Goal: Information Seeking & Learning: Learn about a topic

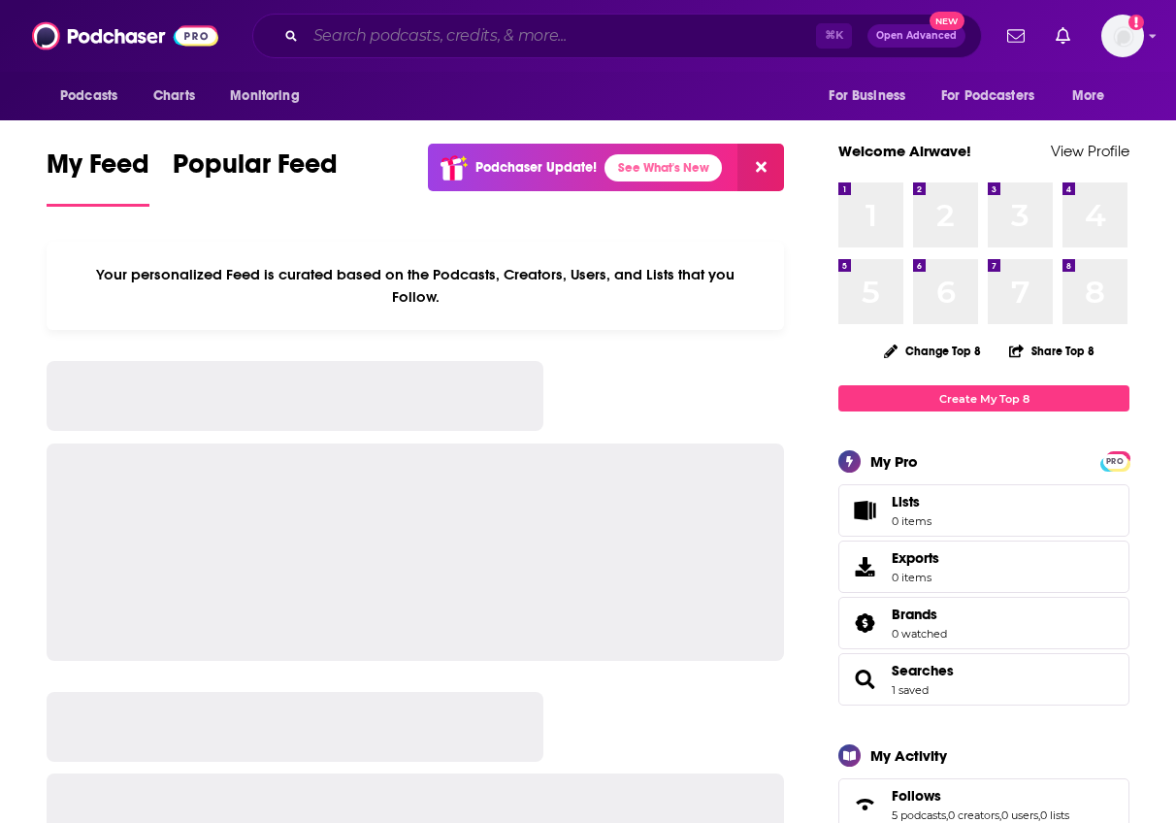
click at [555, 46] on input "Search podcasts, credits, & more..." at bounding box center [561, 35] width 511 height 31
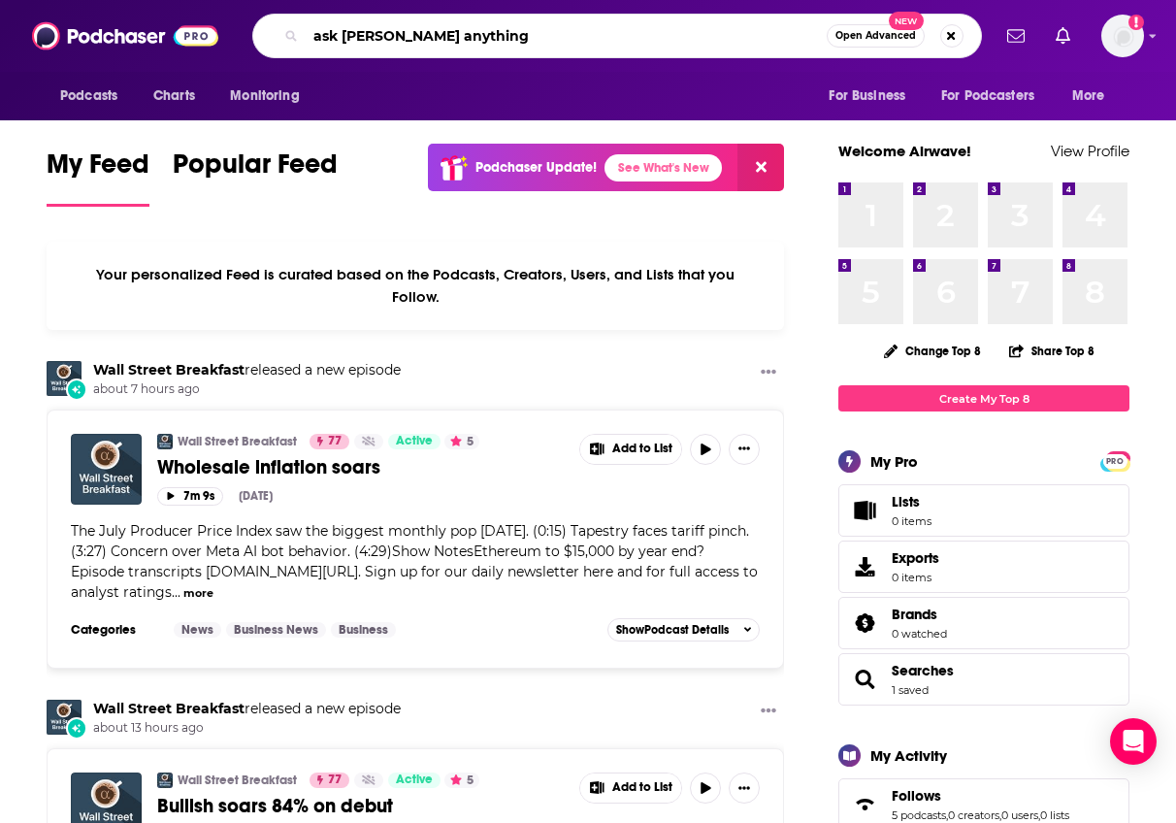
type input "ask Kati anything"
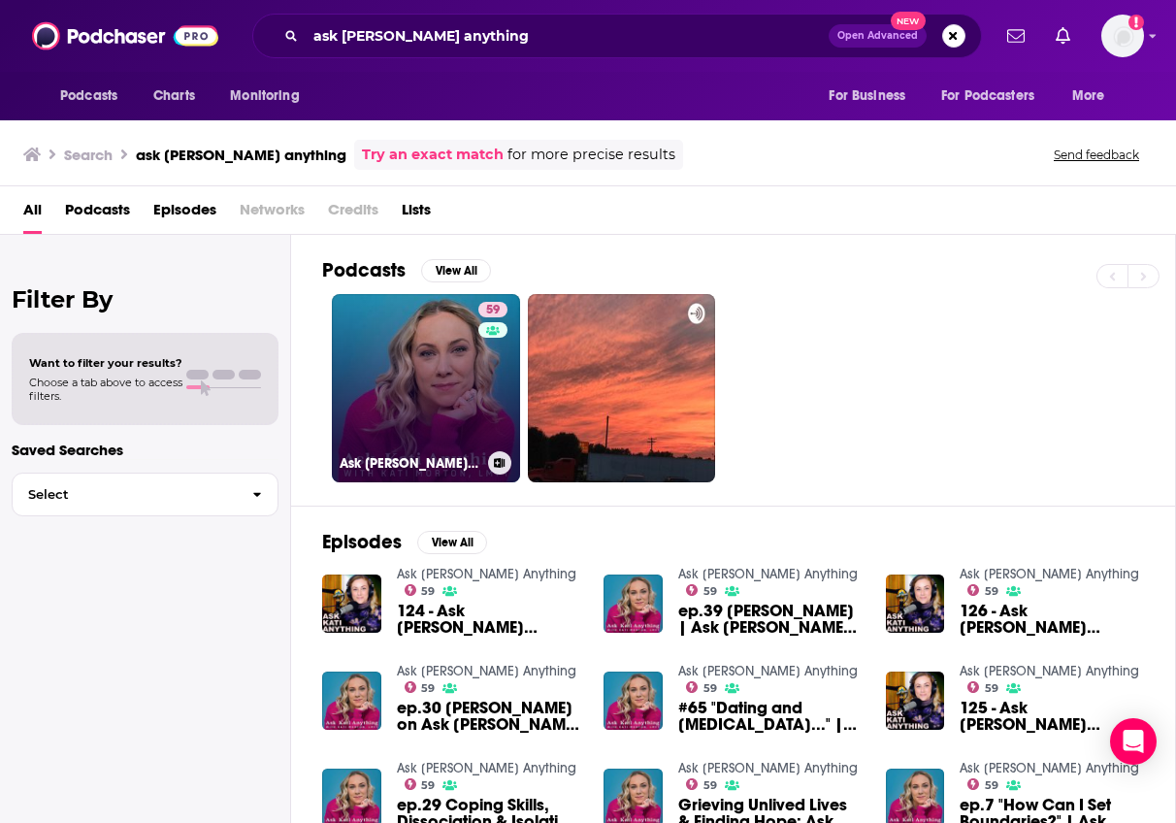
click at [483, 360] on div "59" at bounding box center [495, 376] width 34 height 149
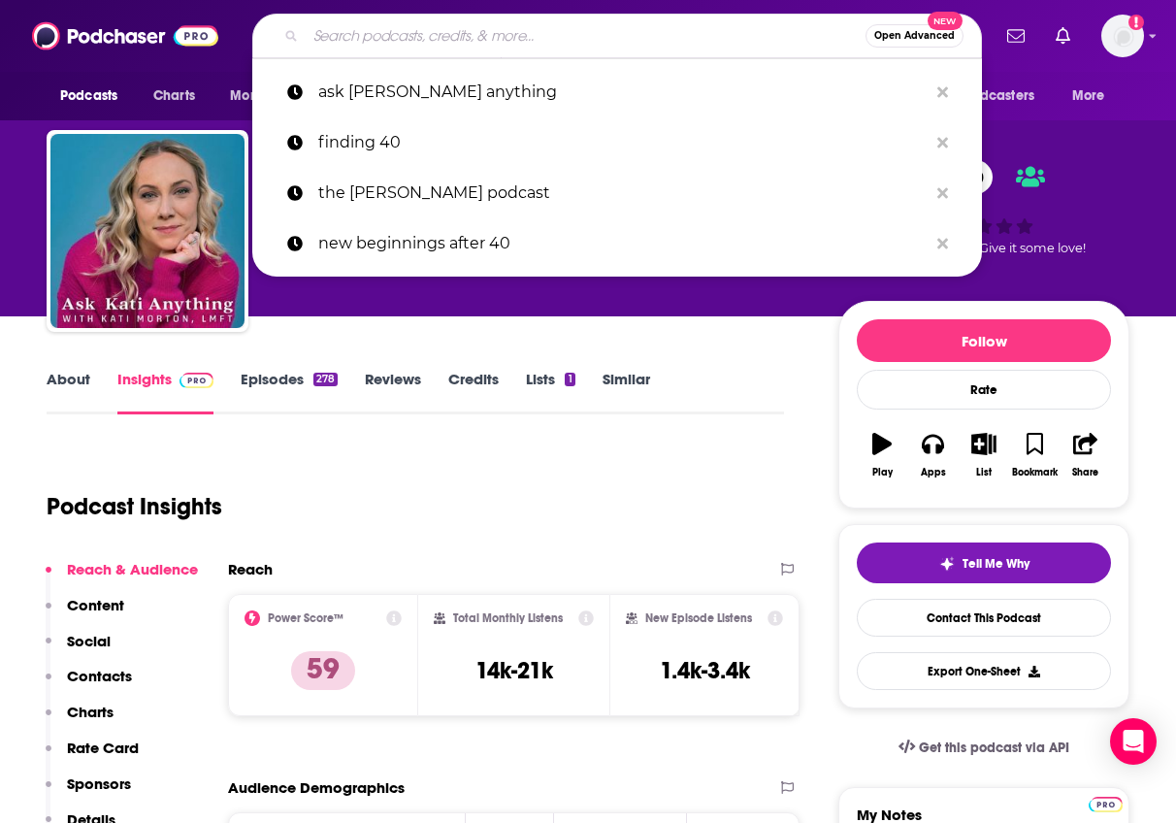
click at [438, 39] on input "Search podcasts, credits, & more..." at bounding box center [586, 35] width 560 height 31
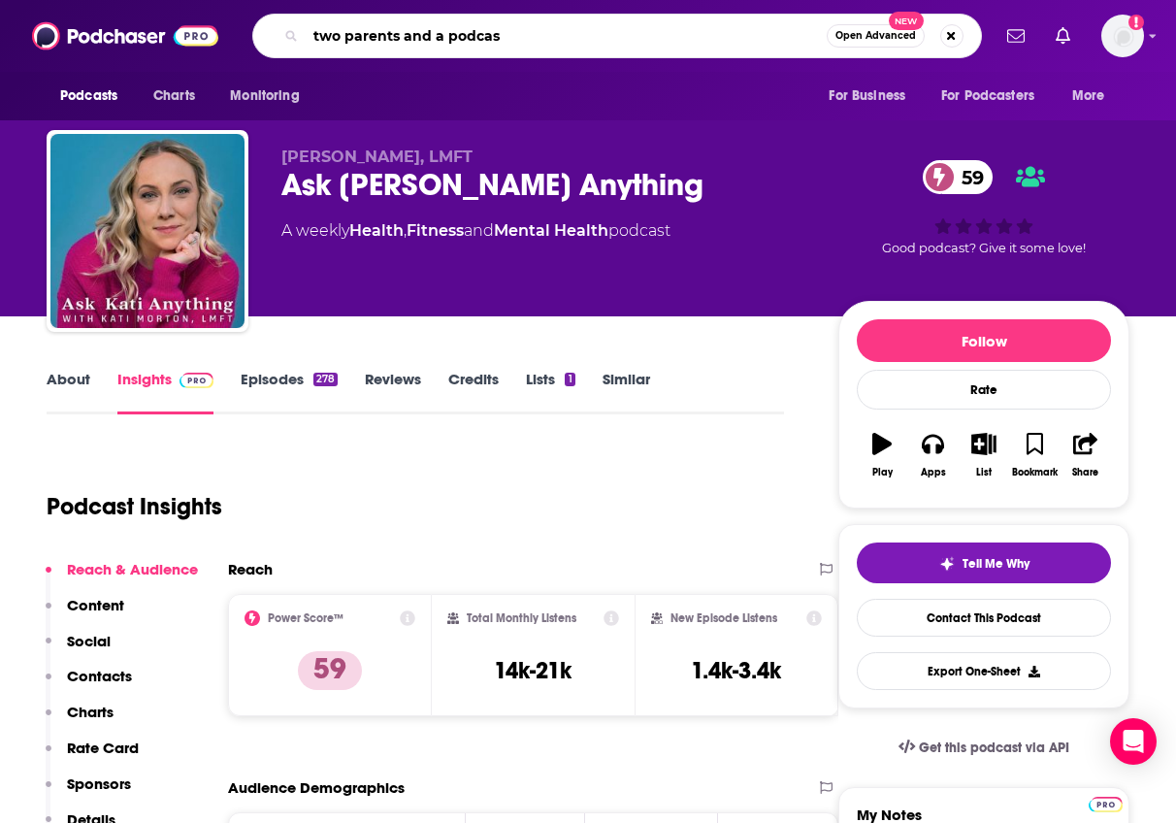
type input "two parents and a podcast"
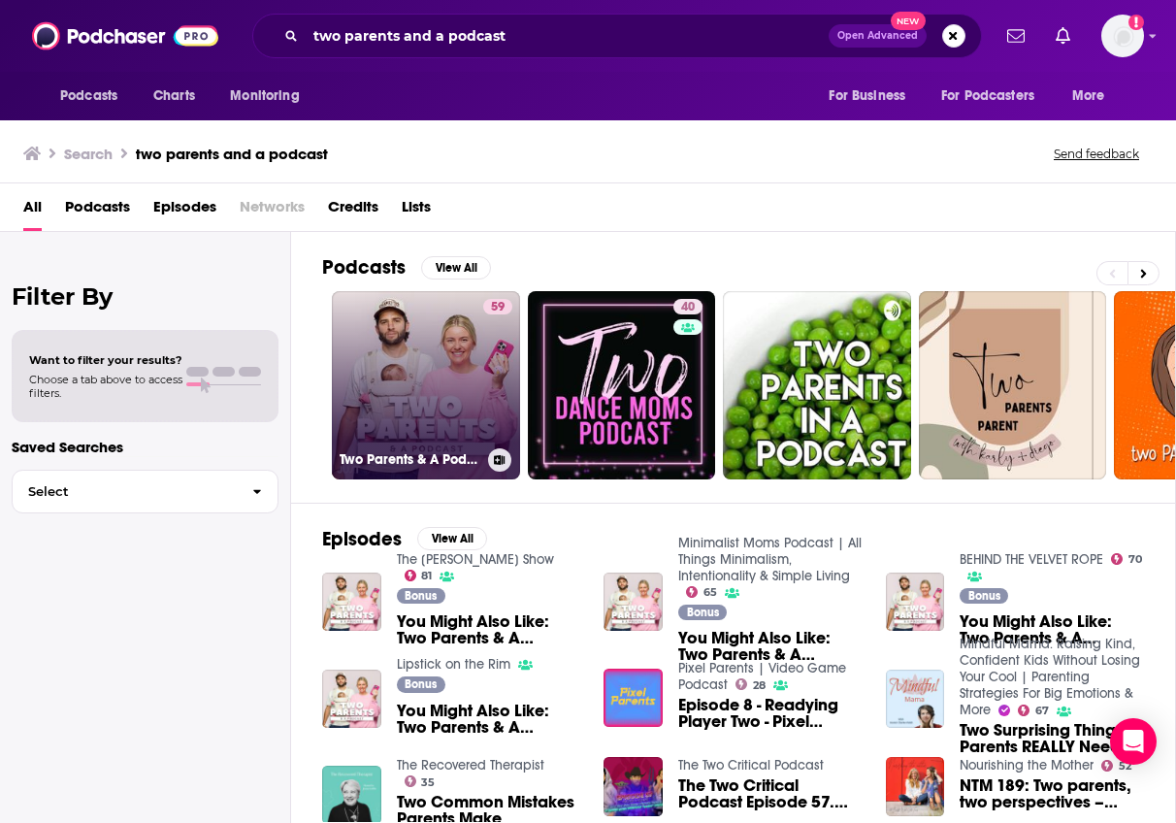
click at [439, 349] on link "59 Two Parents & A Podcast" at bounding box center [426, 385] width 188 height 188
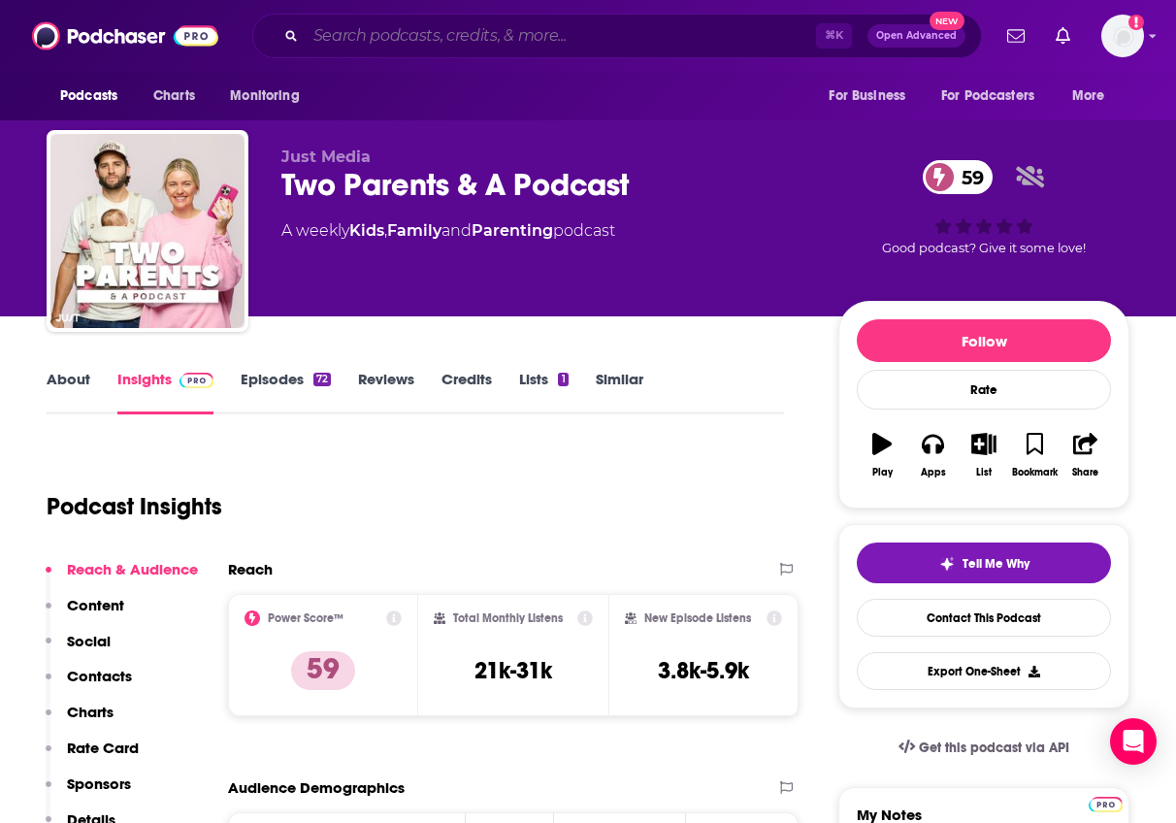
click at [491, 45] on input "Search podcasts, credits, & more..." at bounding box center [561, 35] width 511 height 31
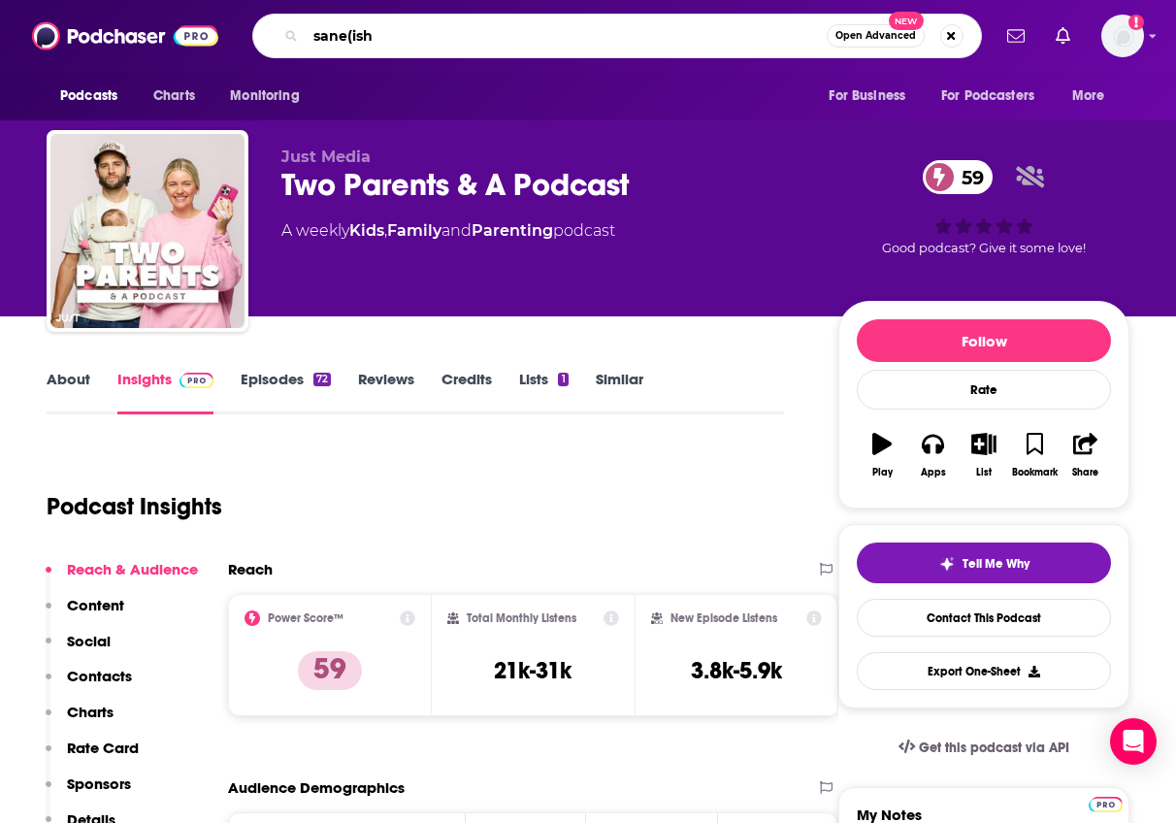
type input "sane(ish)"
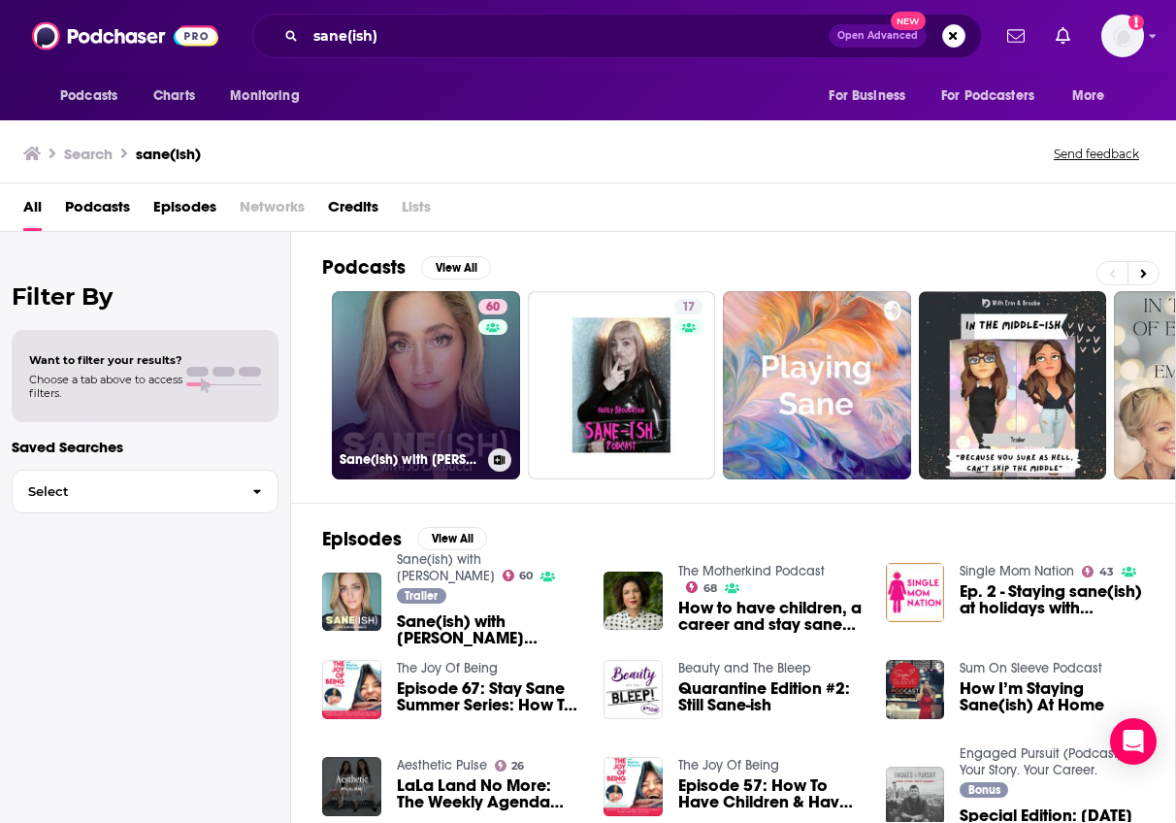
click at [434, 364] on link "60 Sane(ish) with Jo Carducci" at bounding box center [426, 385] width 188 height 188
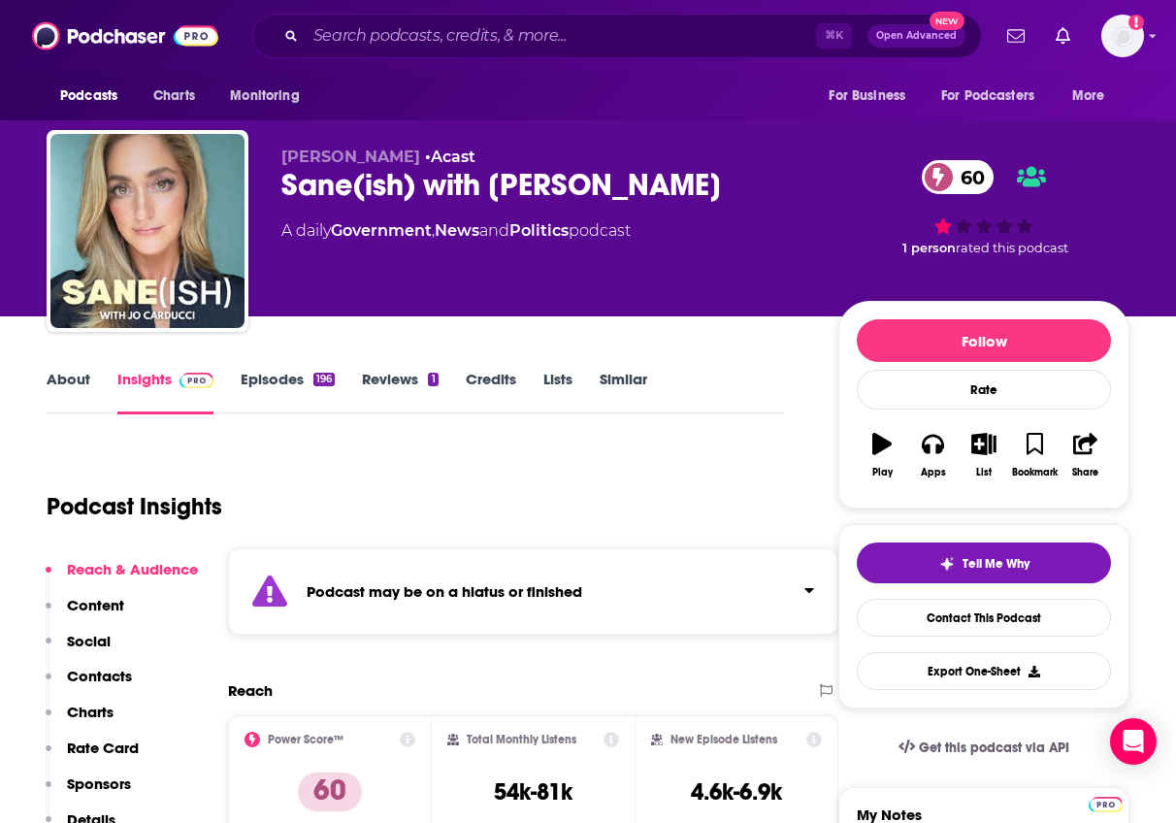
click at [609, 598] on div "Podcast may be on a hiatus or finished" at bounding box center [533, 591] width 610 height 86
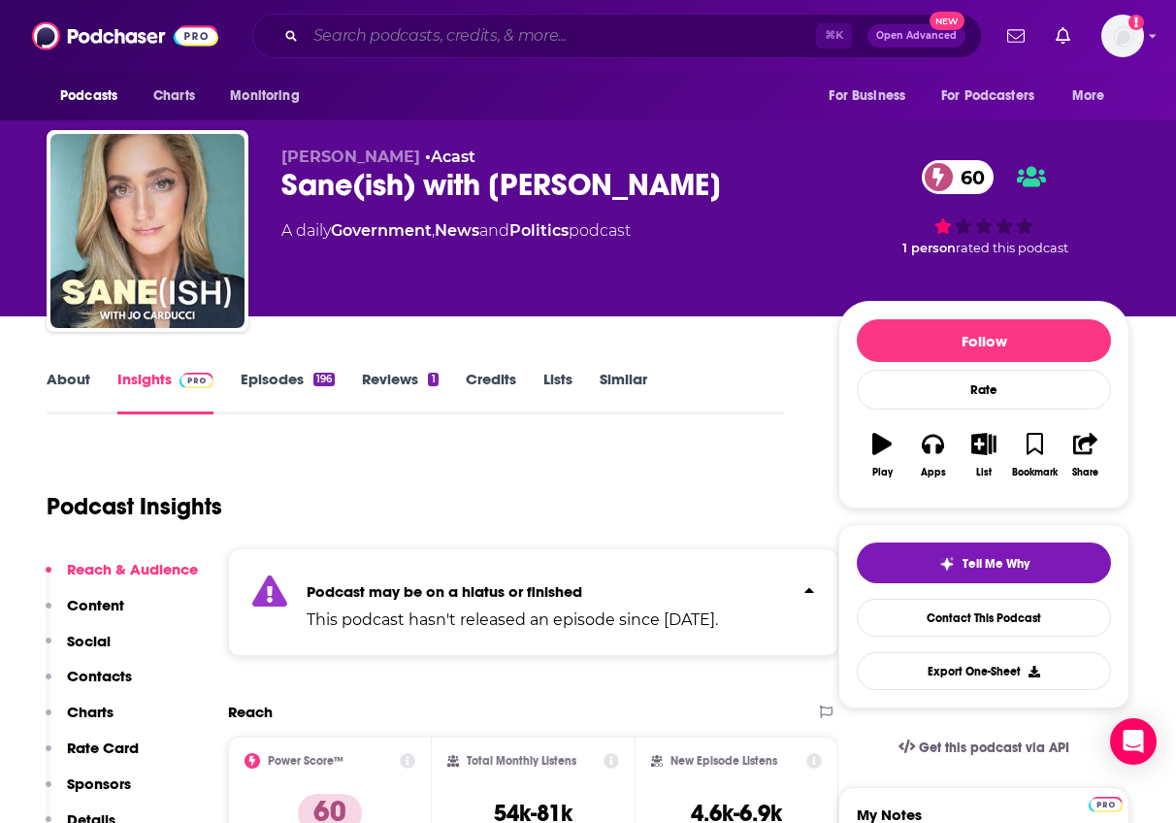
click at [394, 32] on input "Search podcasts, credits, & more..." at bounding box center [561, 35] width 511 height 31
click at [447, 19] on div "⌘ K Open Advanced New" at bounding box center [617, 36] width 730 height 45
click at [446, 40] on input "Search podcasts, credits, & more..." at bounding box center [561, 35] width 511 height 31
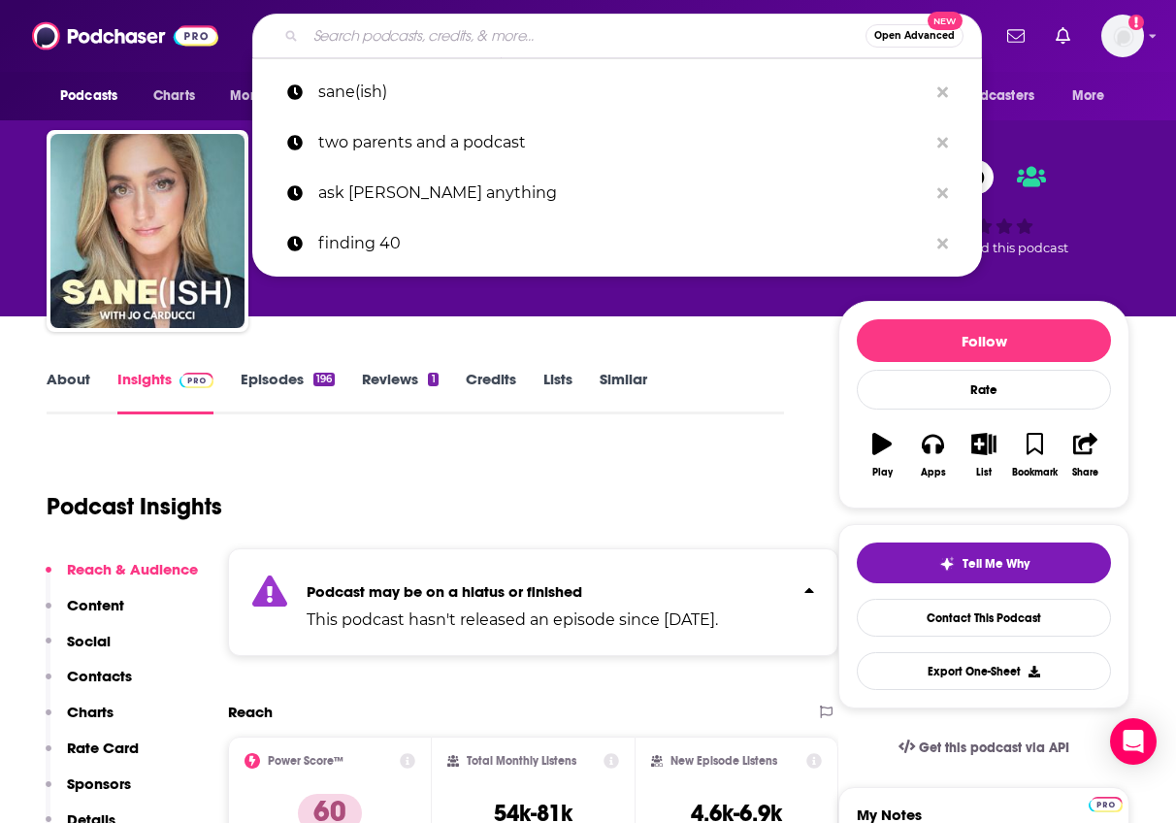
type input "3"
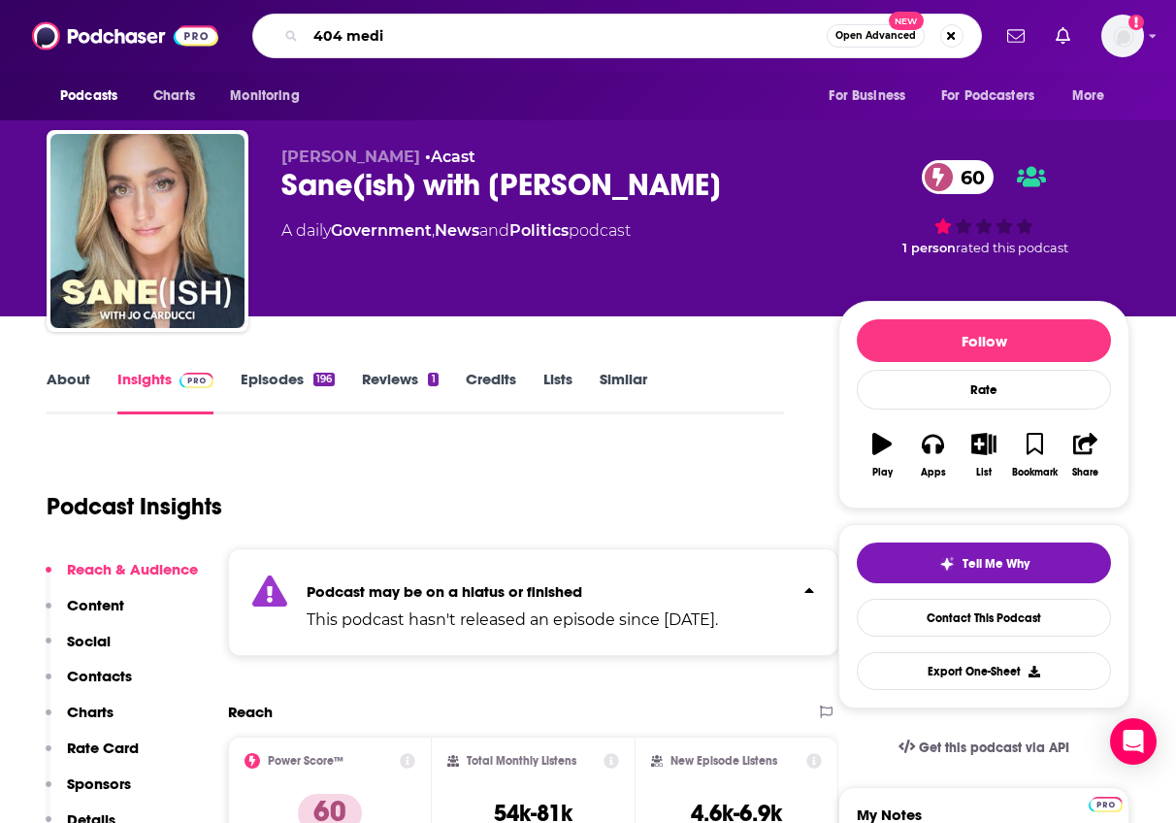
type input "404 media"
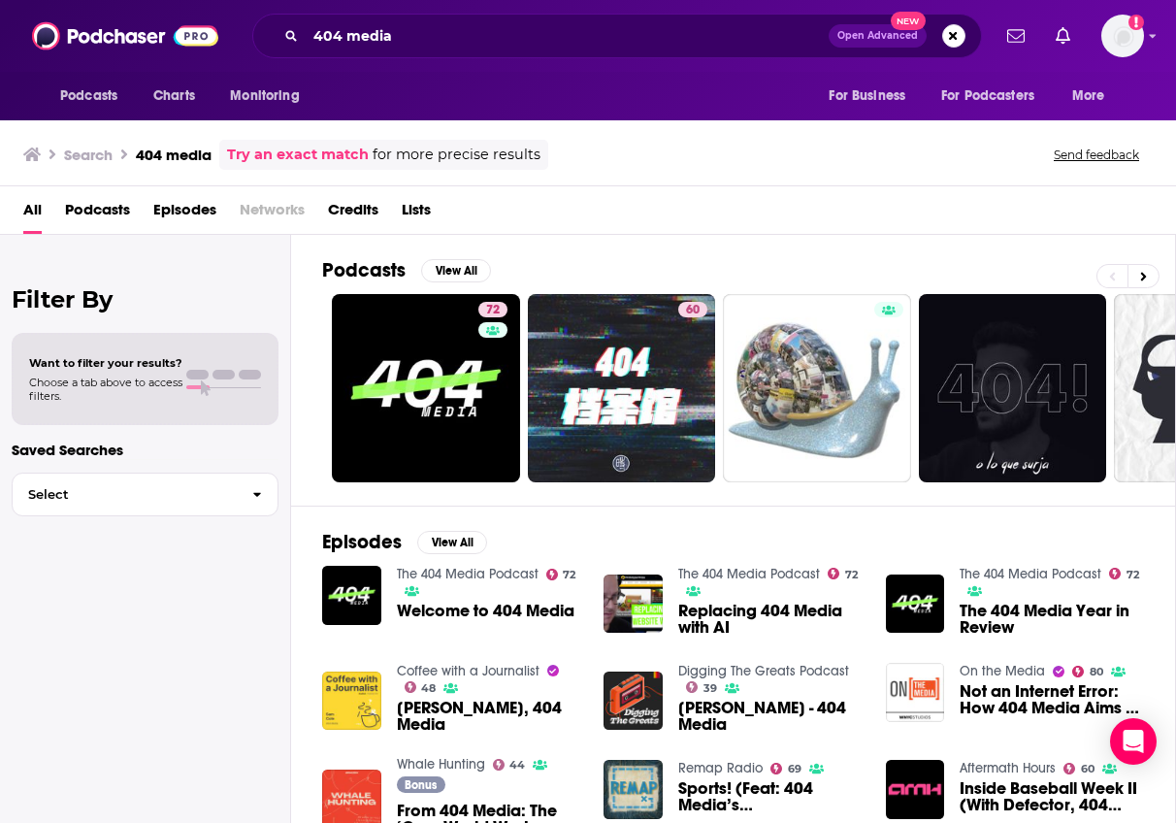
click at [394, 287] on div "Podcasts View All" at bounding box center [748, 276] width 853 height 36
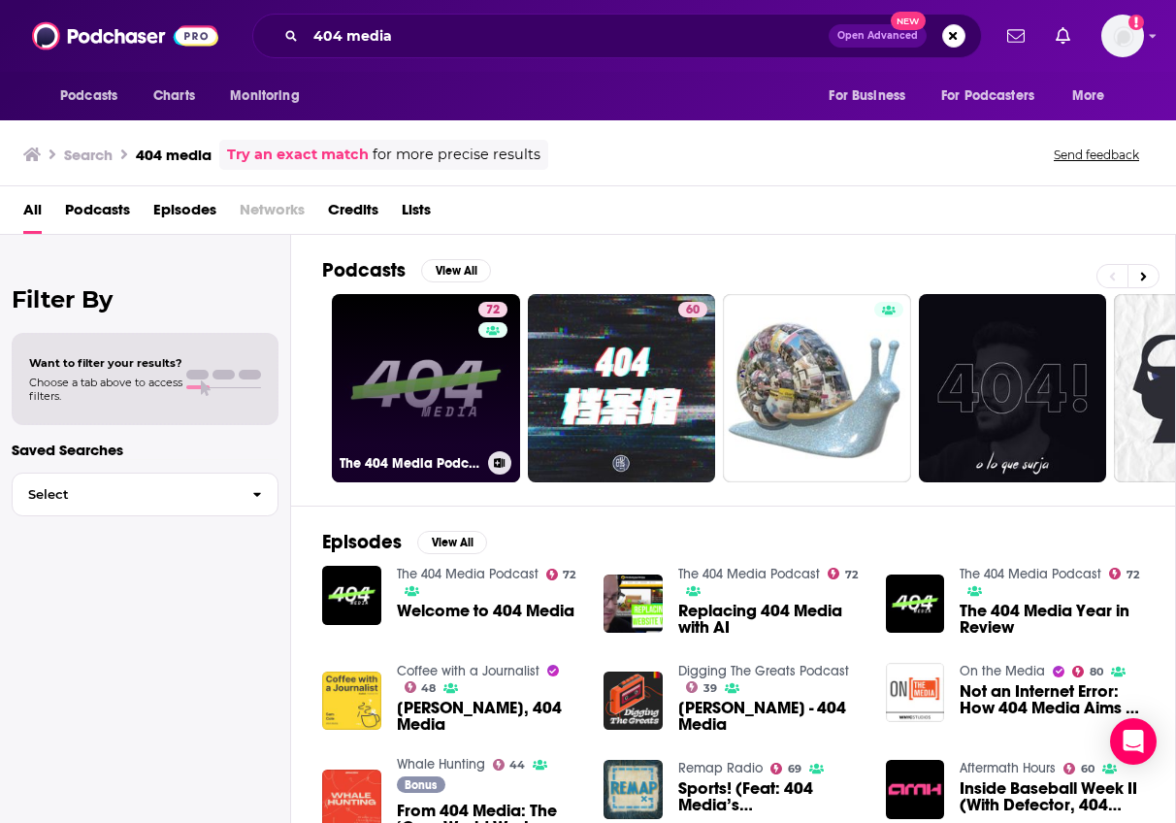
click at [407, 341] on link "72 The 404 Media Podcast" at bounding box center [426, 388] width 188 height 188
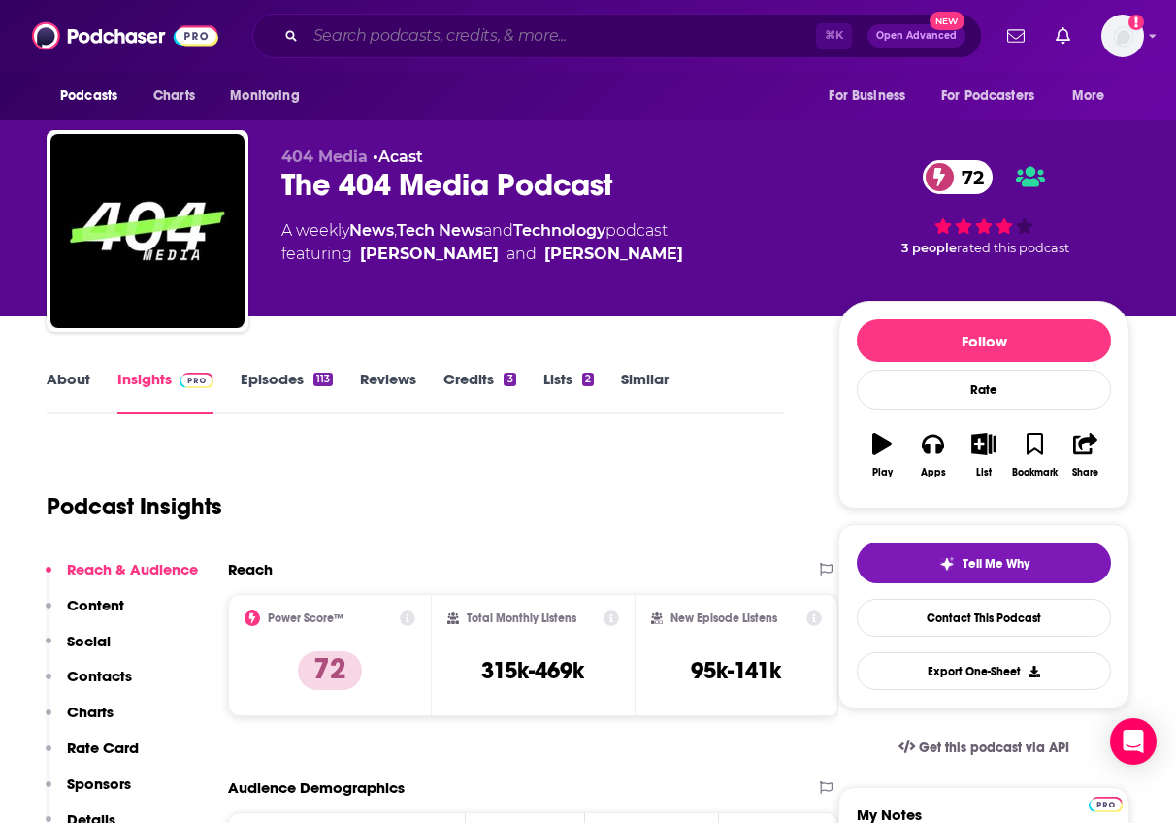
click at [435, 28] on input "Search podcasts, credits, & more..." at bounding box center [561, 35] width 511 height 31
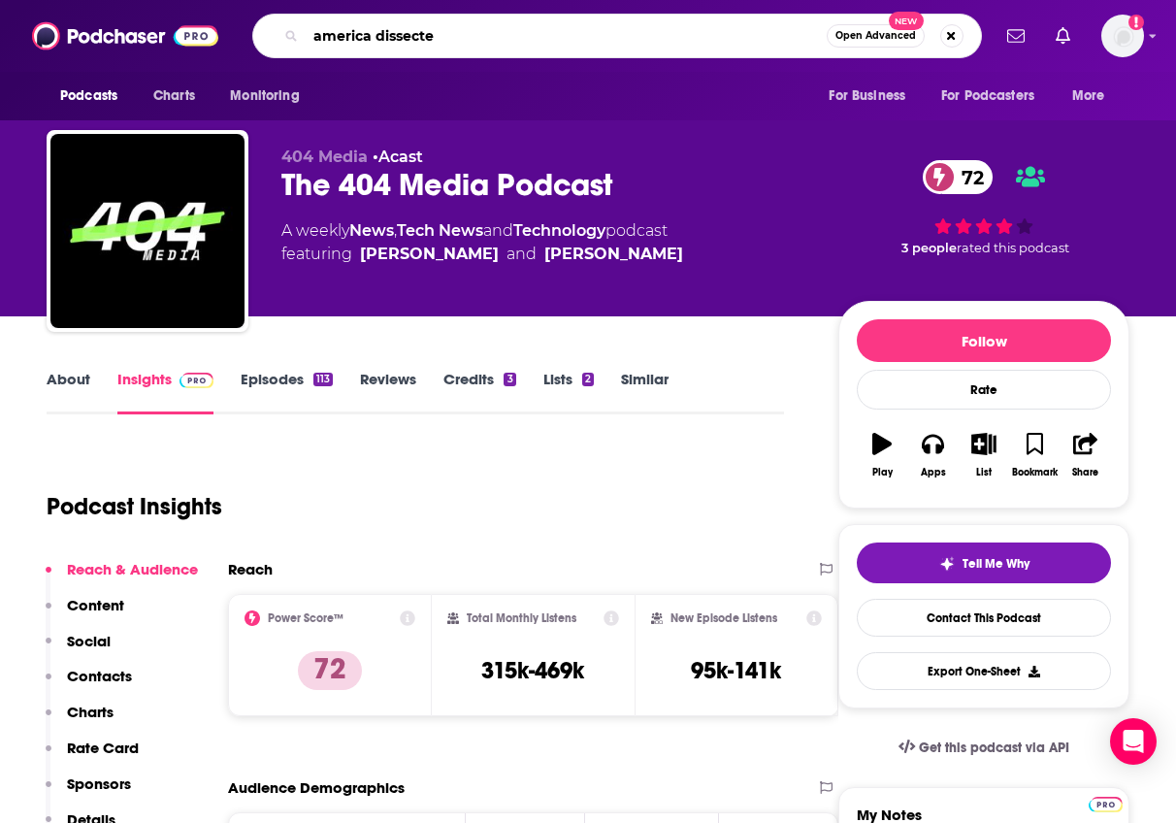
type input "america dissected"
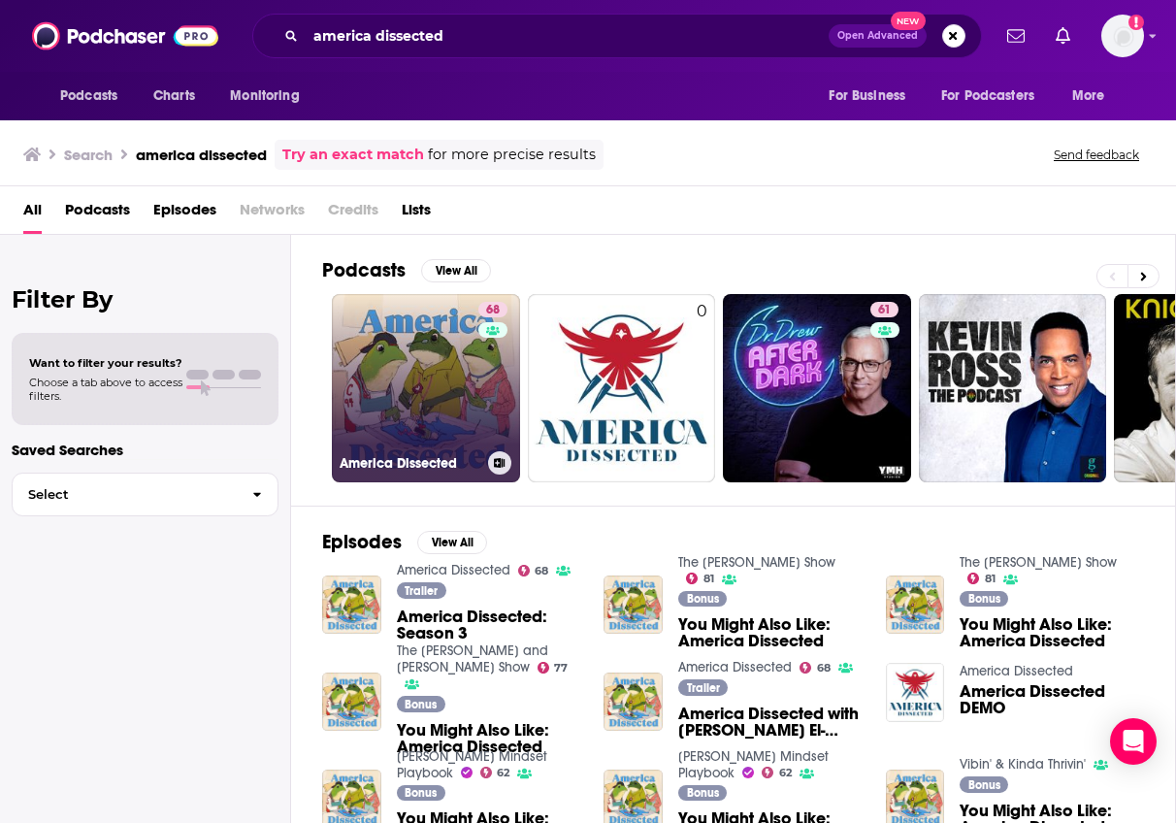
click at [452, 400] on link "68 America Dissected" at bounding box center [426, 388] width 188 height 188
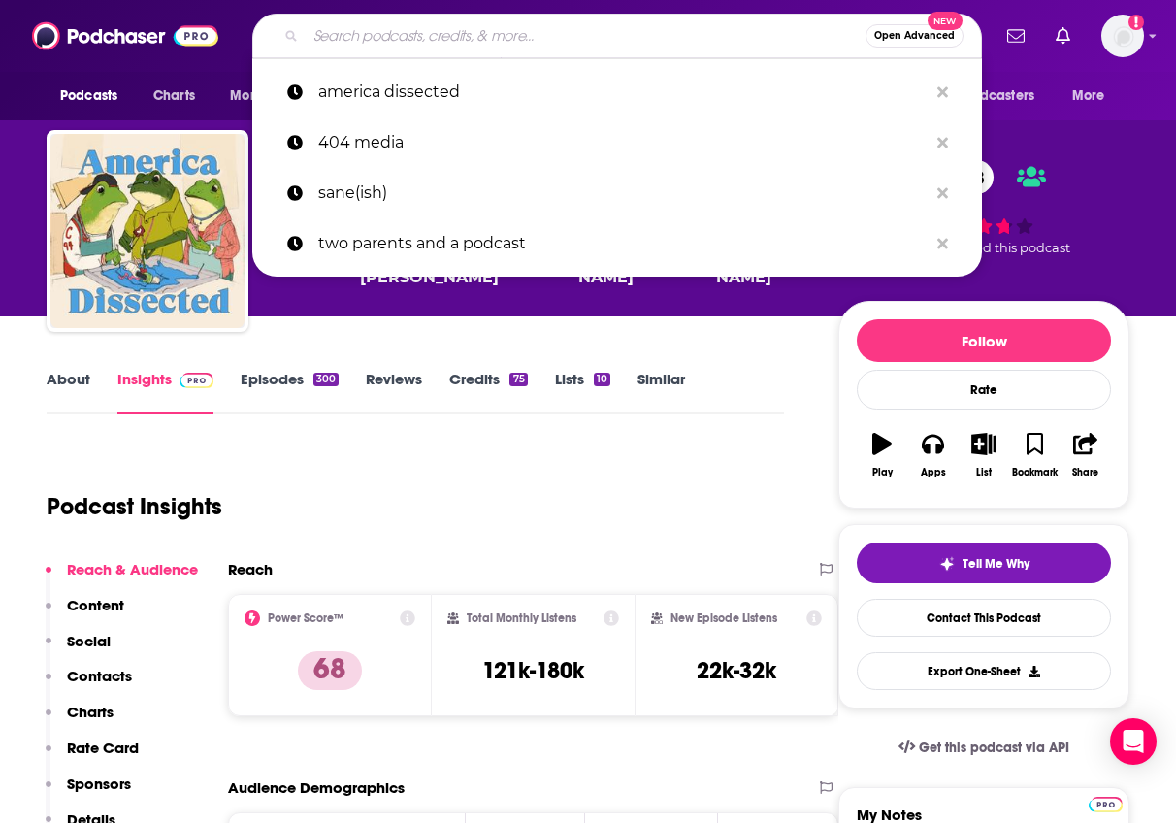
click at [523, 34] on input "Search podcasts, credits, & more..." at bounding box center [586, 35] width 560 height 31
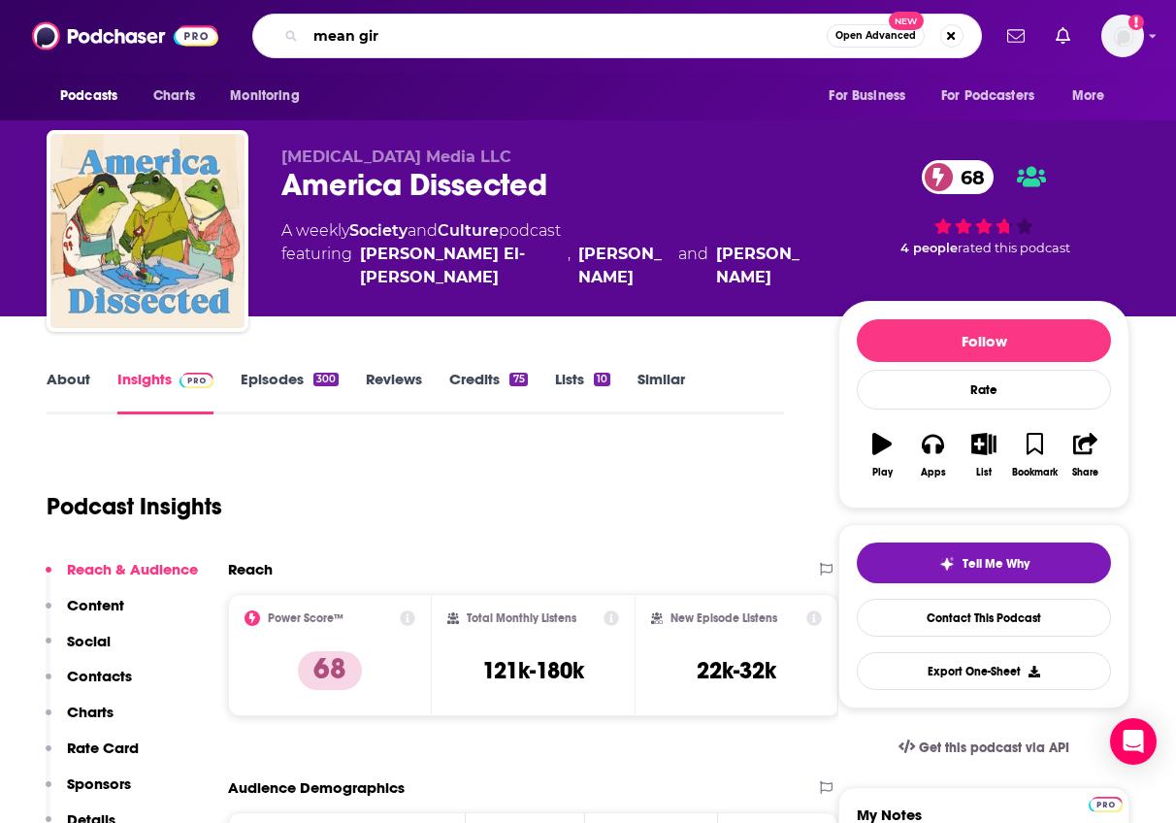
type input "mean girl"
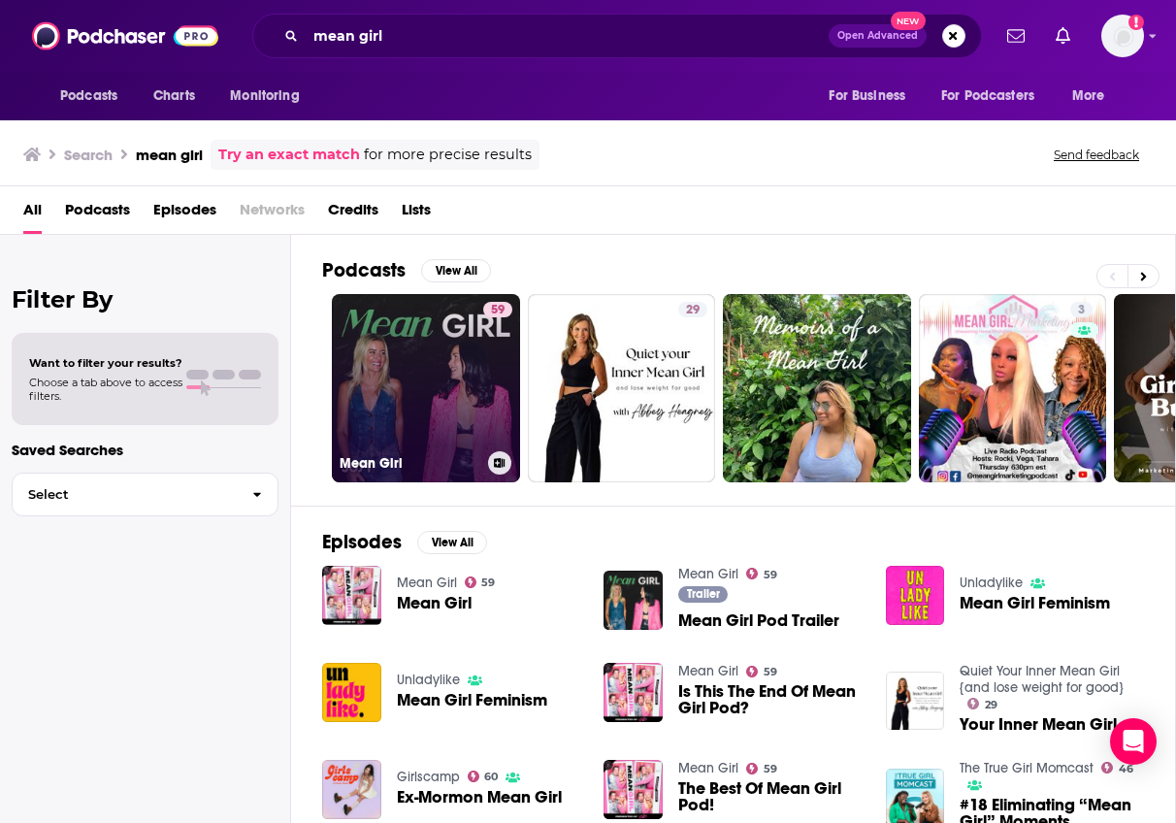
click at [451, 361] on link "59 Mean Girl" at bounding box center [426, 388] width 188 height 188
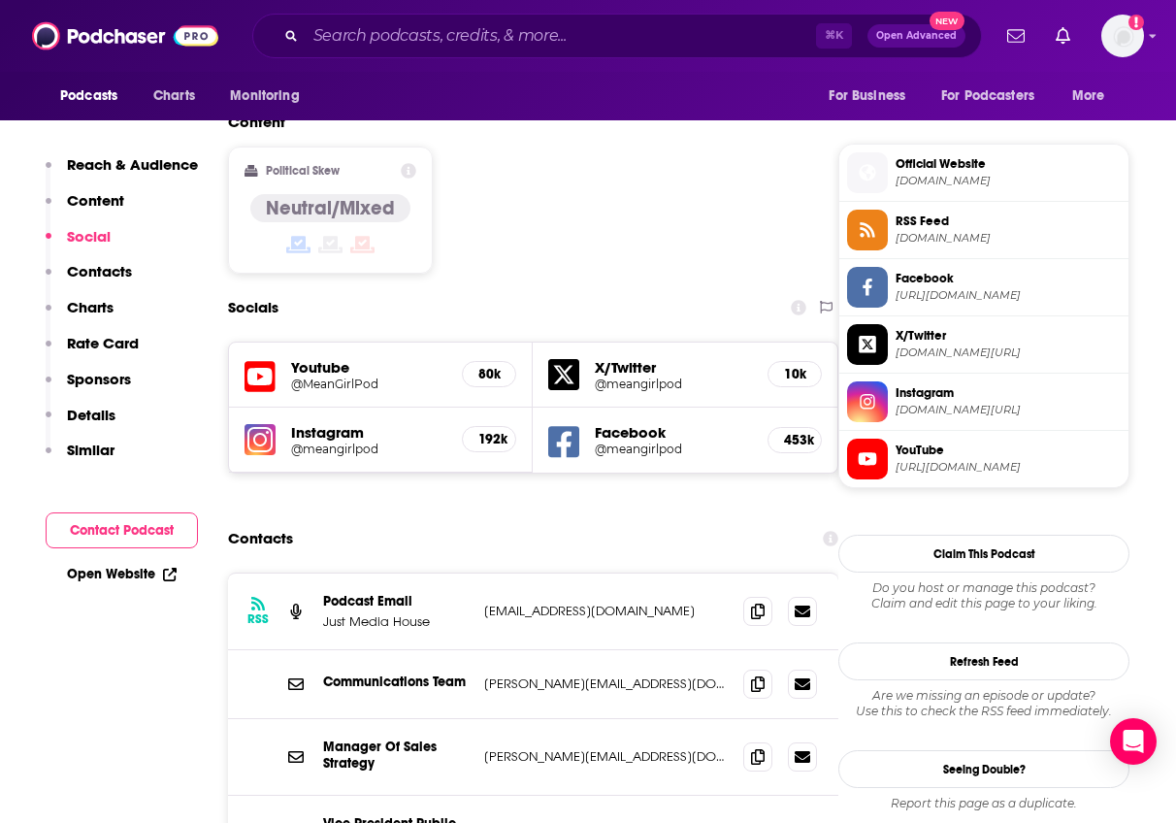
scroll to position [1680, 0]
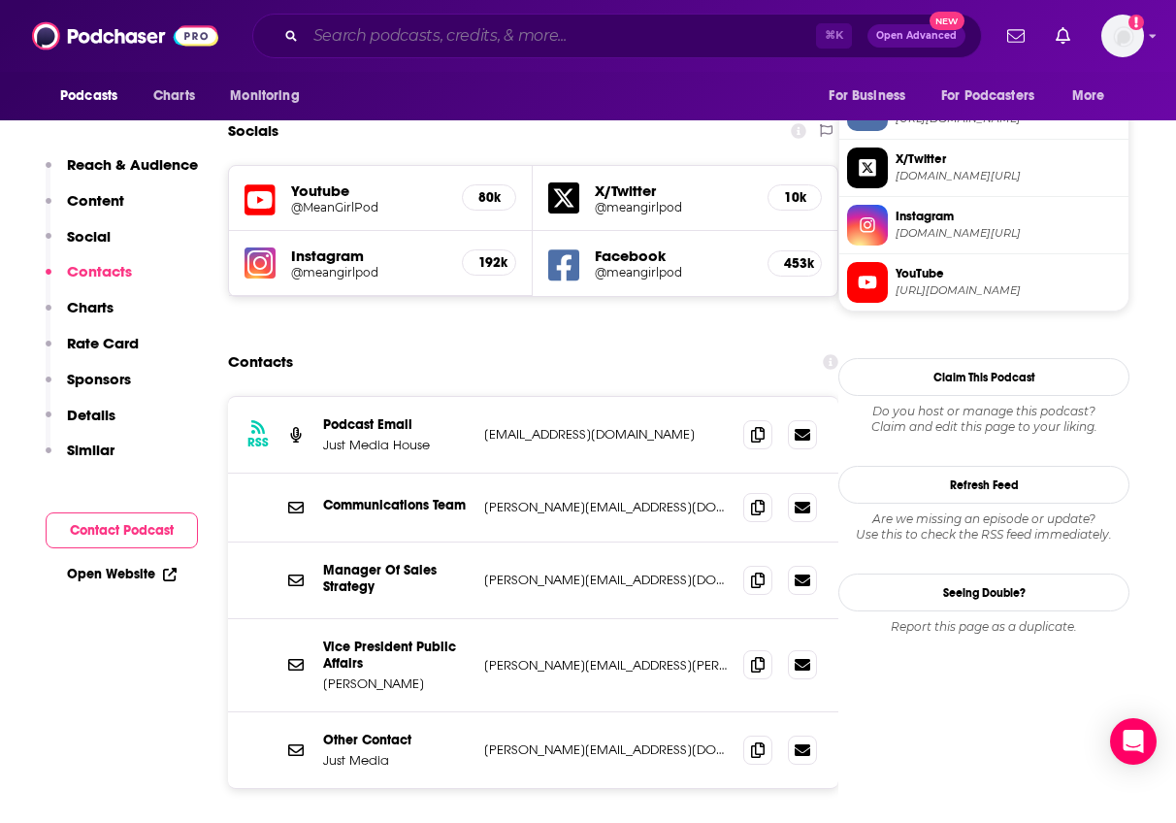
click at [657, 36] on input "Search podcasts, credits, & more..." at bounding box center [561, 35] width 511 height 31
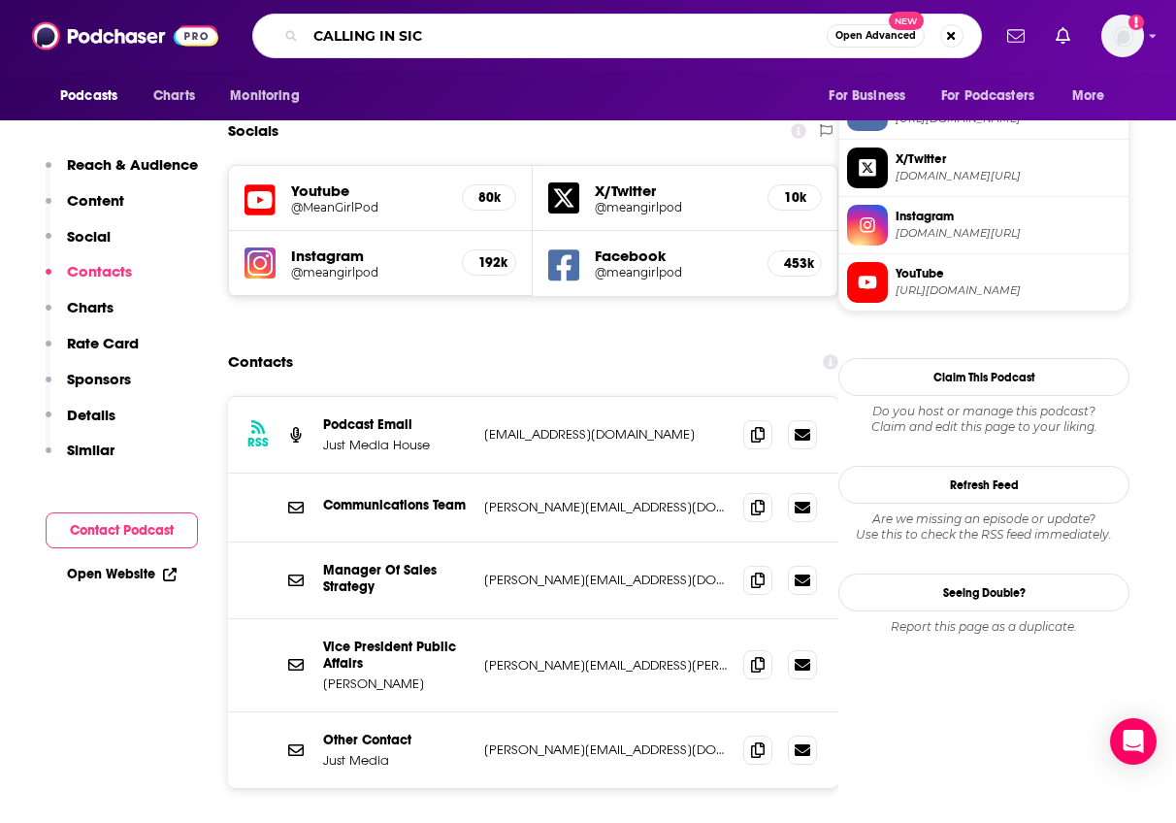
type input "CALLING IN SICK"
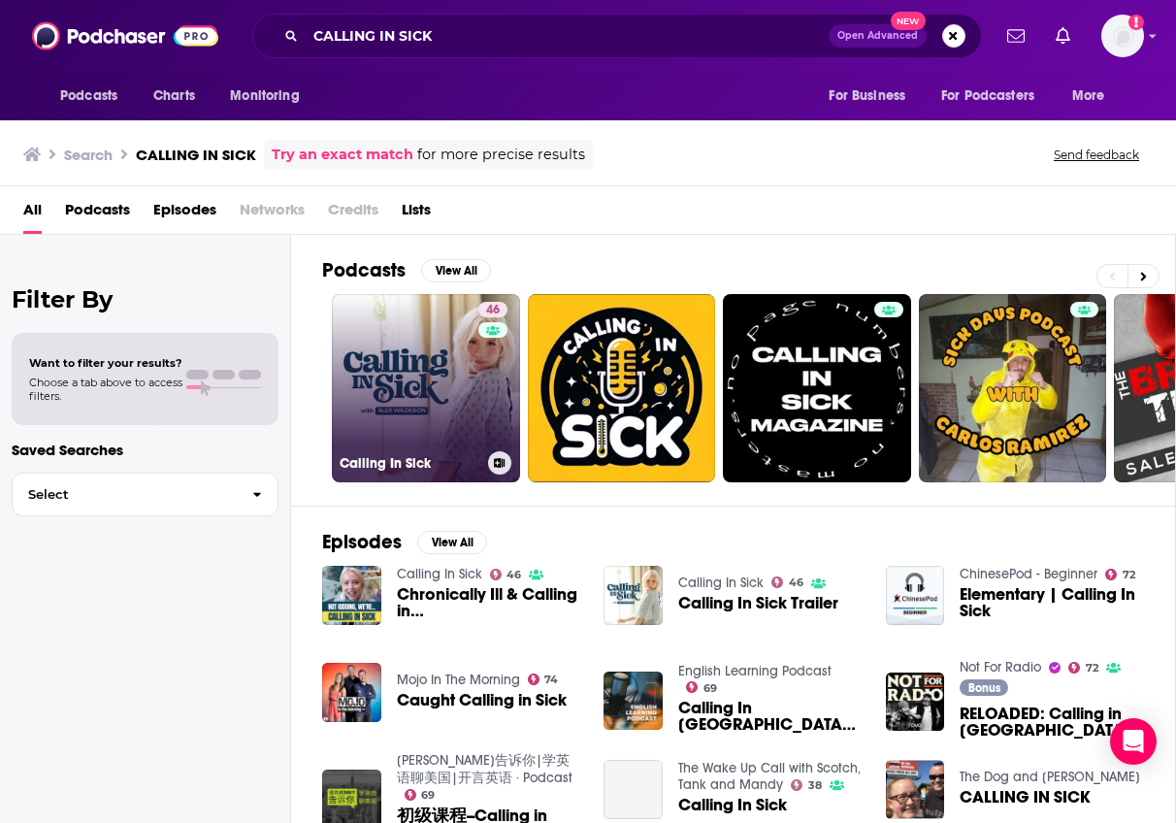
click at [485, 394] on div "46" at bounding box center [495, 376] width 34 height 149
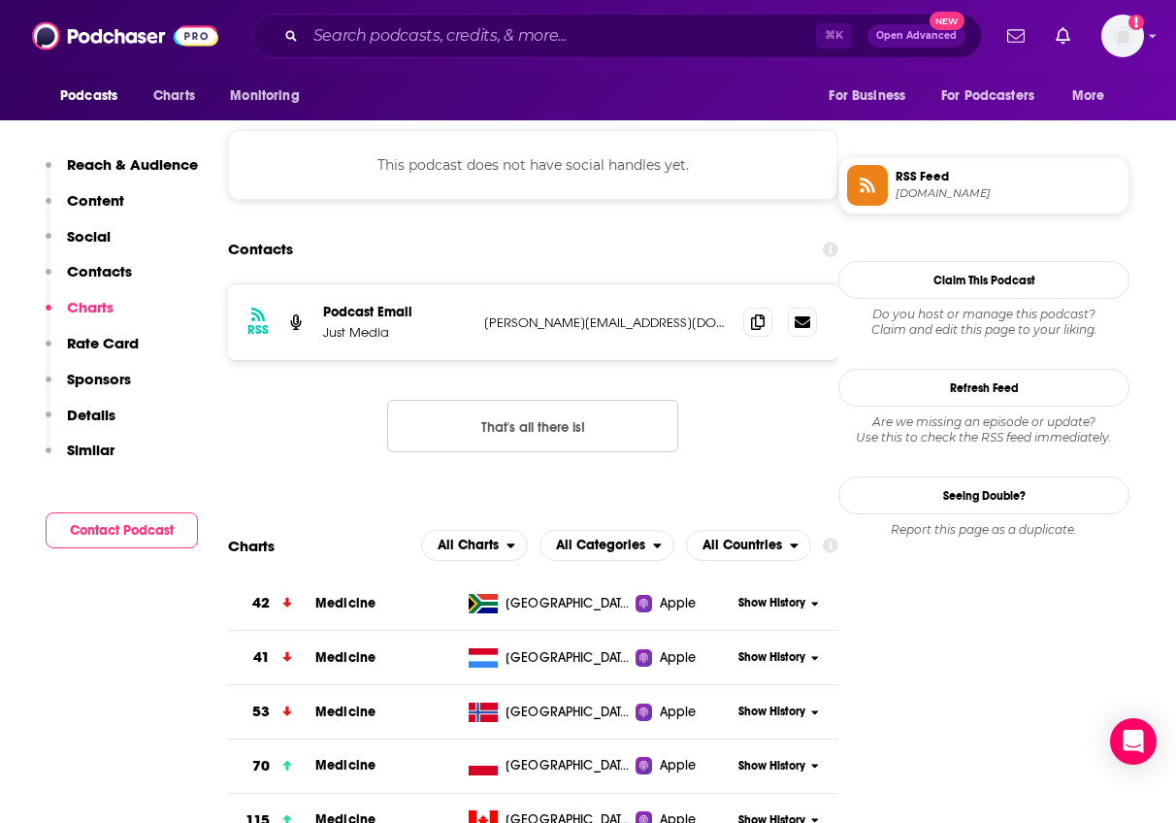
scroll to position [1216, 0]
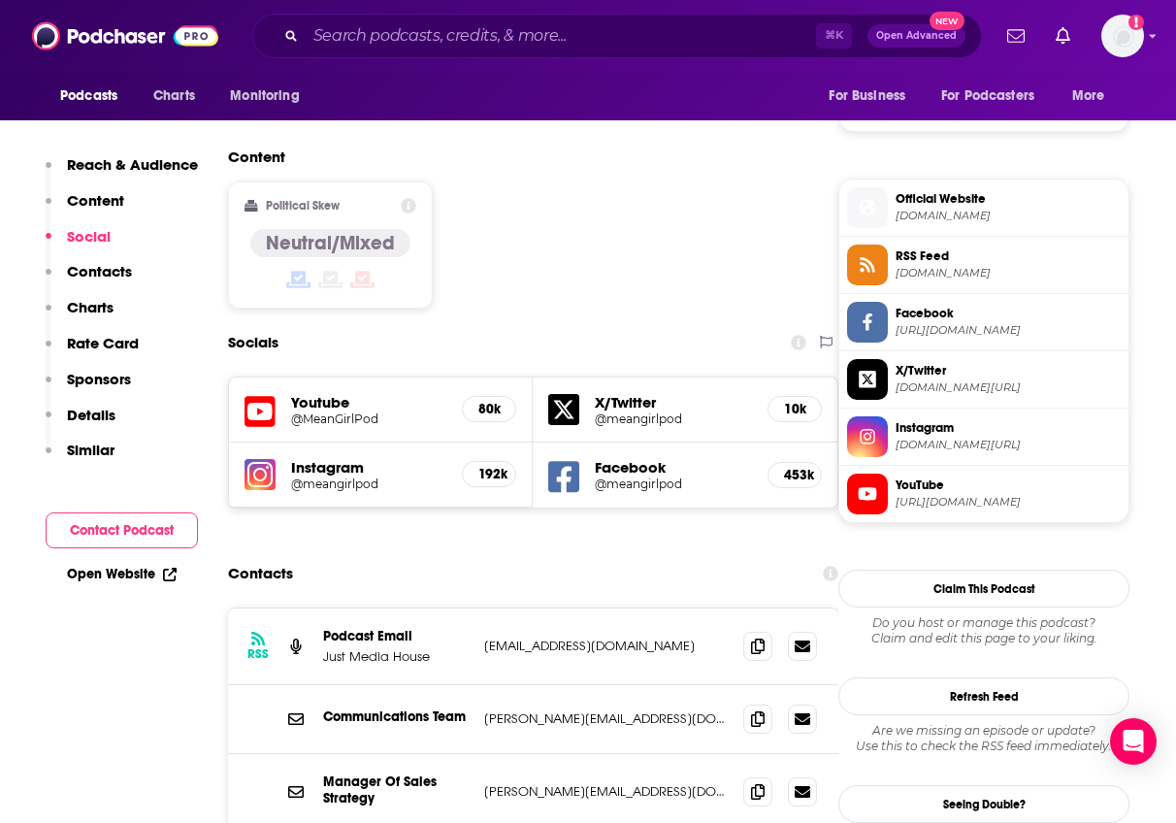
scroll to position [1469, 0]
click at [765, 637] on icon at bounding box center [758, 645] width 14 height 16
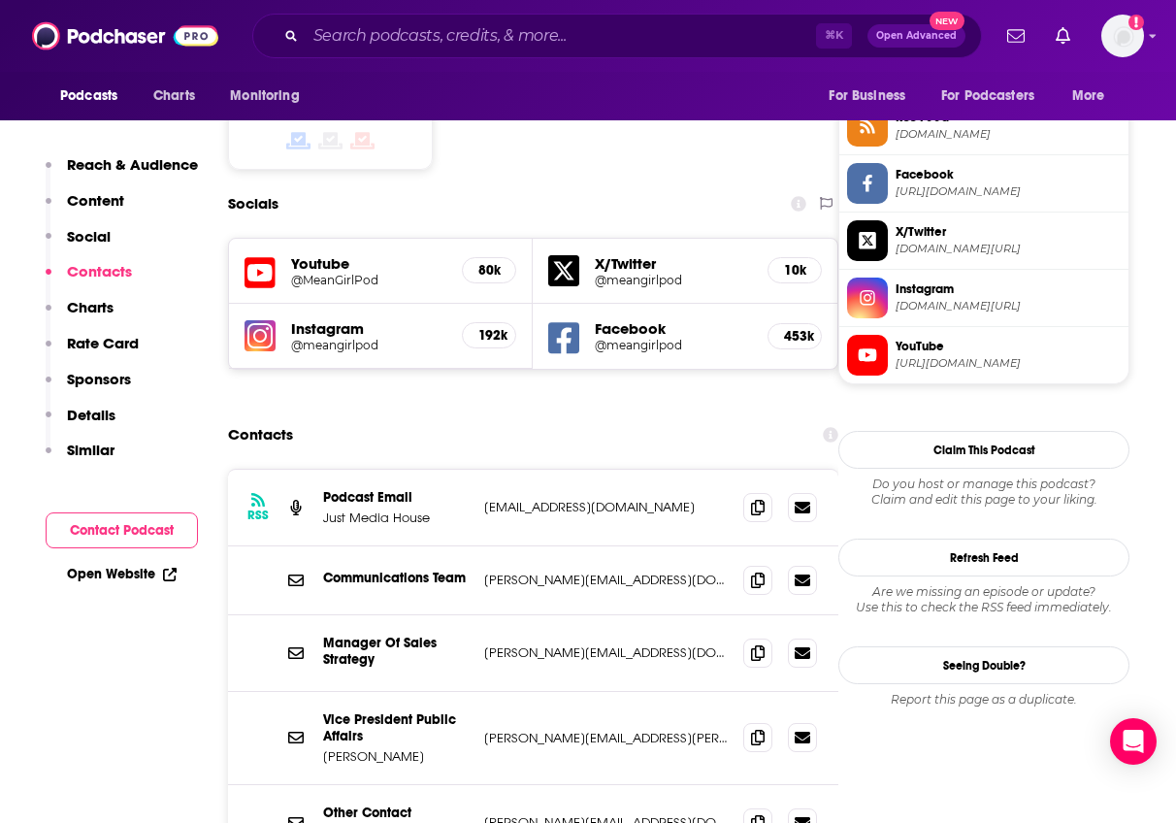
scroll to position [1612, 0]
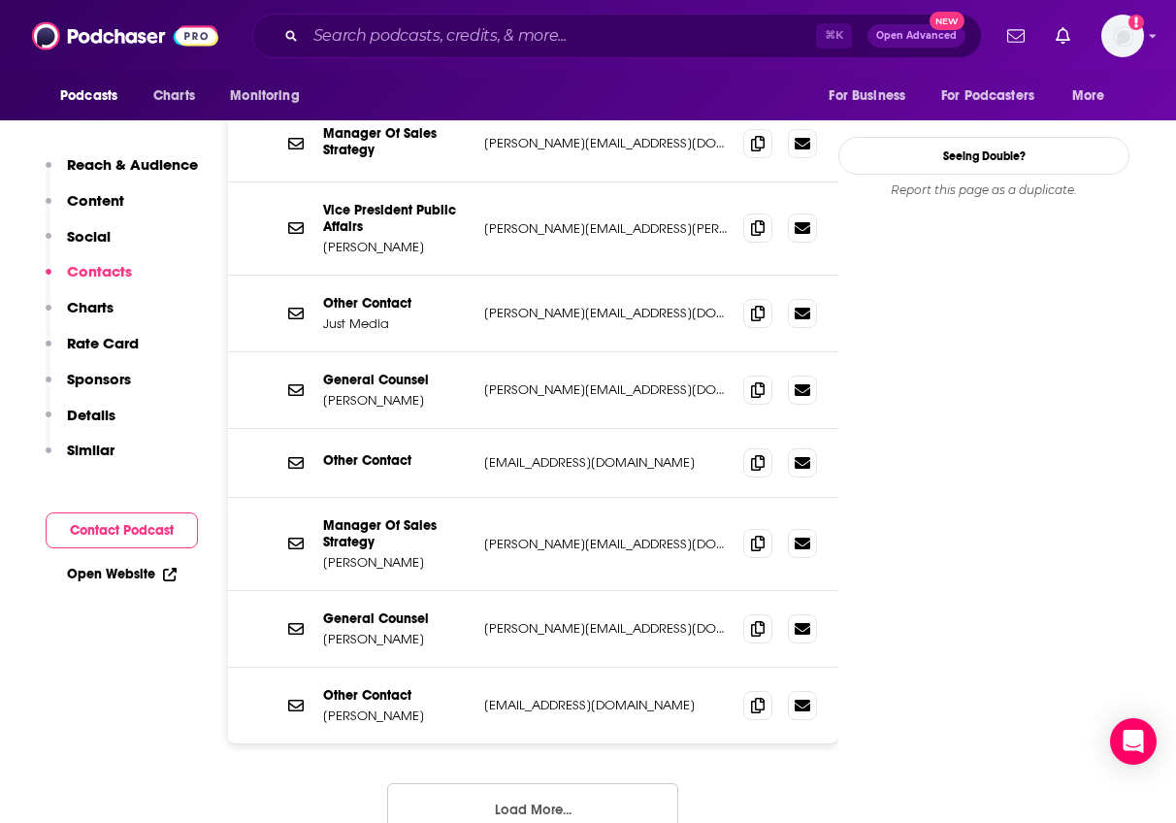
scroll to position [2119, 0]
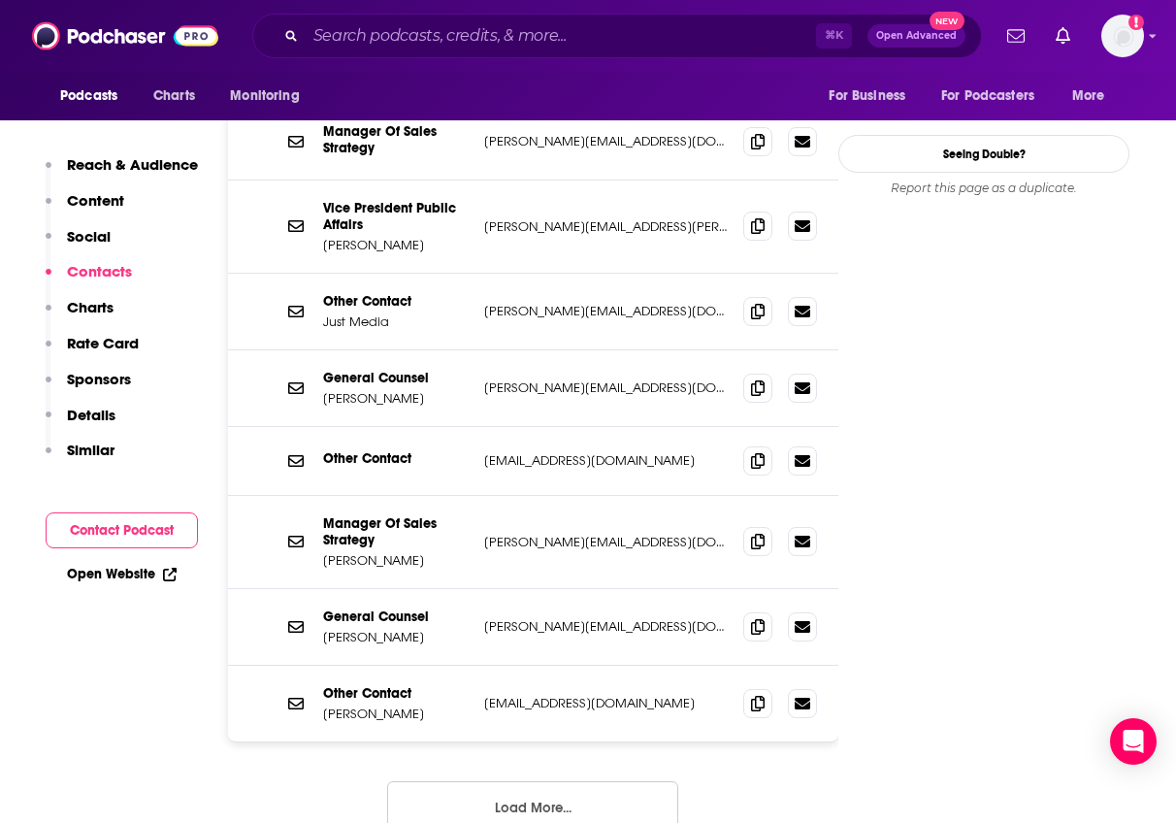
click at [548, 781] on button "Load More..." at bounding box center [532, 807] width 291 height 52
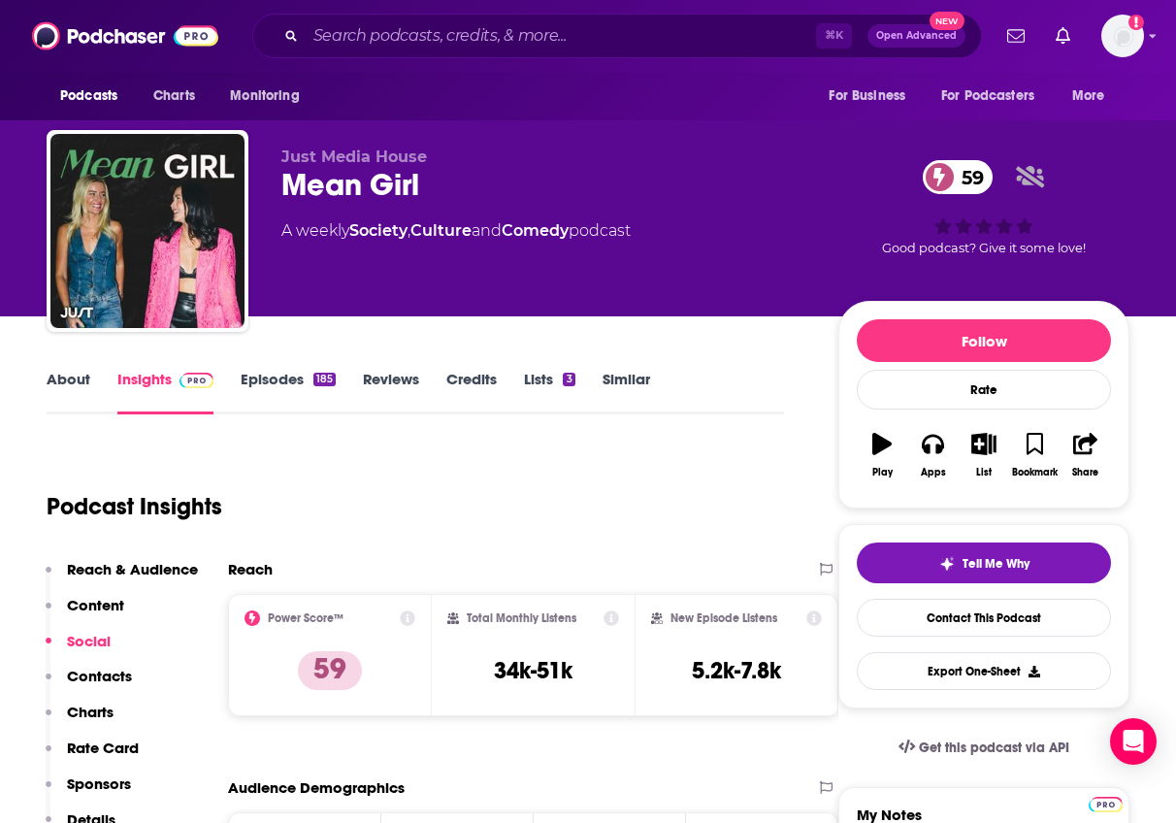
scroll to position [0, 0]
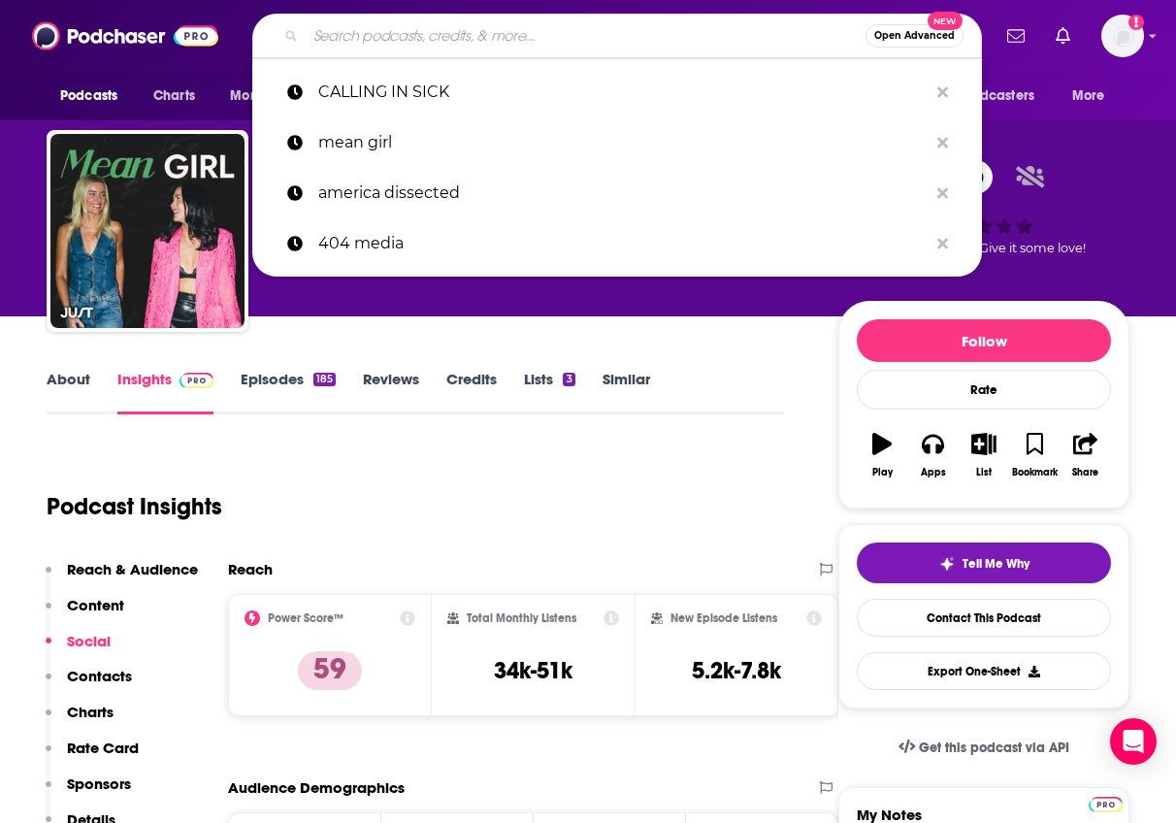
click at [577, 46] on input "Search podcasts, credits, & more..." at bounding box center [586, 35] width 560 height 31
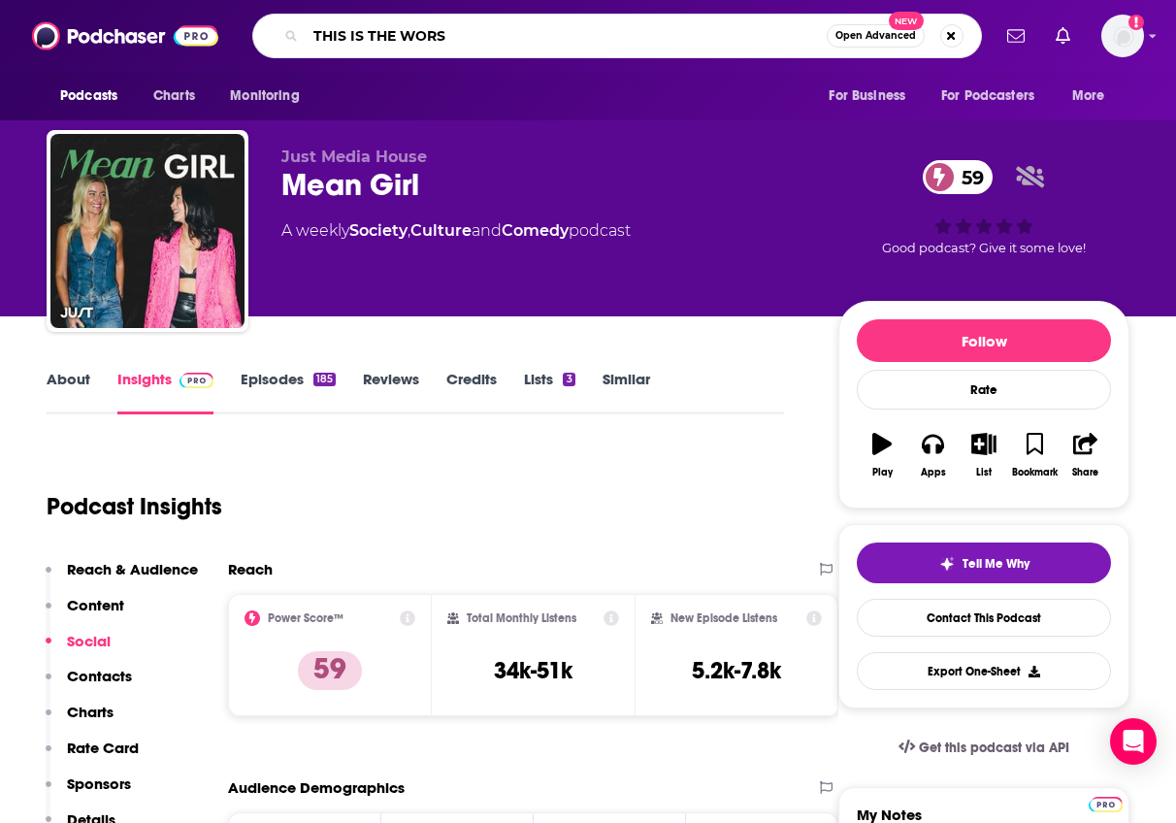
type input "THIS IS THE WORST"
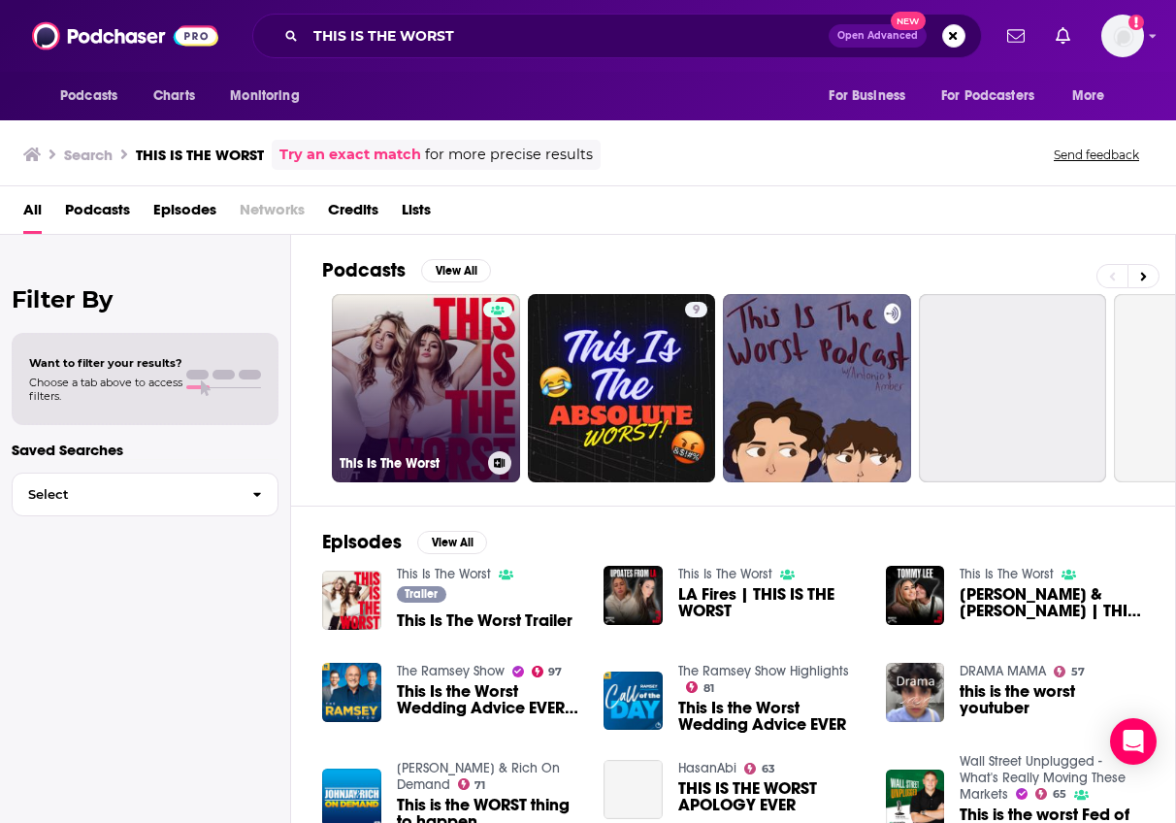
click at [478, 361] on link "This Is The Worst" at bounding box center [426, 388] width 188 height 188
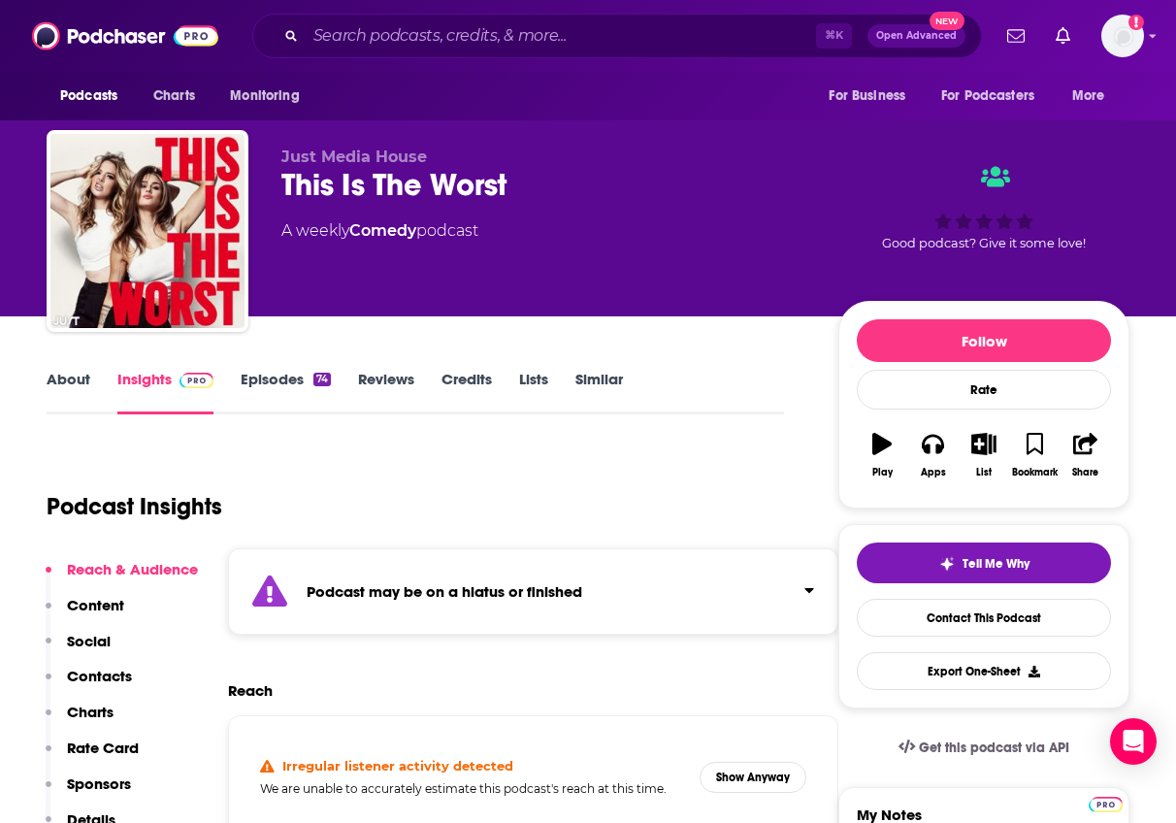
click at [639, 604] on div "Podcast may be on a hiatus or finished" at bounding box center [533, 591] width 610 height 86
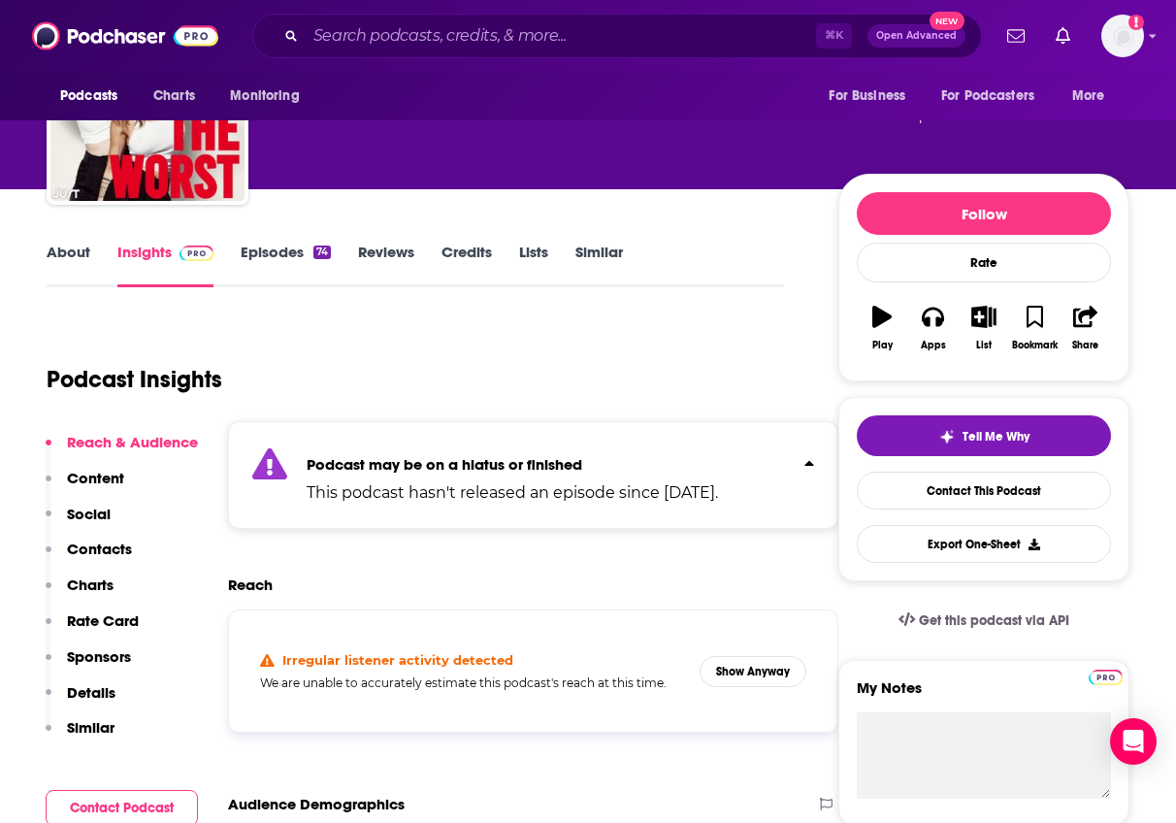
scroll to position [196, 0]
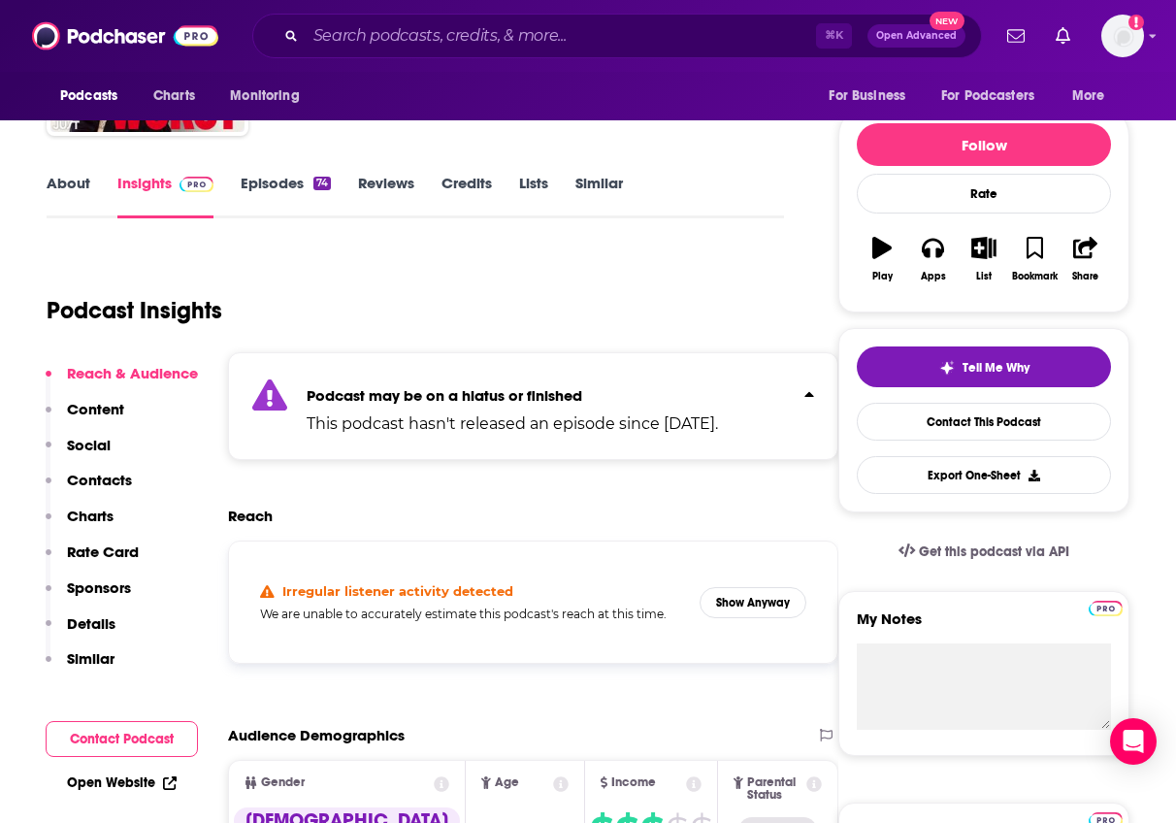
click at [639, 604] on div "Irregular listener activity detected We are unable to accurately estimate this …" at bounding box center [472, 602] width 424 height 38
click at [756, 605] on button "Show Anyway" at bounding box center [753, 602] width 107 height 31
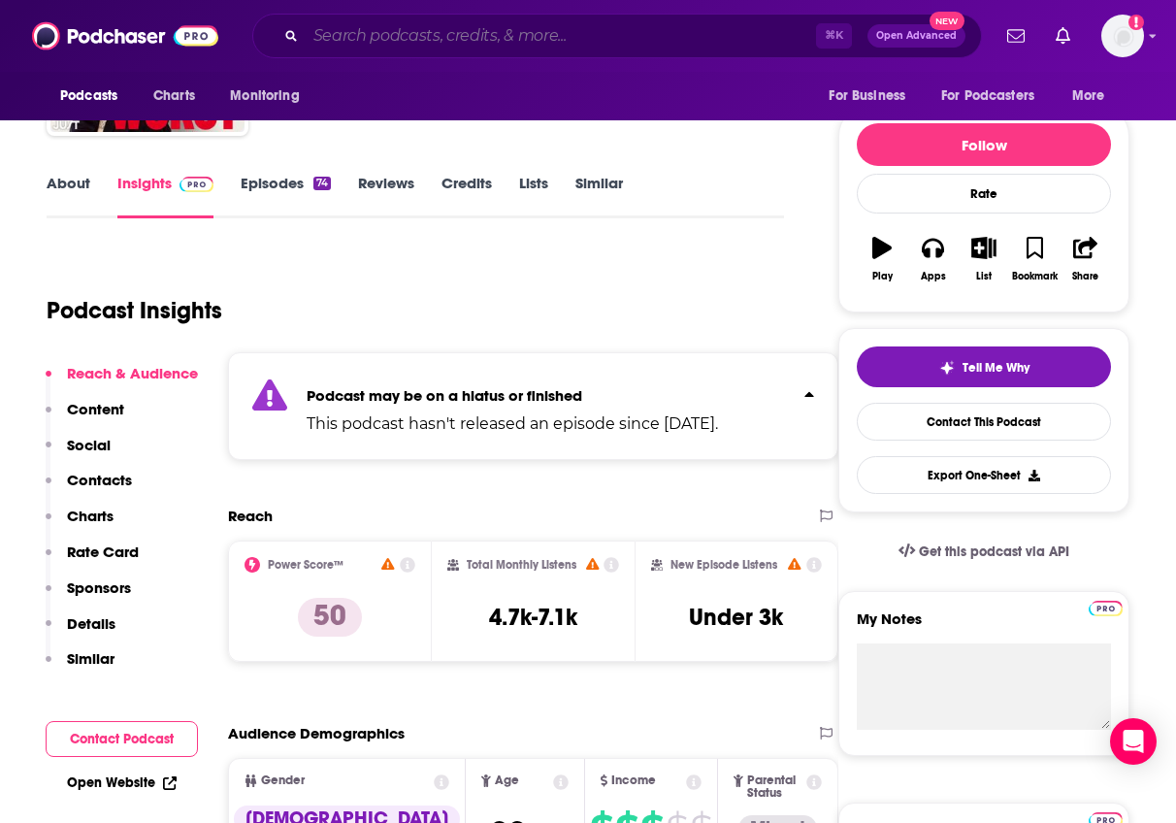
click at [711, 47] on input "Search podcasts, credits, & more..." at bounding box center [561, 35] width 511 height 31
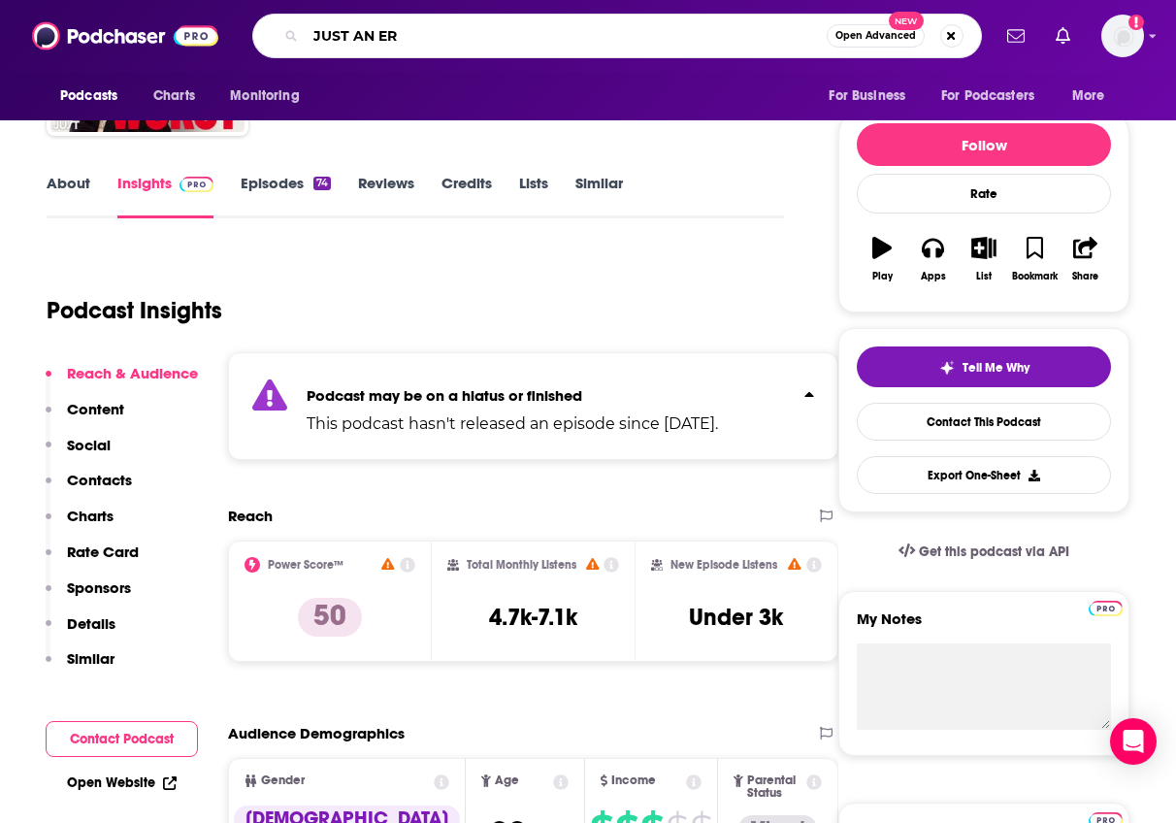
type input "JUST AN ERA"
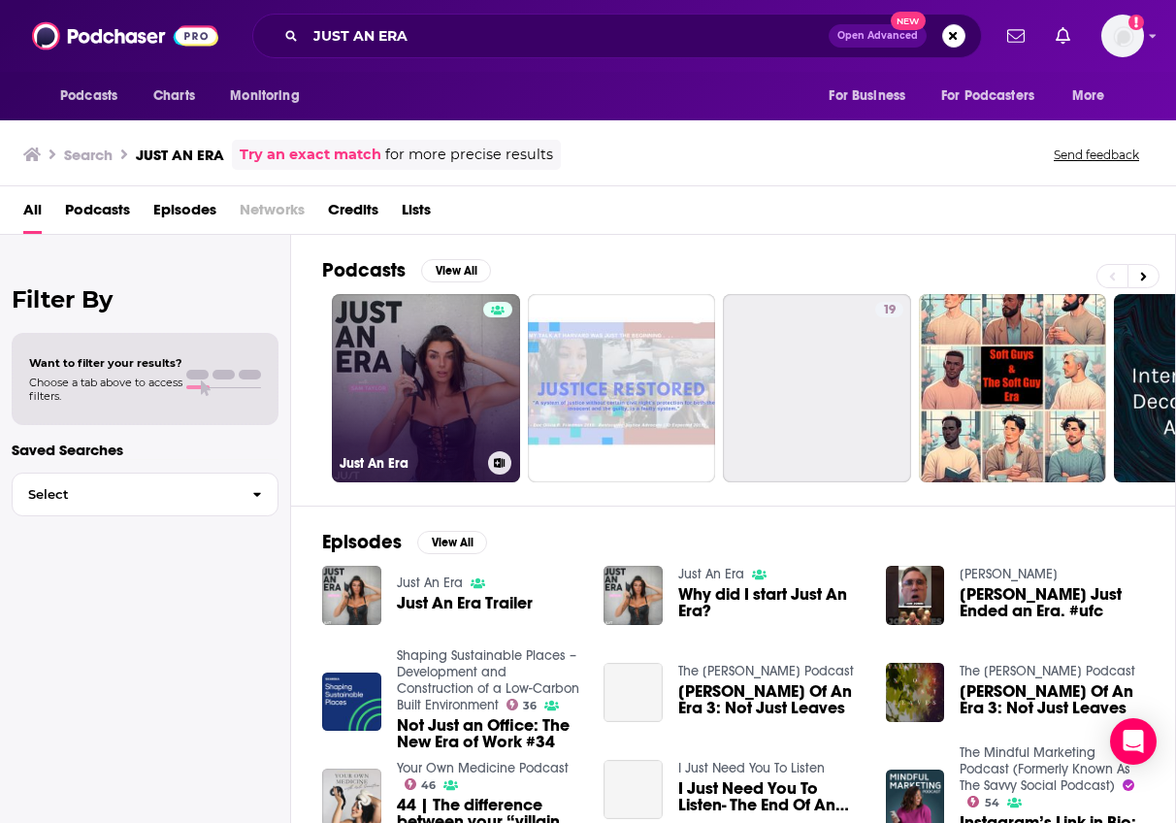
click at [466, 368] on link "Just An Era" at bounding box center [426, 388] width 188 height 188
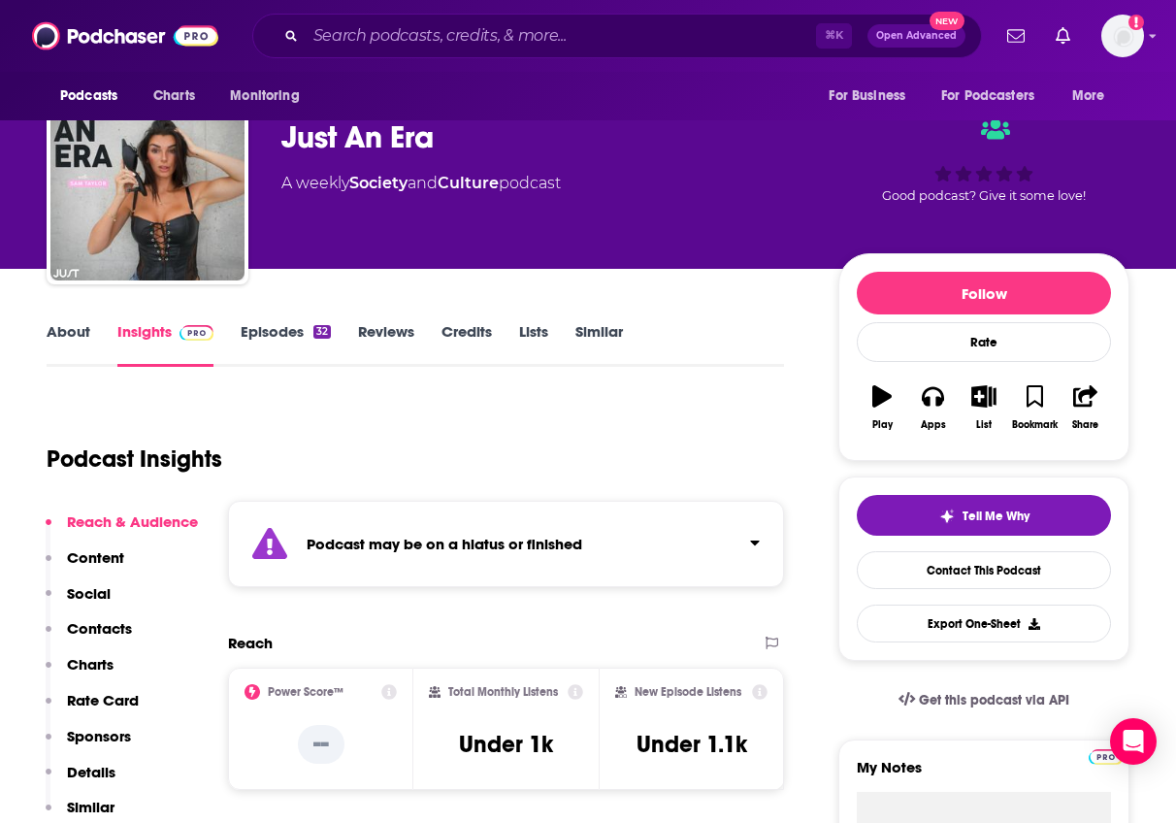
scroll to position [49, 0]
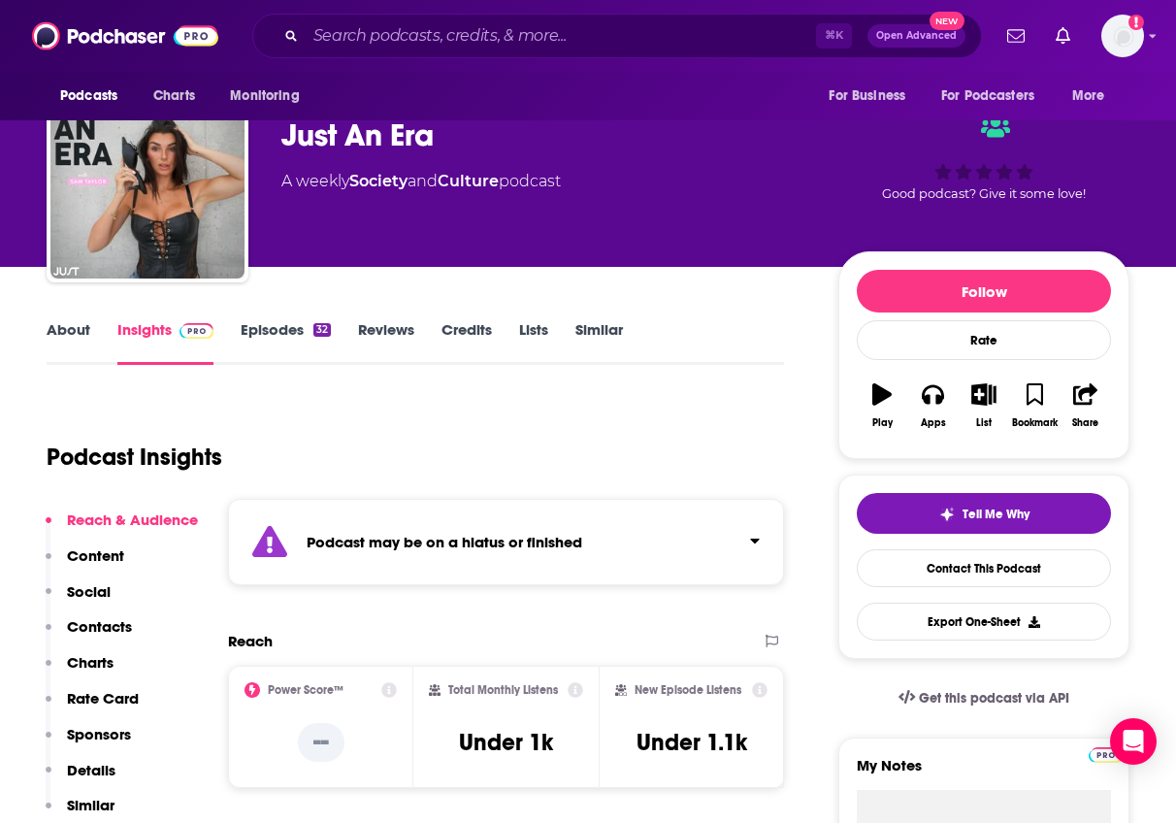
click at [391, 545] on strong "Podcast may be on a hiatus or finished" at bounding box center [445, 542] width 276 height 18
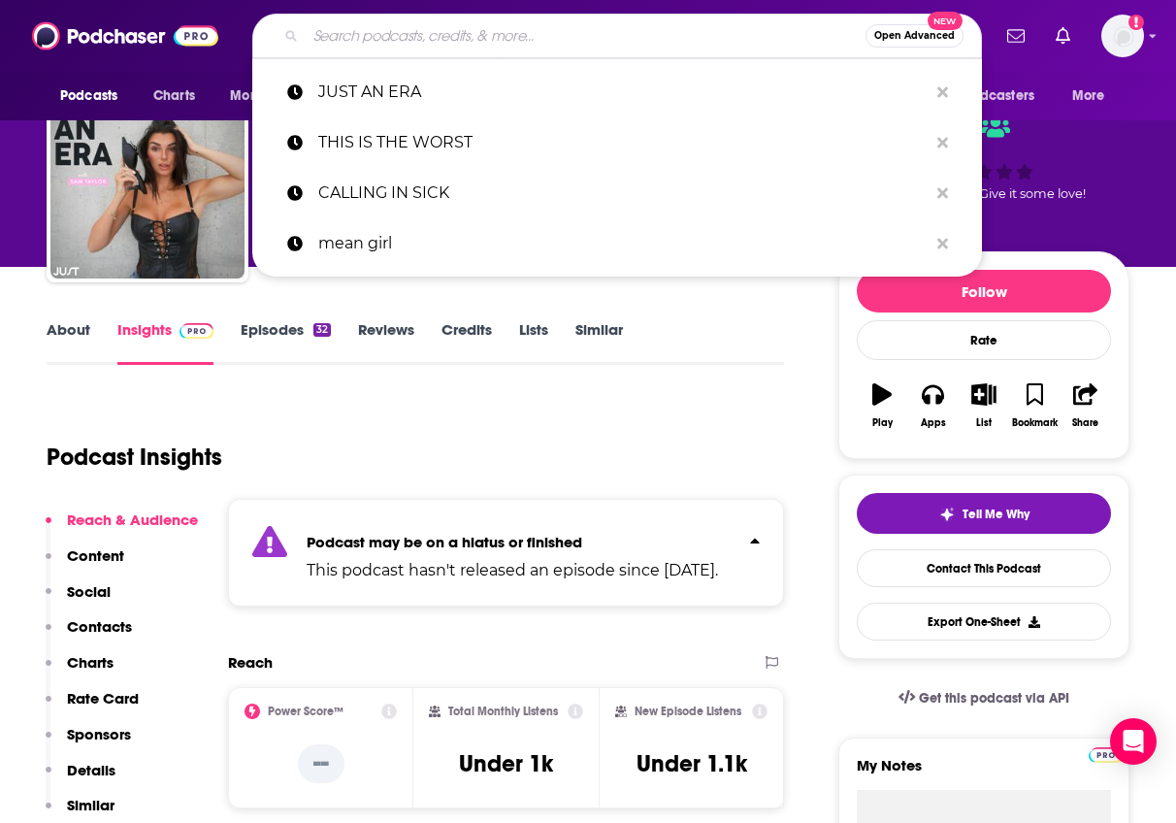
click at [511, 35] on input "Search podcasts, credits, & more..." at bounding box center [586, 35] width 560 height 31
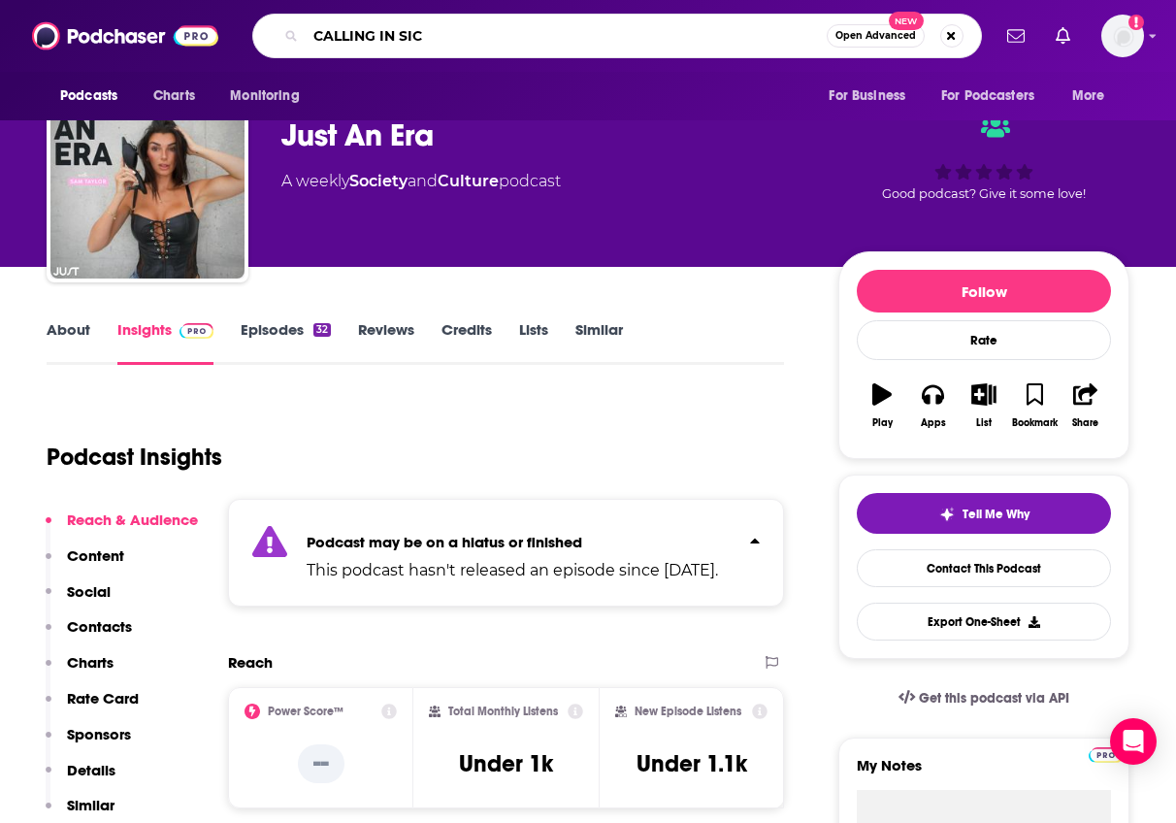
type input "CALLING IN SICK"
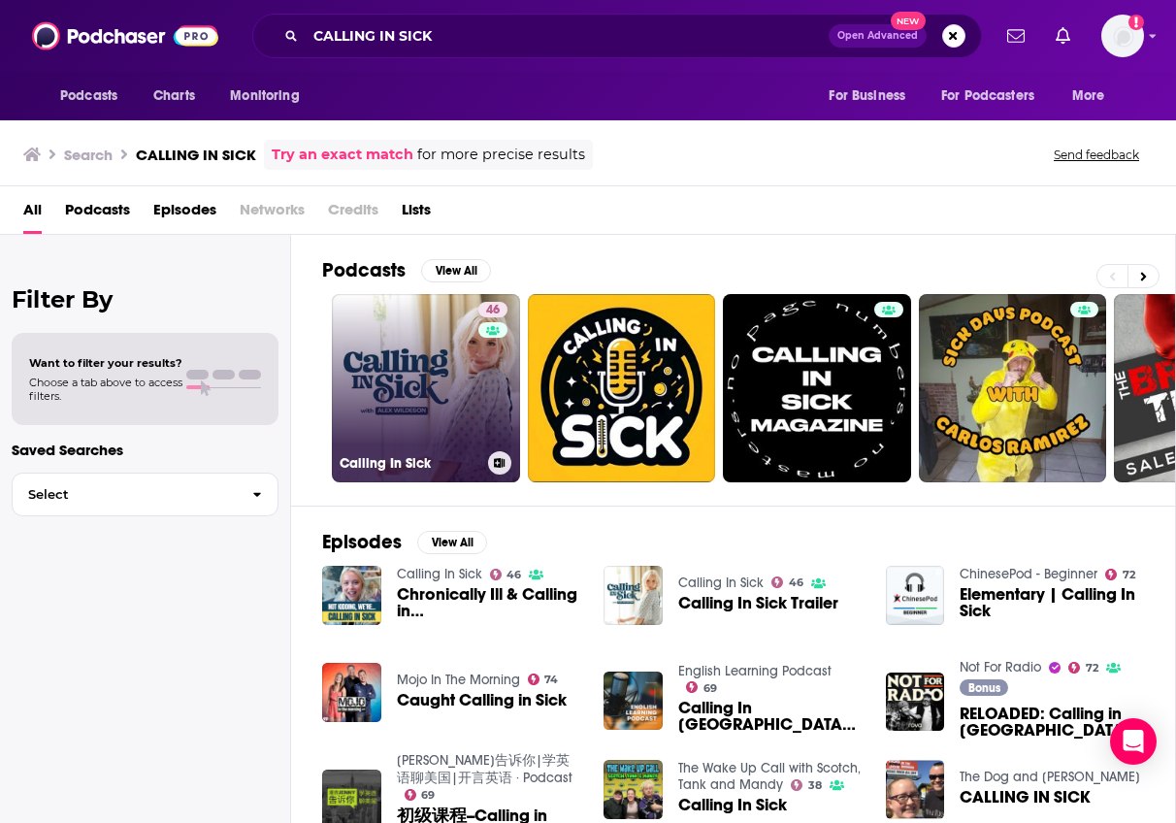
click at [373, 408] on link "46 Calling In Sick" at bounding box center [426, 388] width 188 height 188
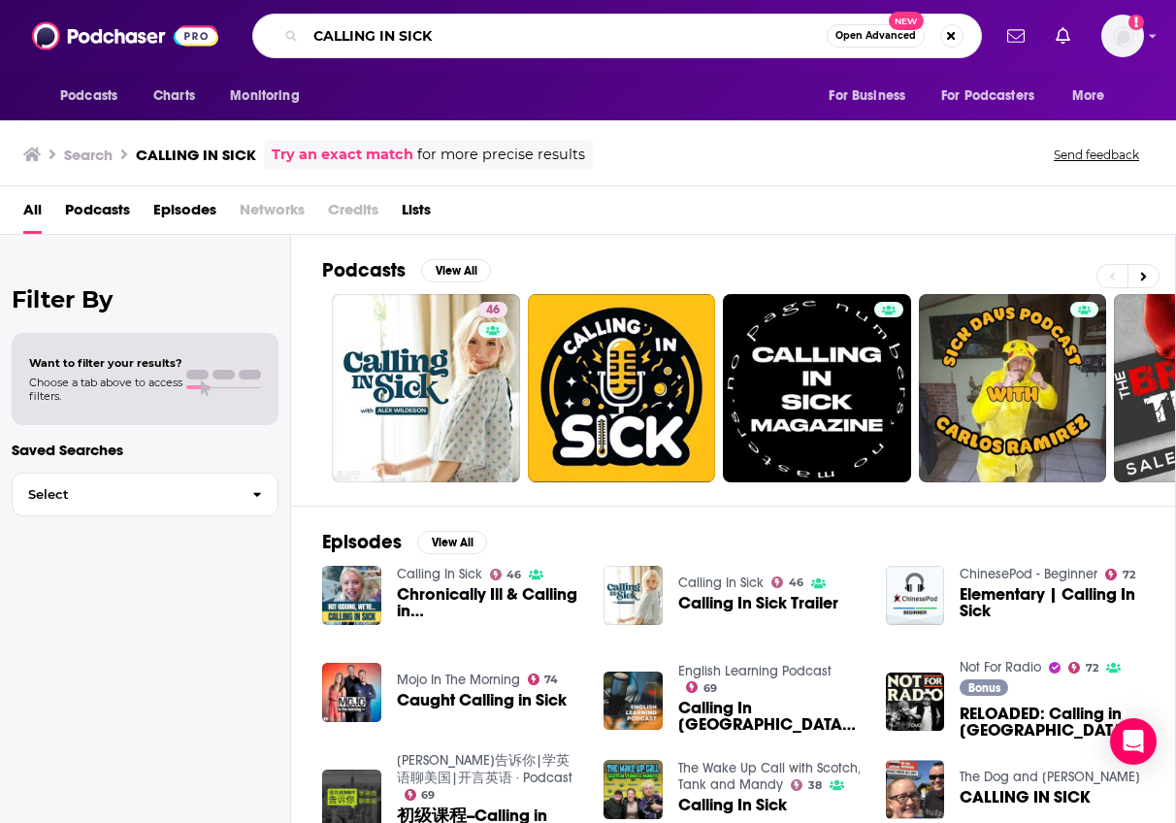
drag, startPoint x: 443, startPoint y: 45, endPoint x: 310, endPoint y: 19, distance: 135.3
click at [310, 19] on div "CALLING IN SICK Open Advanced New" at bounding box center [617, 36] width 730 height 45
type input "TWO PARENTS AND A PODCAST"
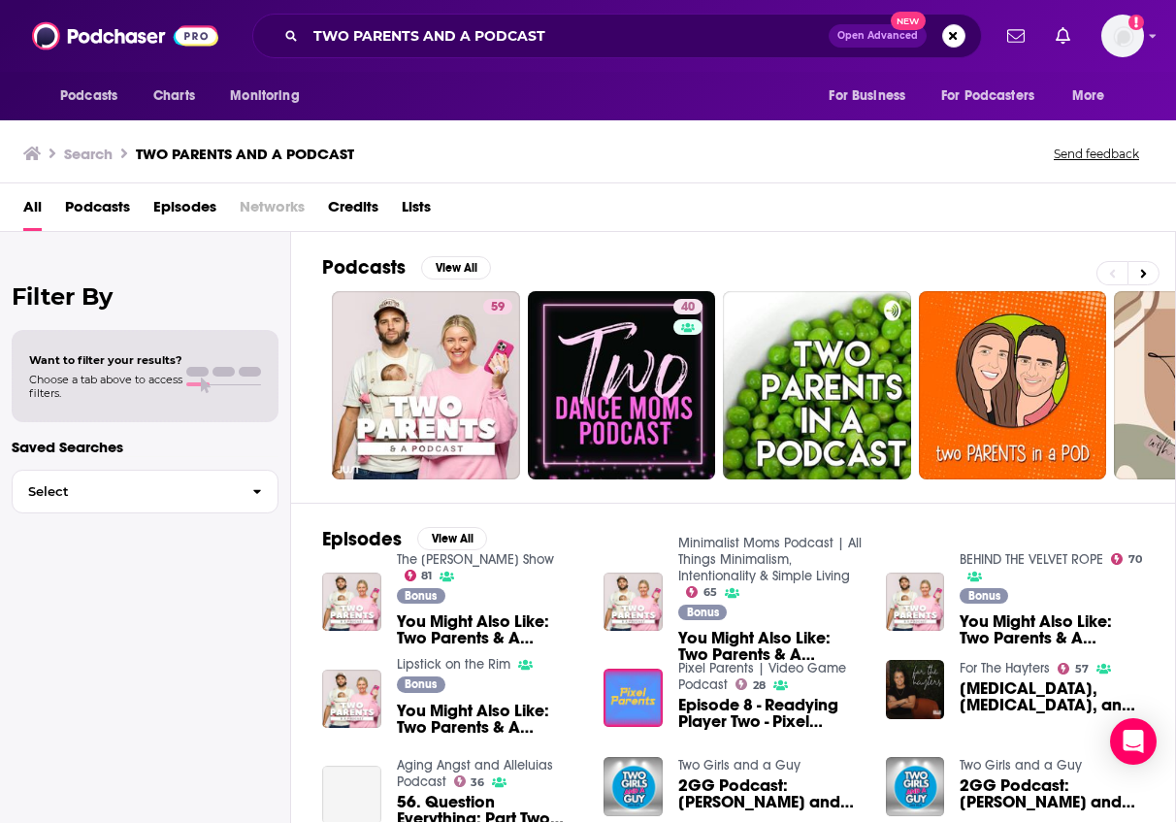
click at [447, 375] on link "59" at bounding box center [426, 385] width 188 height 188
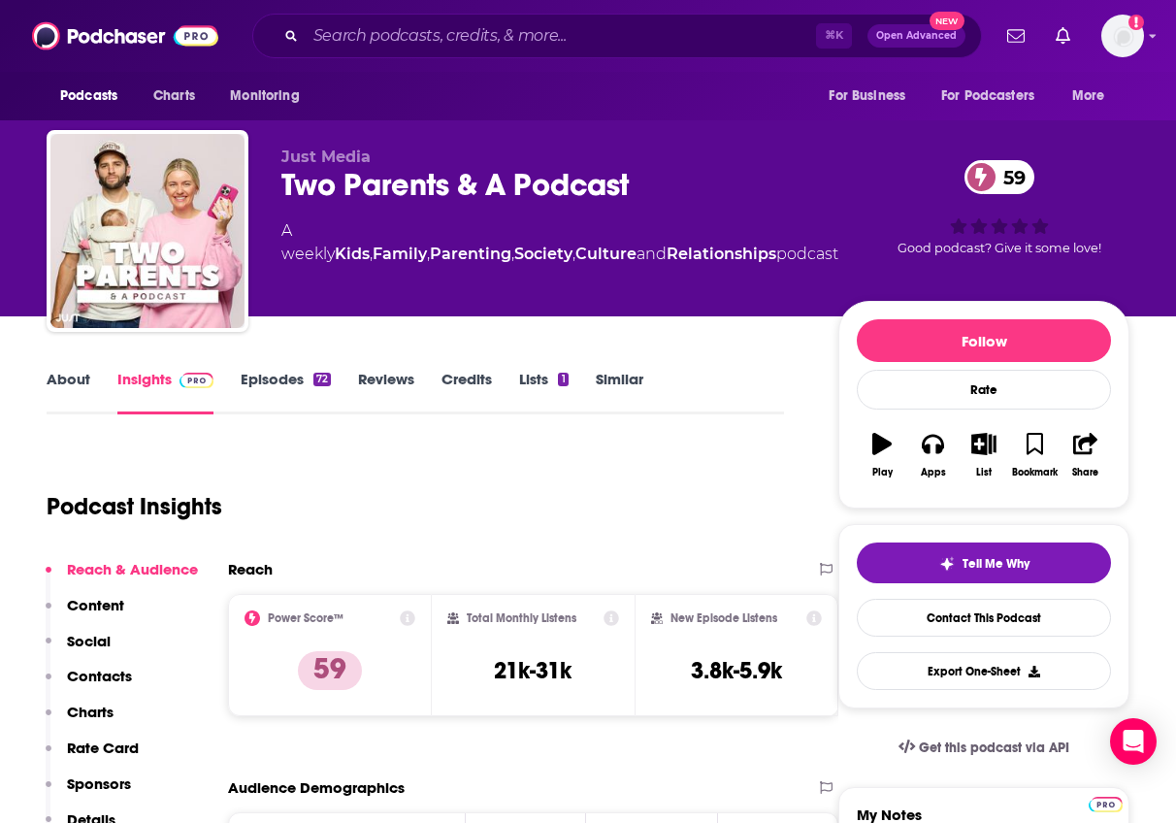
scroll to position [14, 0]
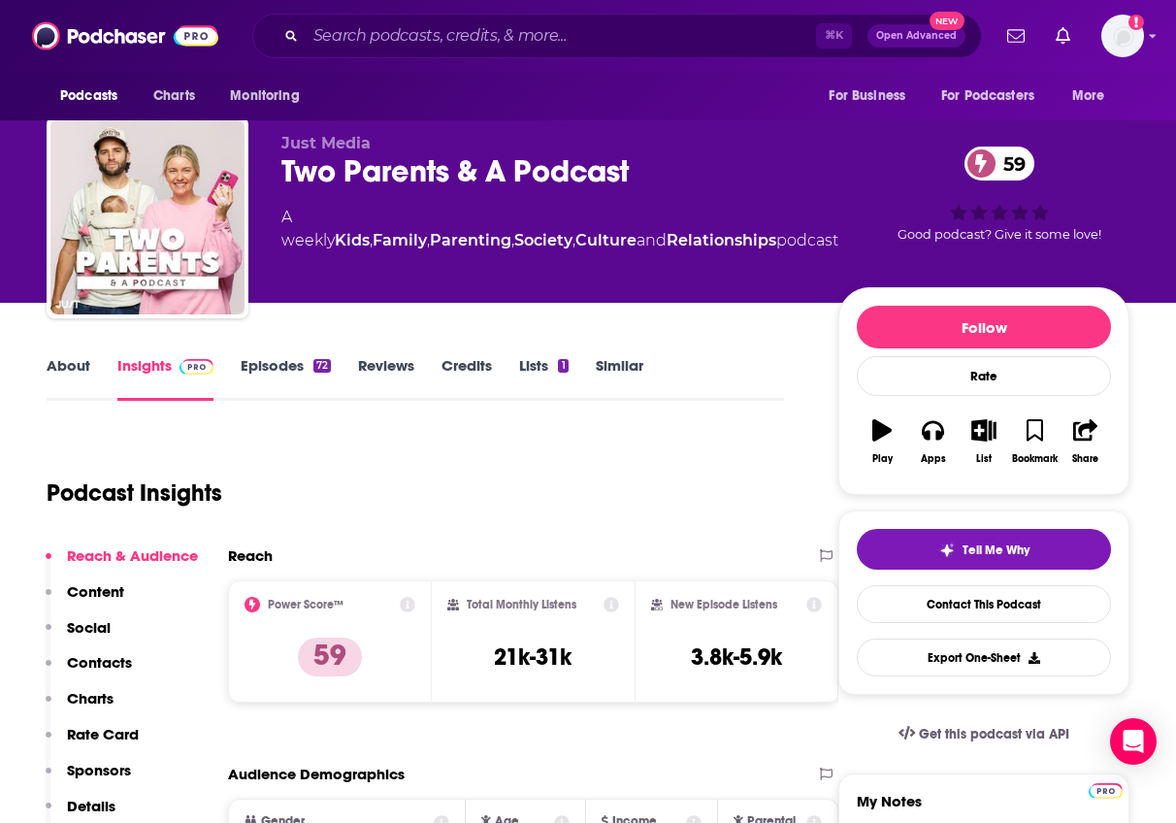
click at [636, 55] on div "⌘ K Open Advanced New" at bounding box center [617, 36] width 730 height 45
click at [638, 40] on input "Search podcasts, credits, & more..." at bounding box center [561, 35] width 511 height 31
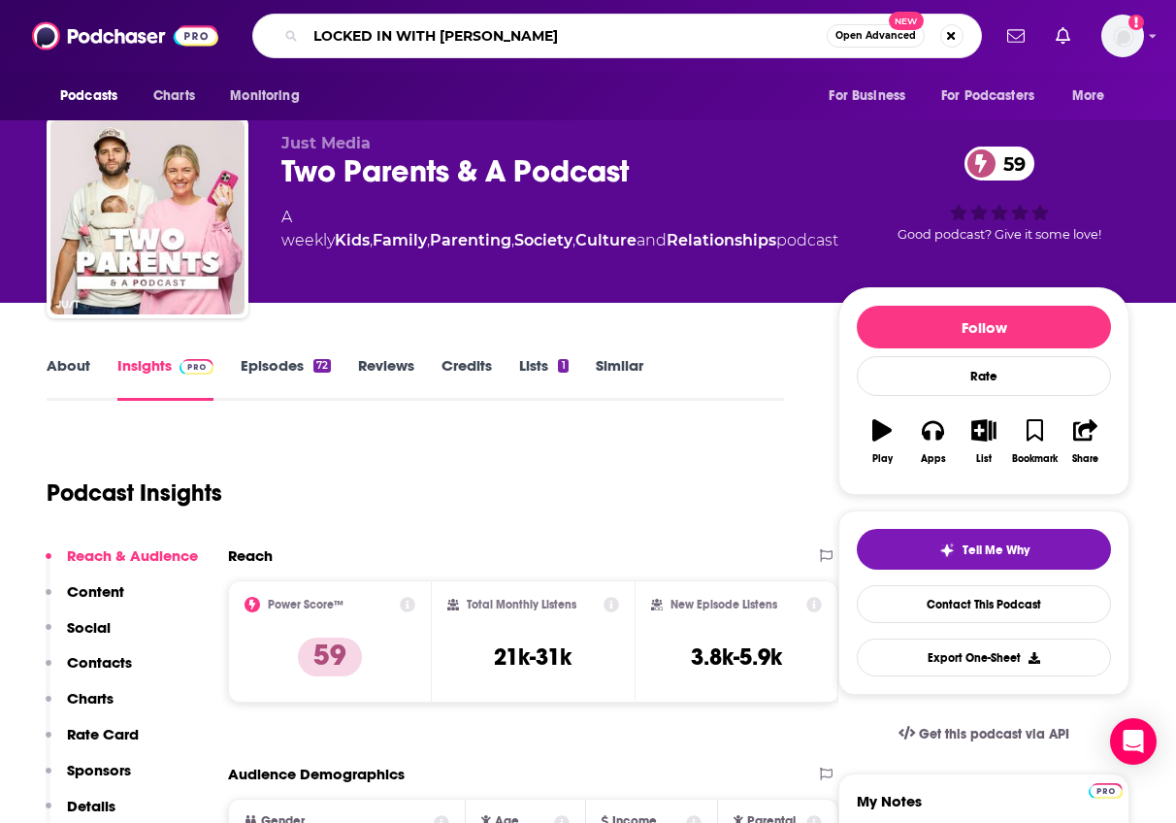
type input "LOCKED IN WITH [PERSON_NAME]"
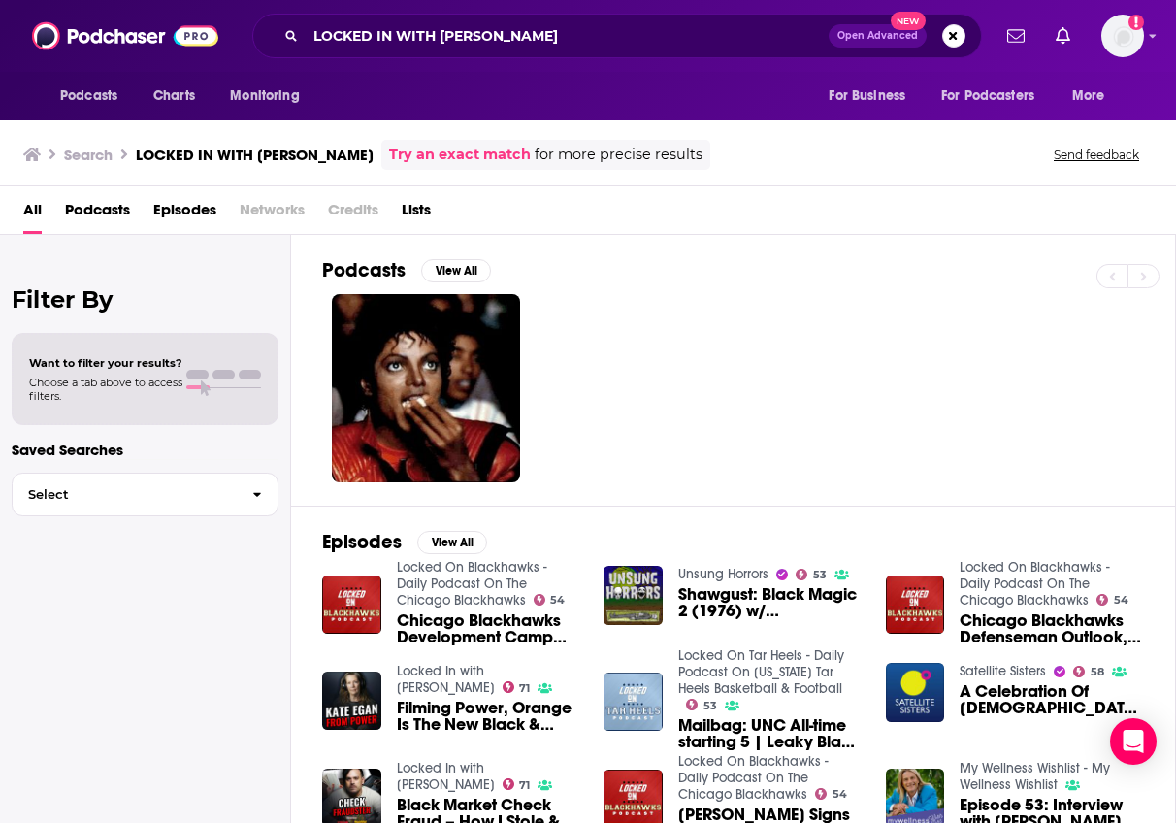
click at [481, 338] on link at bounding box center [426, 388] width 188 height 188
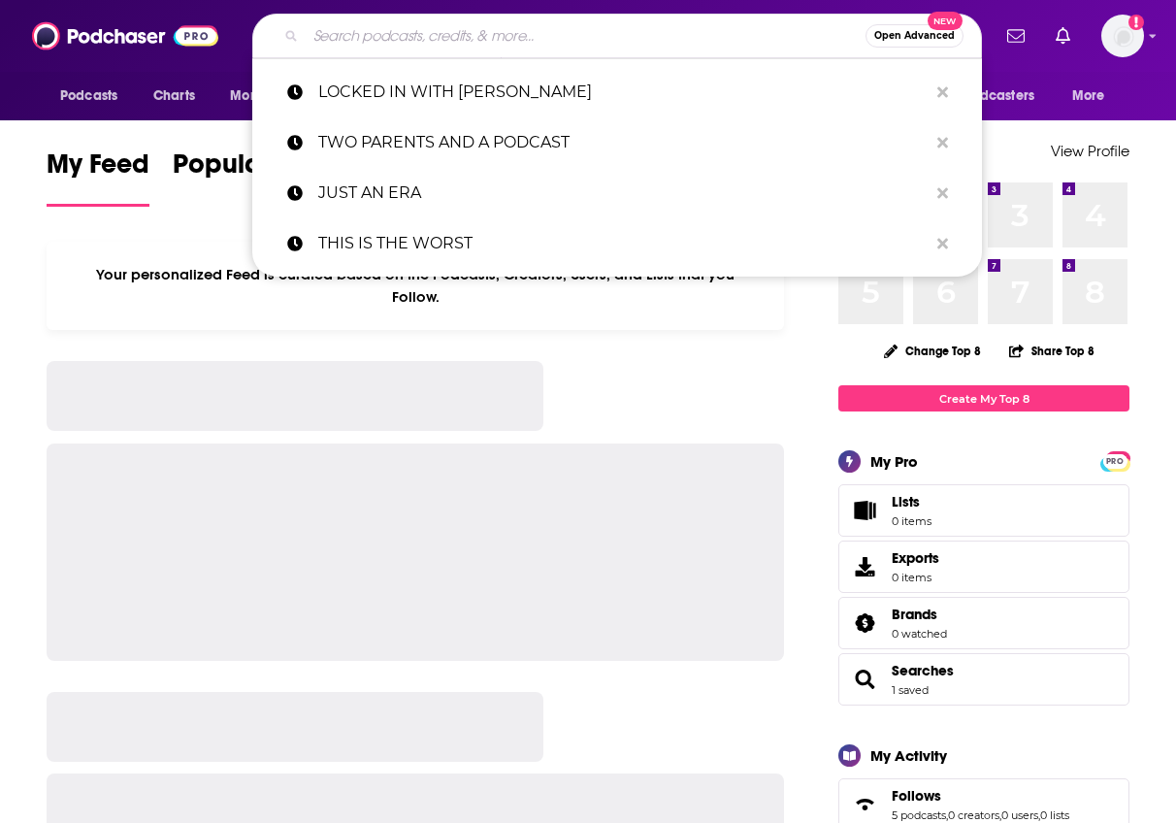
click at [596, 25] on input "Search podcasts, credits, & more..." at bounding box center [586, 35] width 560 height 31
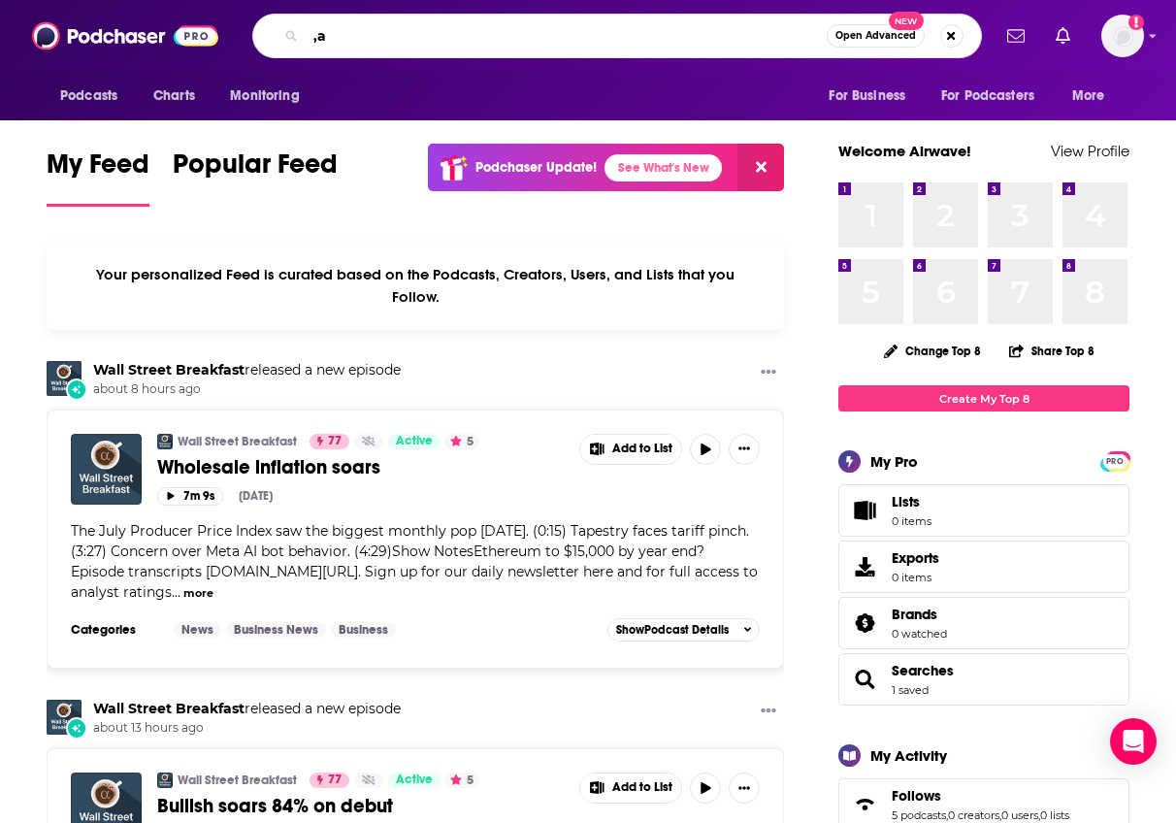
type input ","
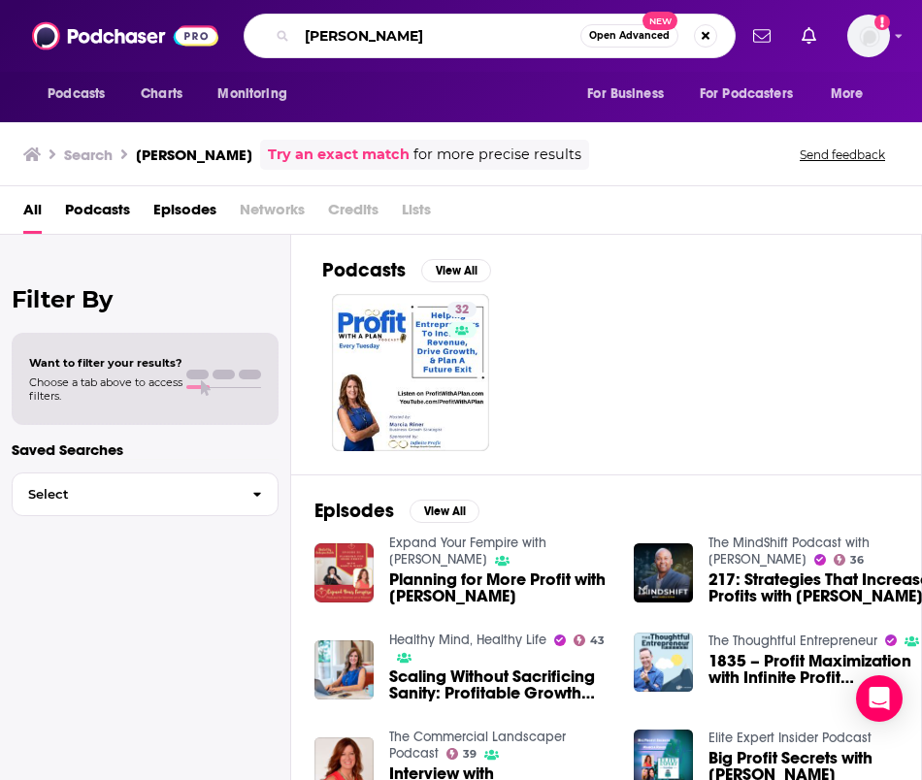
drag, startPoint x: 409, startPoint y: 43, endPoint x: 329, endPoint y: 0, distance: 90.3
click at [329, 0] on div "Podcasts Charts Monitoring [PERSON_NAME] Open Advanced New For Business For Pod…" at bounding box center [461, 36] width 922 height 72
type input "trip tales"
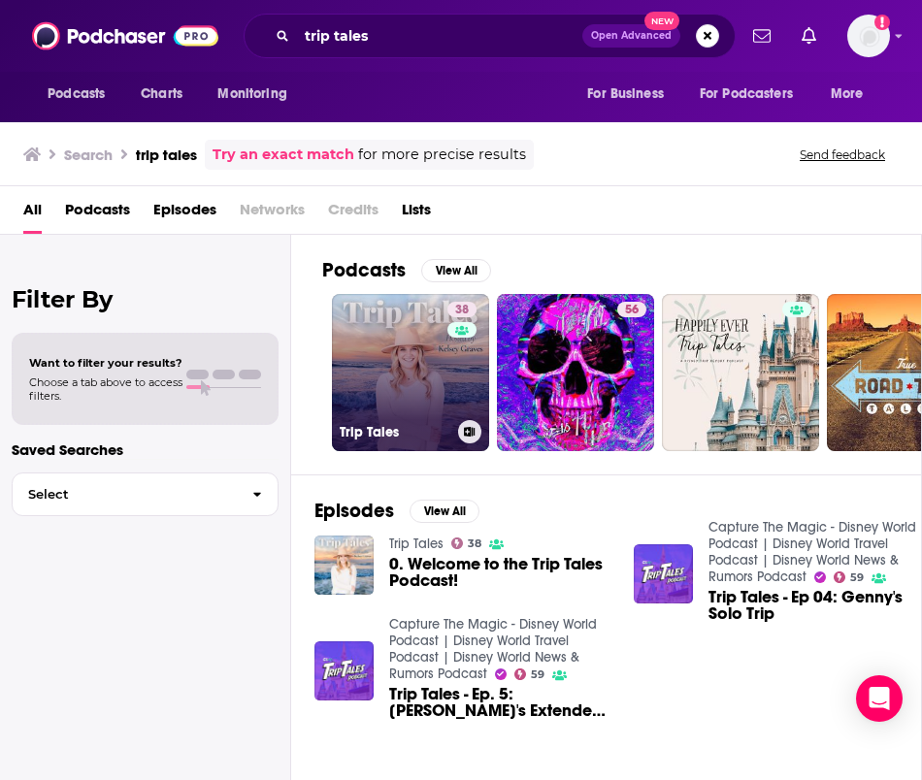
click at [391, 365] on link "38 Trip Tales" at bounding box center [410, 372] width 157 height 157
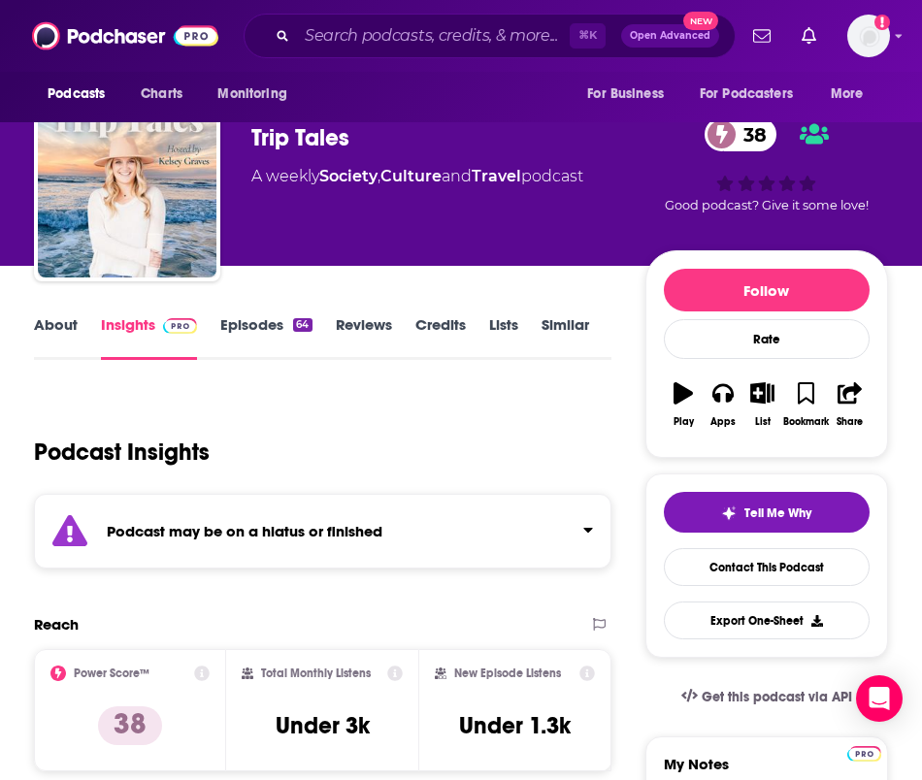
scroll to position [56, 0]
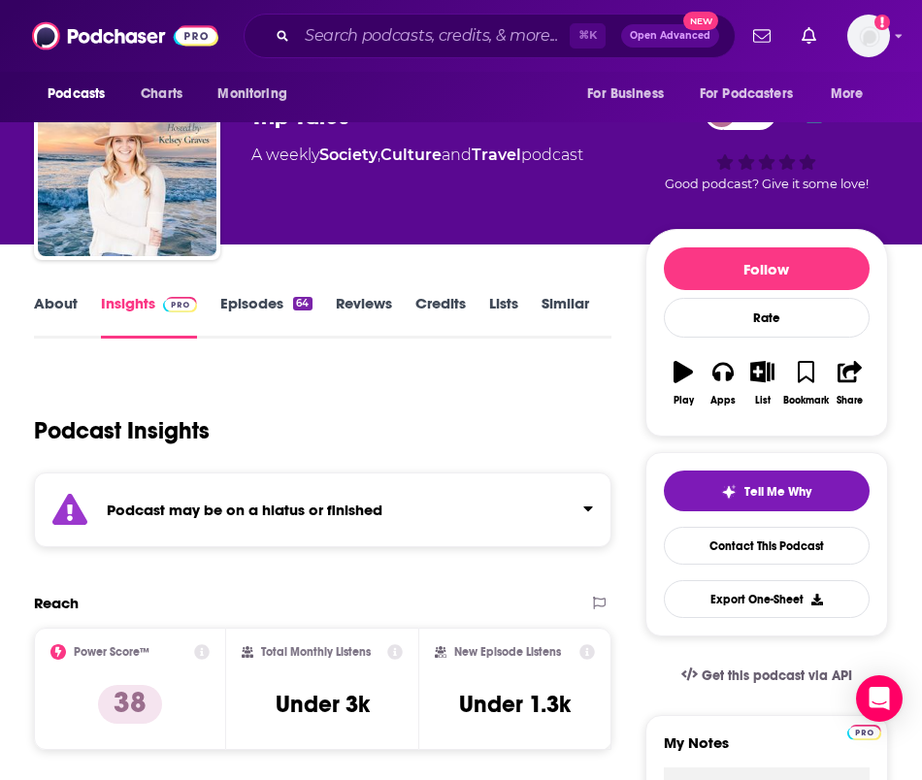
click at [352, 510] on strong "Podcast may be on a hiatus or finished" at bounding box center [245, 510] width 276 height 18
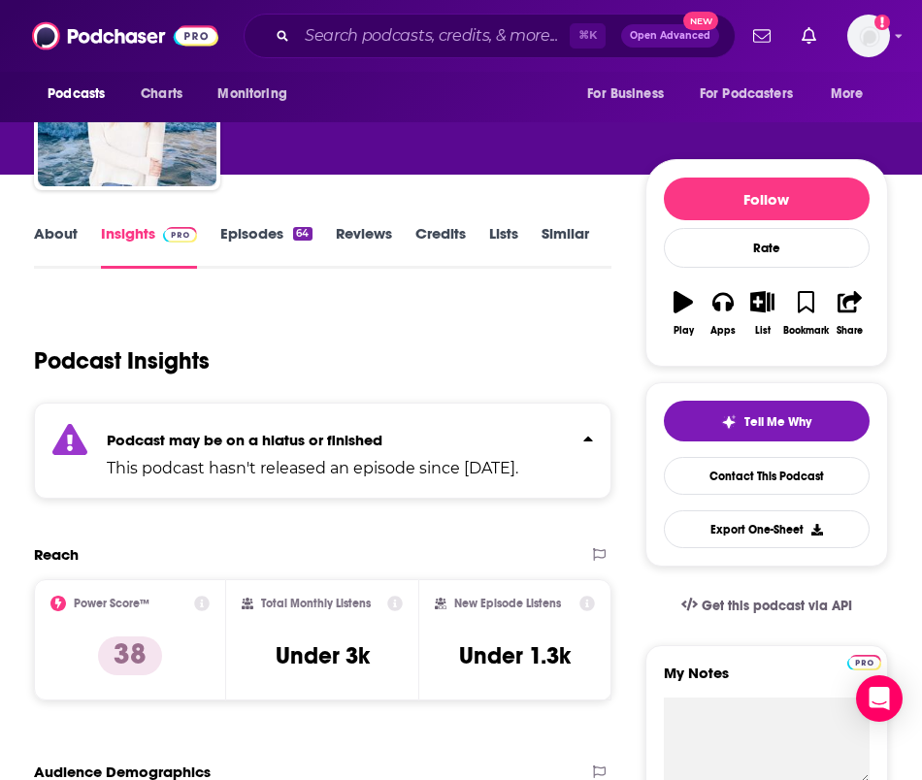
scroll to position [262, 0]
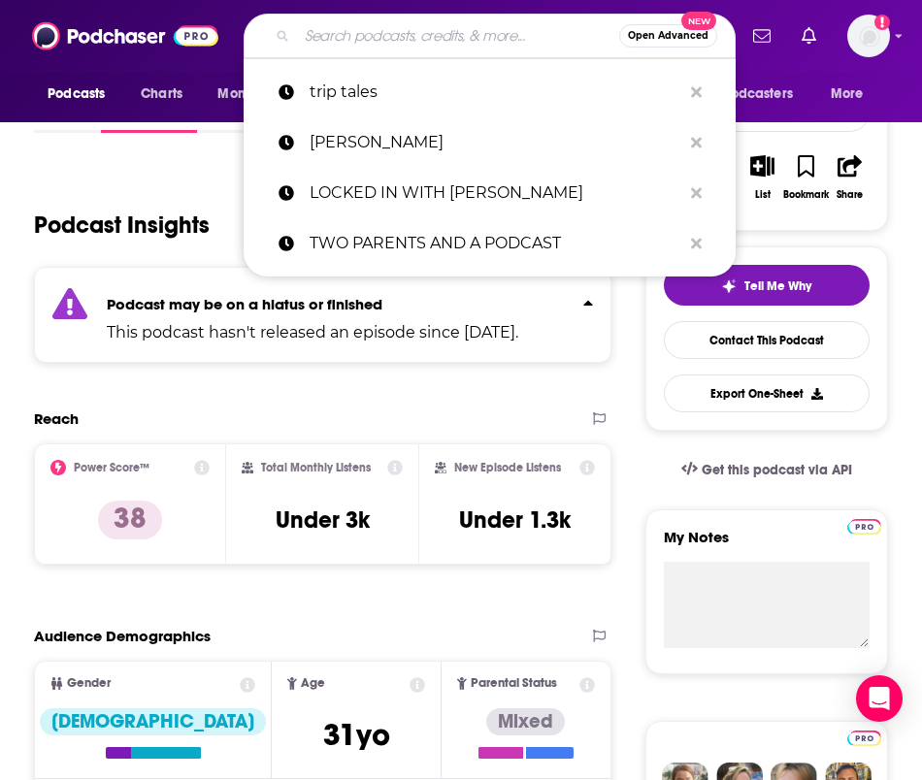
click at [422, 37] on input "Search podcasts, credits, & more..." at bounding box center [458, 35] width 322 height 31
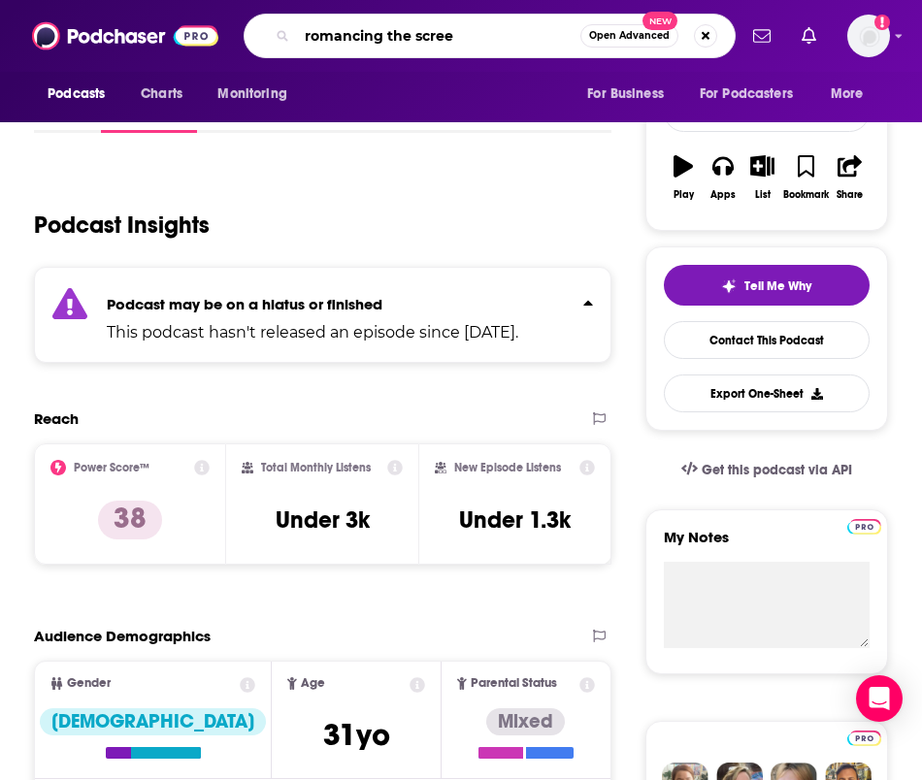
type input "romancing the screen"
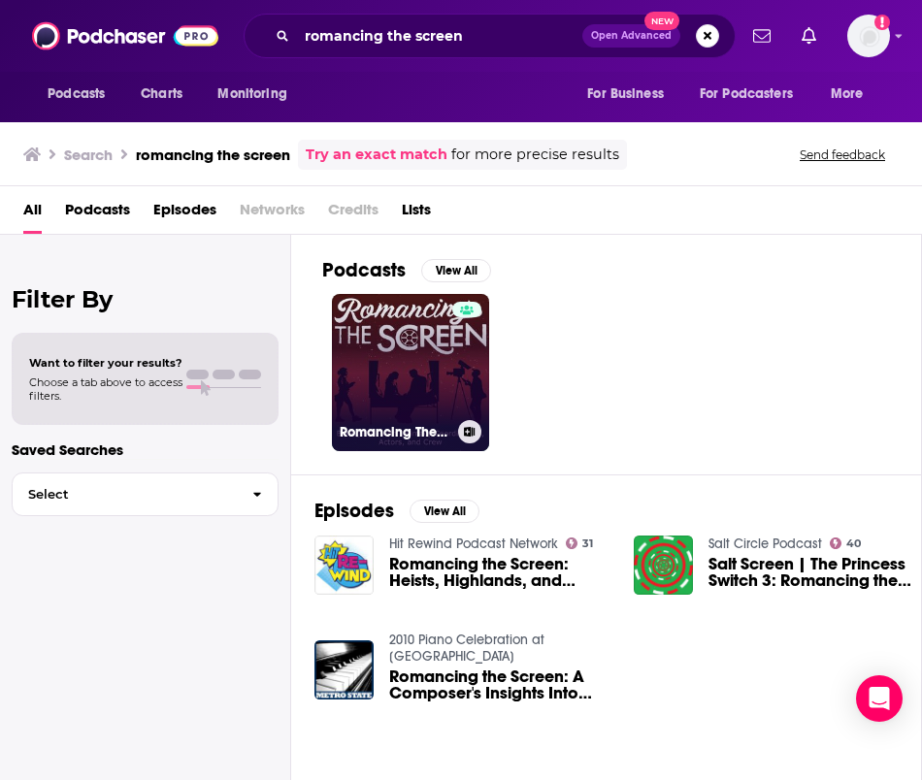
click at [387, 374] on link "Romancing The Screen" at bounding box center [410, 372] width 157 height 157
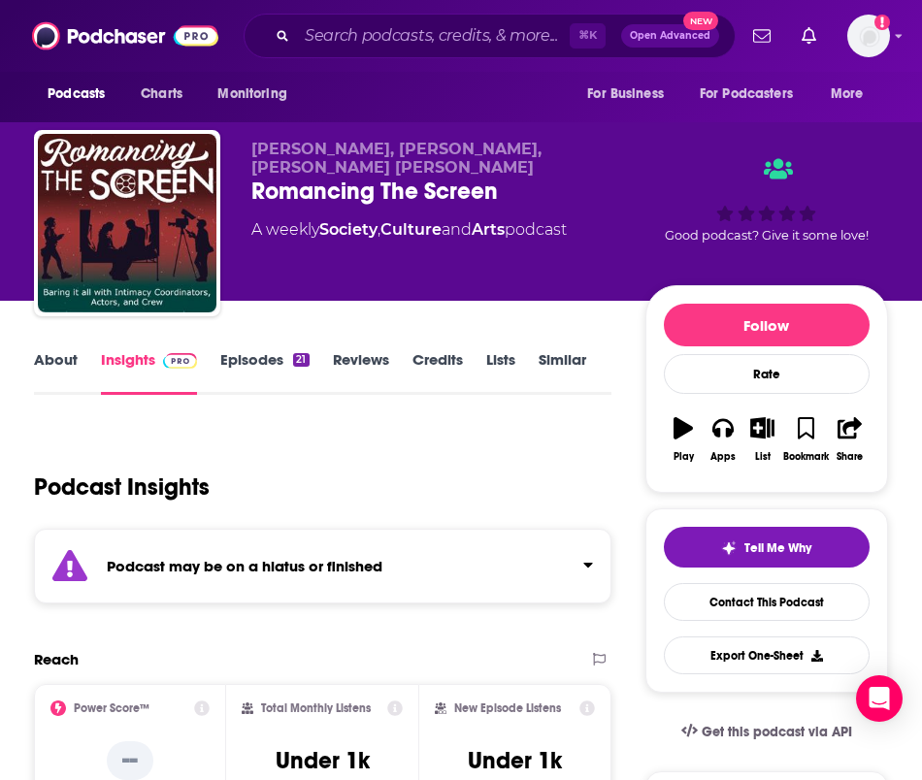
click at [381, 546] on div "Podcast may be on a hiatus or finished" at bounding box center [322, 566] width 577 height 75
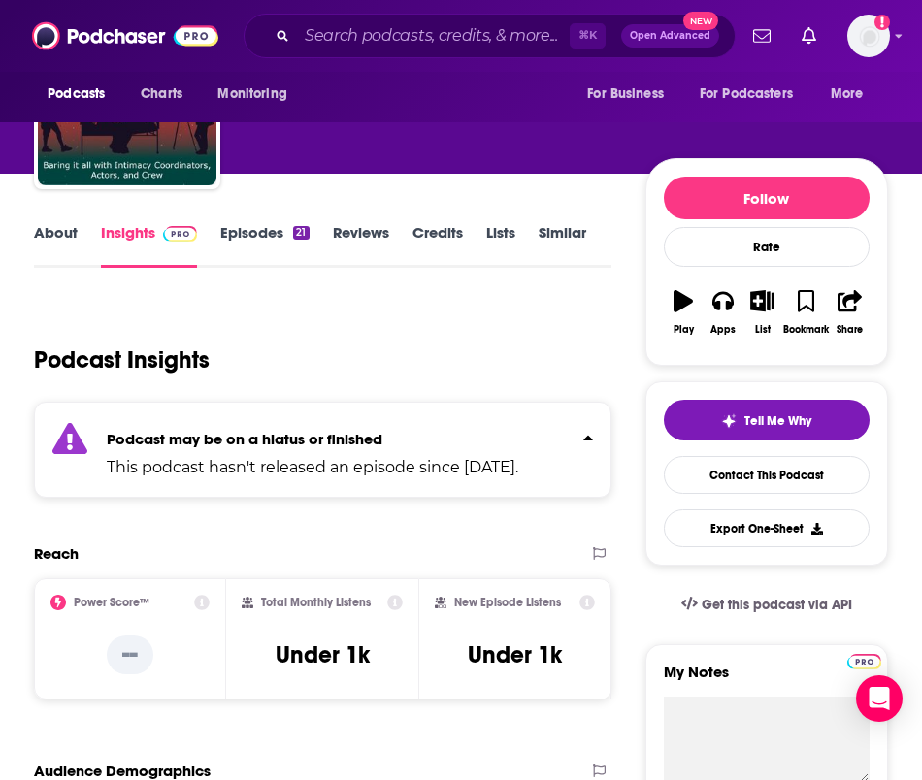
scroll to position [294, 0]
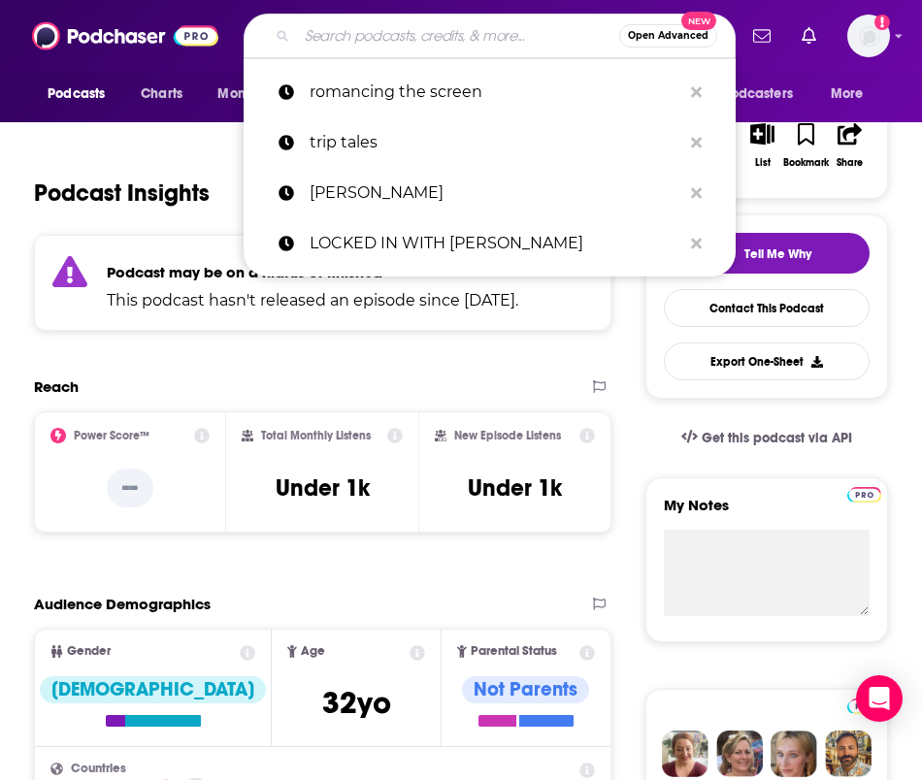
click at [413, 40] on input "Search podcasts, credits, & more..." at bounding box center [458, 35] width 322 height 31
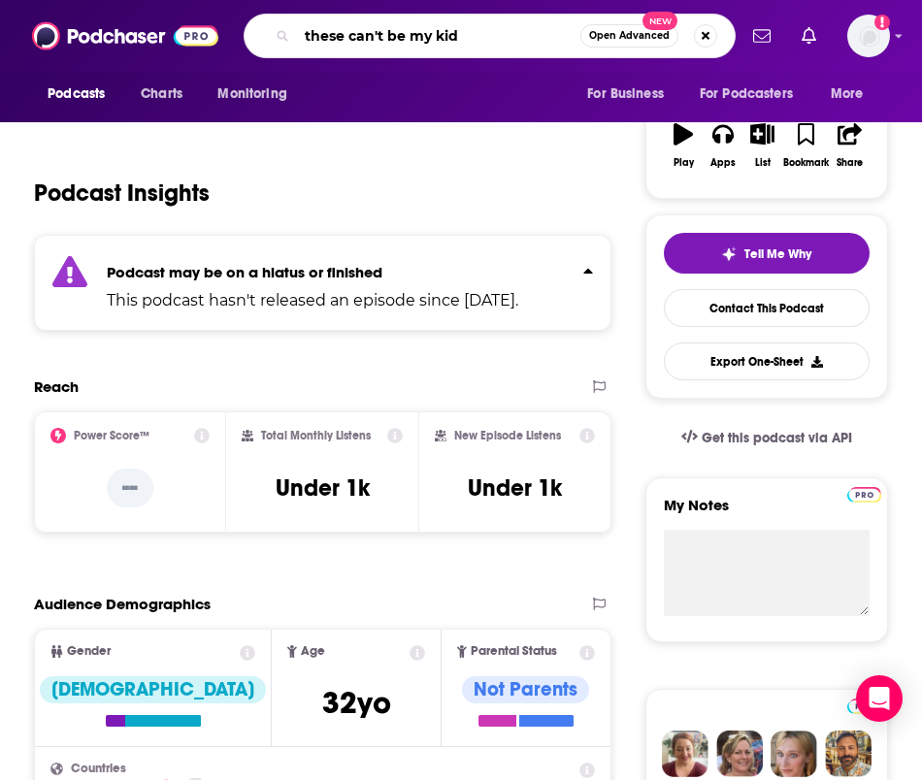
type input "these can't be my kids"
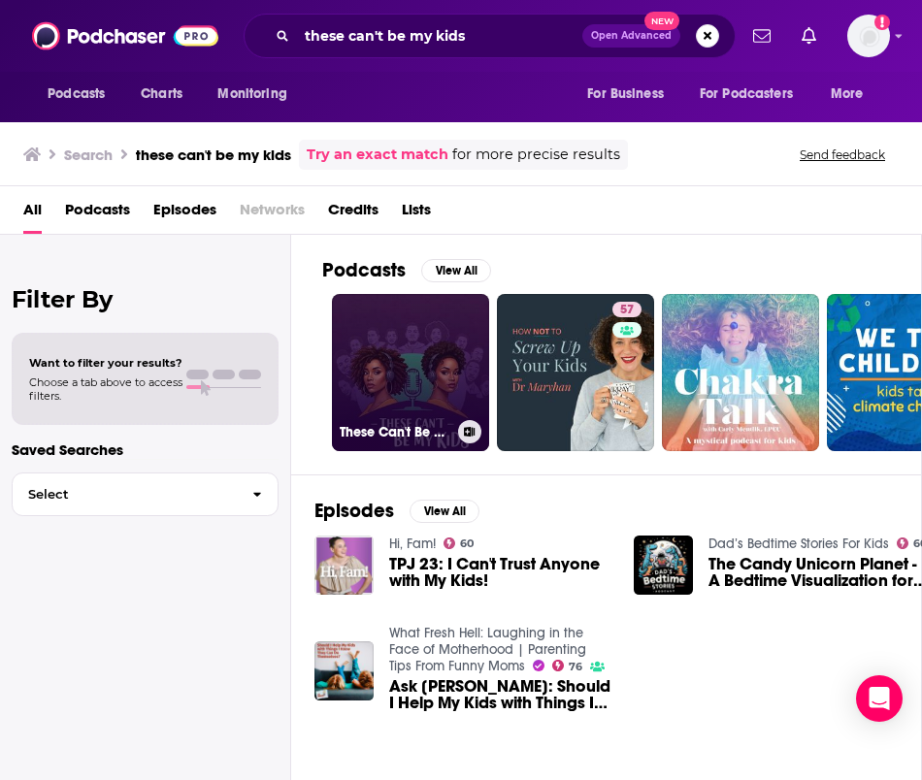
click at [406, 408] on link "These Can't Be My Kids" at bounding box center [410, 372] width 157 height 157
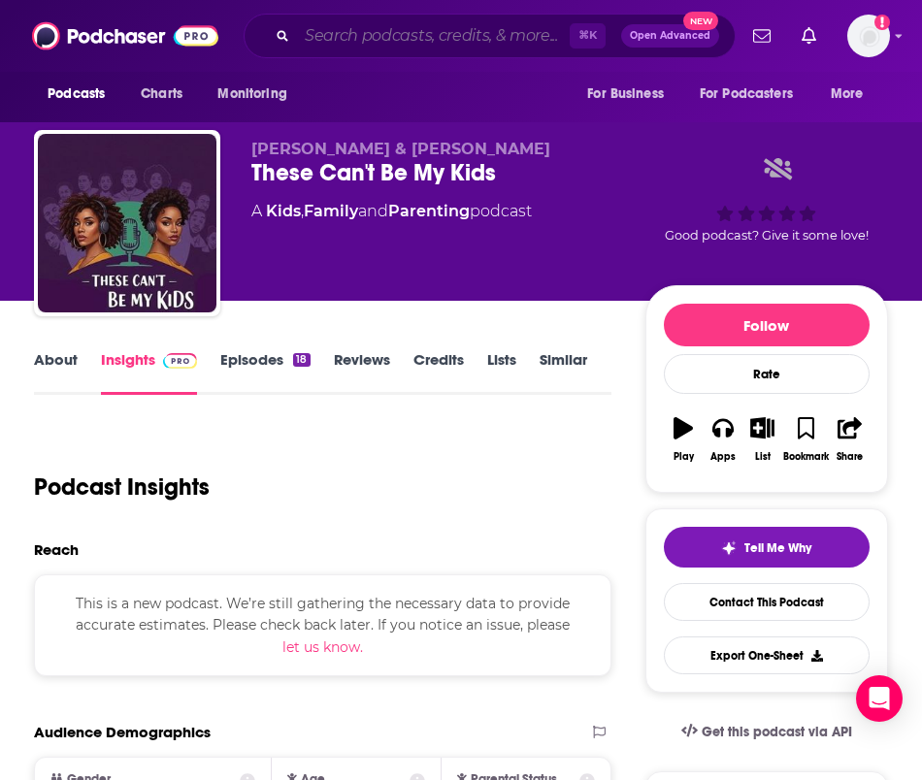
click at [547, 30] on input "Search podcasts, credits, & more..." at bounding box center [433, 35] width 273 height 31
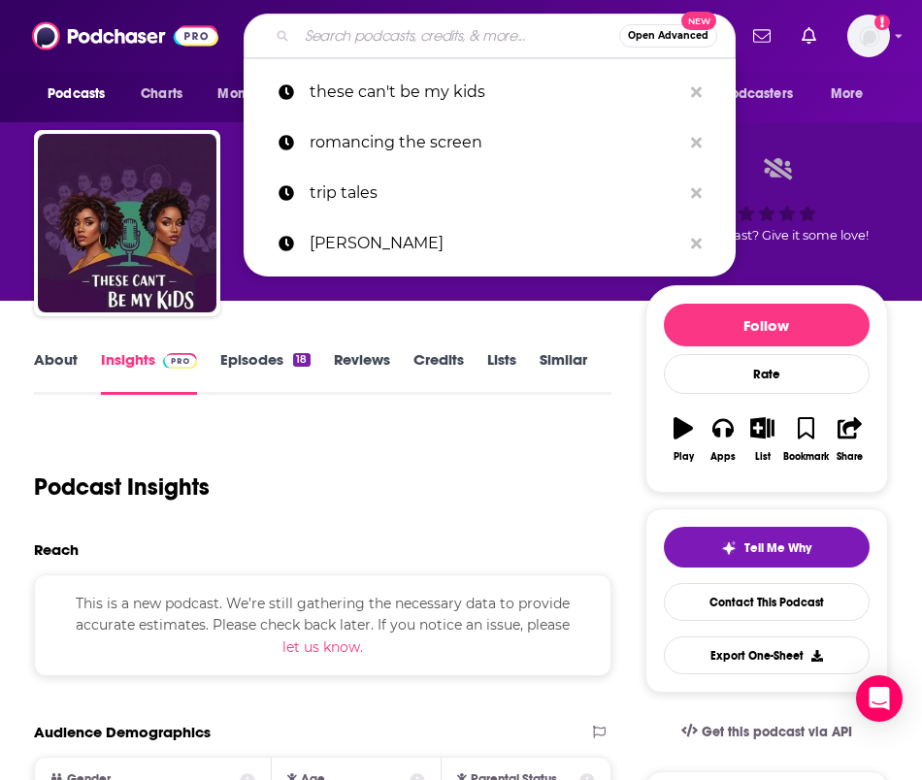
type input "n"
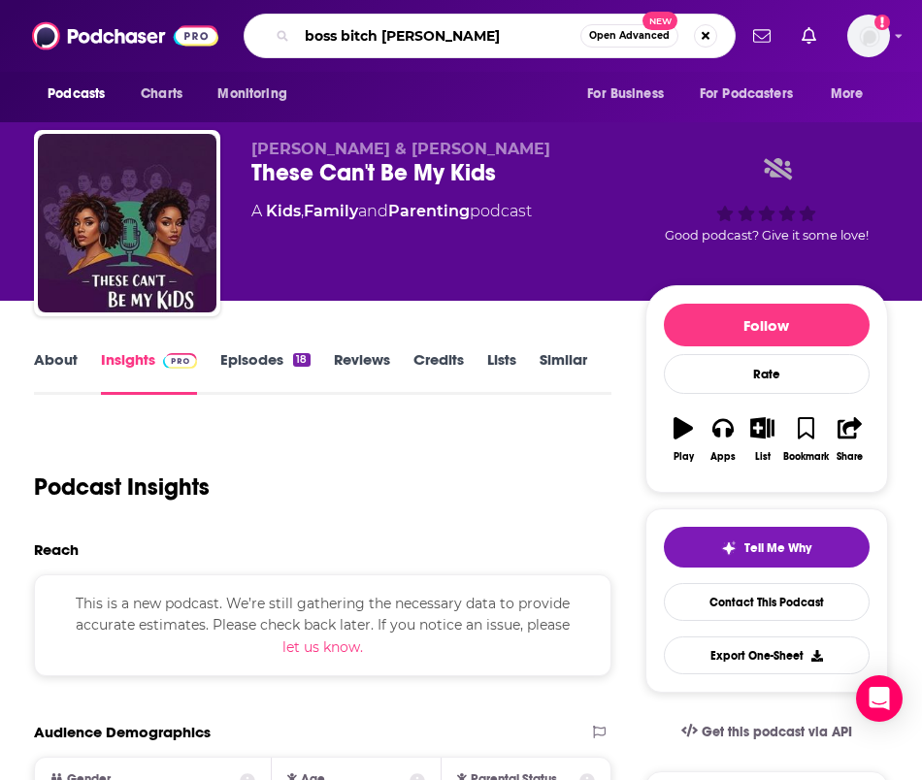
type input "boss bitch radio"
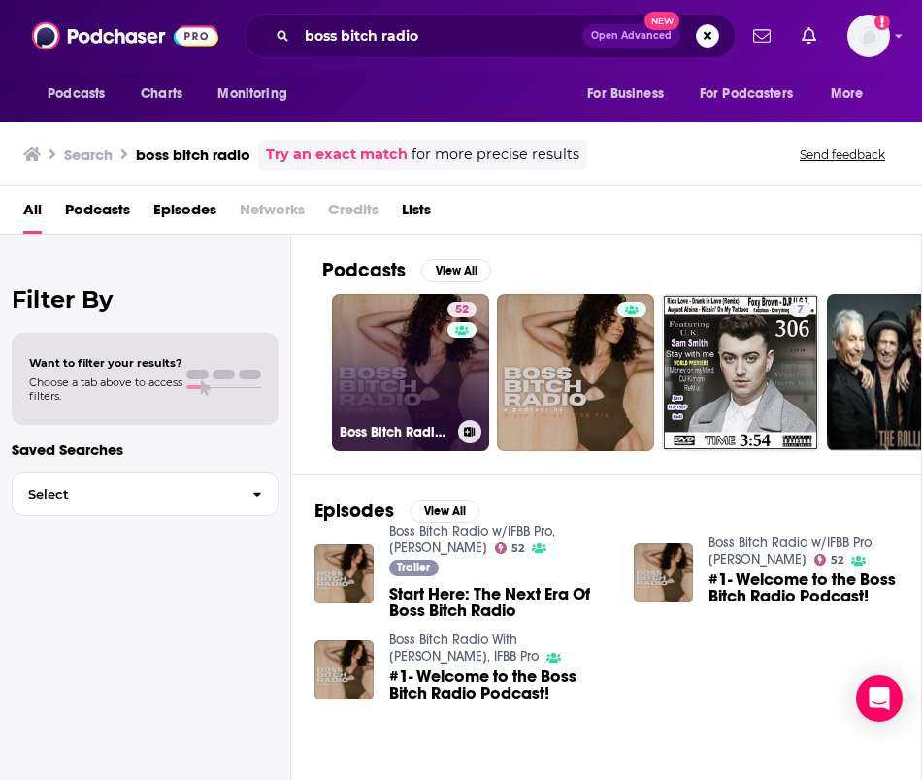
click at [408, 378] on link "52 Boss Bitch Radio w/IFBB Pro, [PERSON_NAME]" at bounding box center [410, 372] width 157 height 157
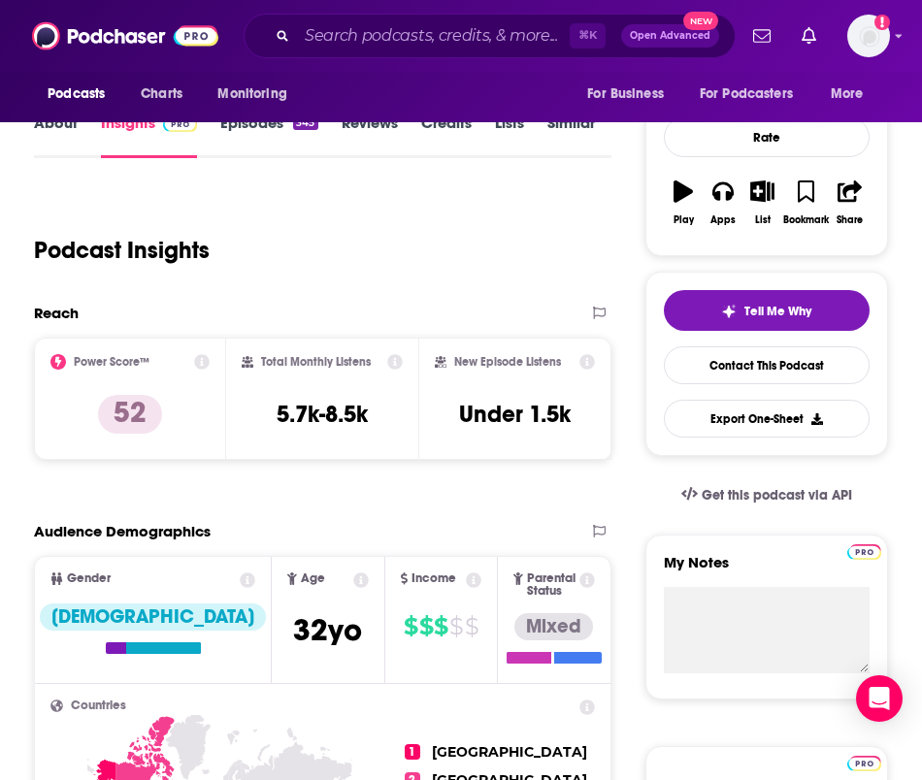
scroll to position [238, 0]
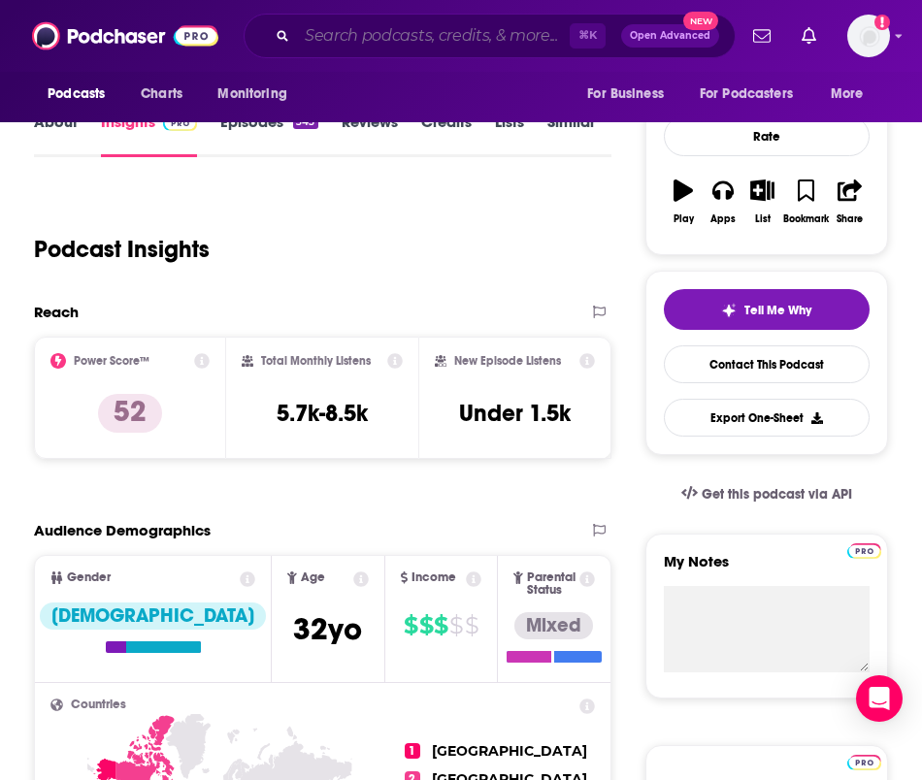
click at [463, 39] on input "Search podcasts, credits, & more..." at bounding box center [433, 35] width 273 height 31
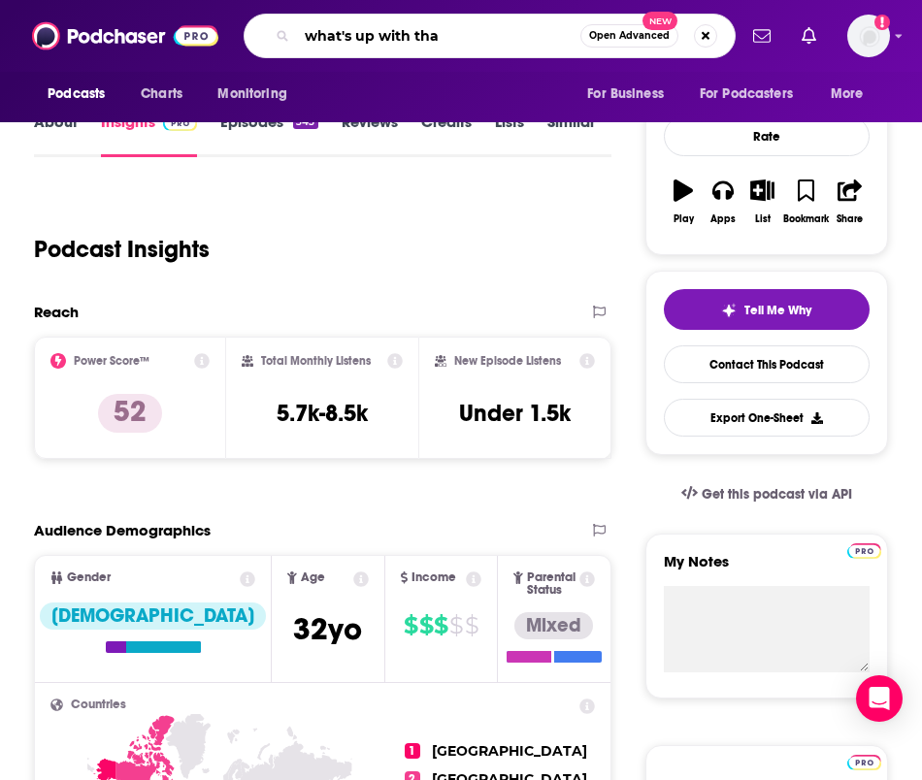
type input "what's up with that"
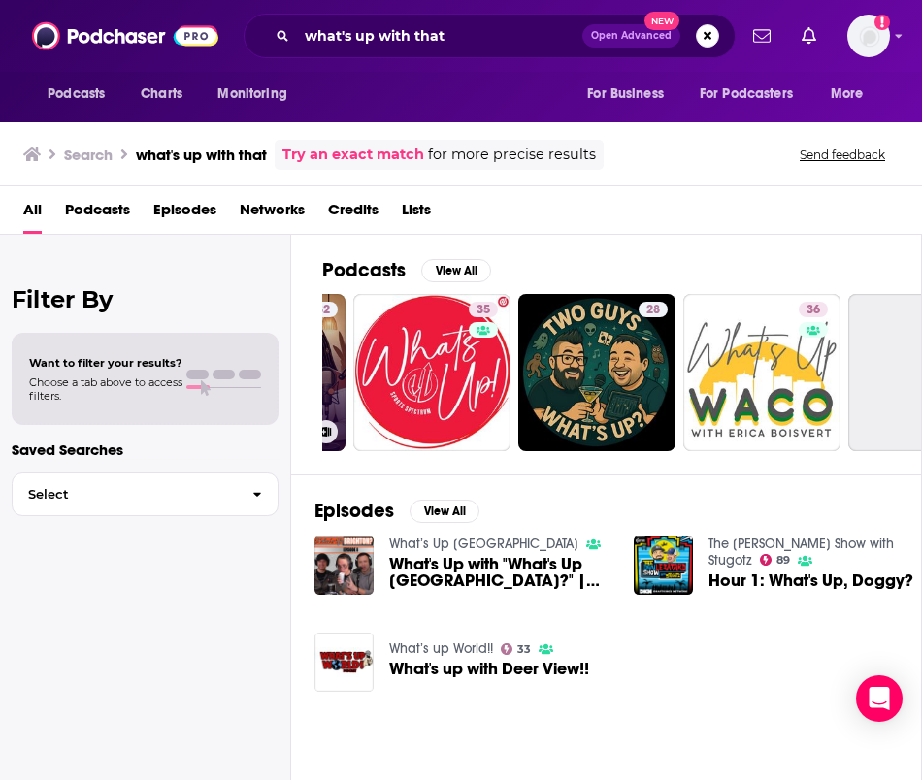
scroll to position [0, 643]
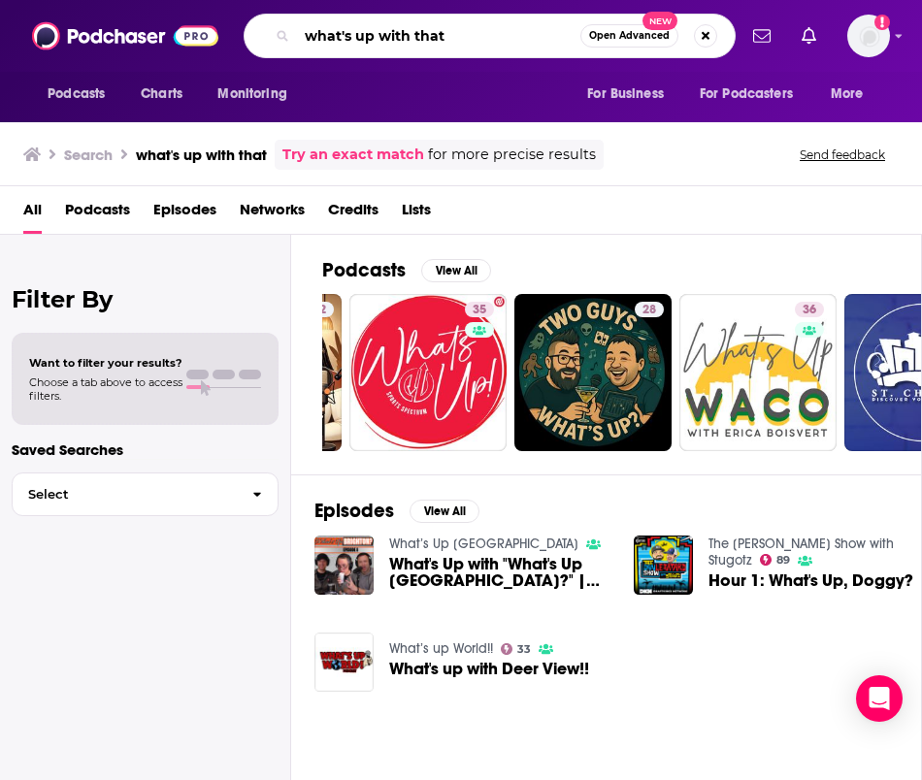
drag, startPoint x: 503, startPoint y: 36, endPoint x: 379, endPoint y: -8, distance: 130.8
click at [379, 0] on html "Podcasts Charts Monitoring what's up with that Open Advanced New For Business F…" at bounding box center [461, 390] width 922 height 780
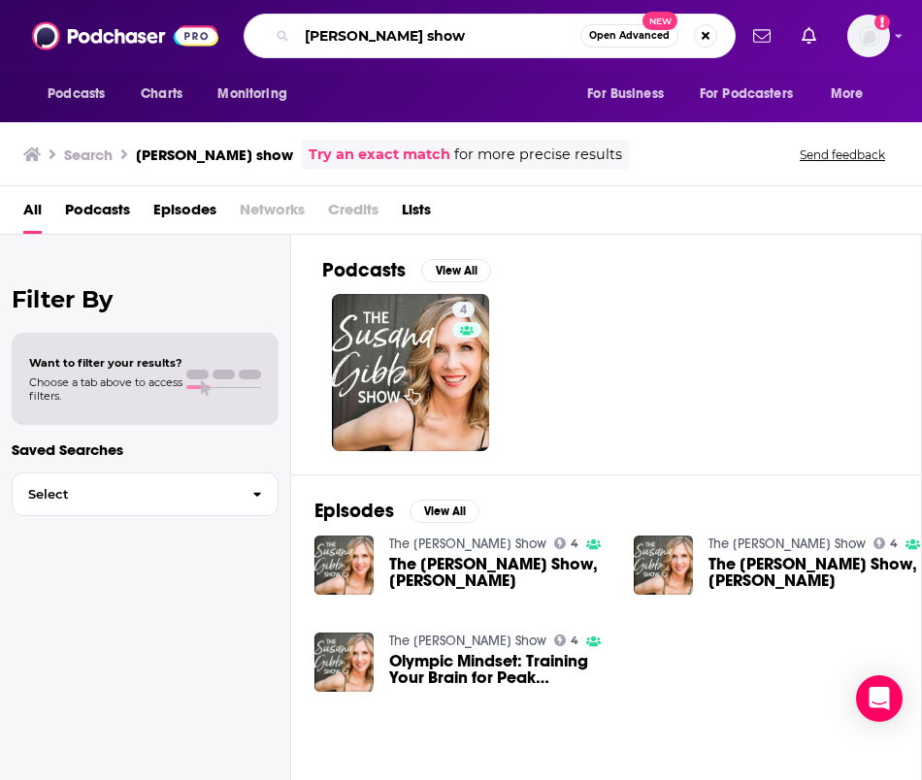
drag, startPoint x: 489, startPoint y: 41, endPoint x: 346, endPoint y: -22, distance: 156.0
click at [346, 0] on html "Podcasts Charts Monitoring [PERSON_NAME] show Open Advanced New For Business Fo…" at bounding box center [461, 390] width 922 height 780
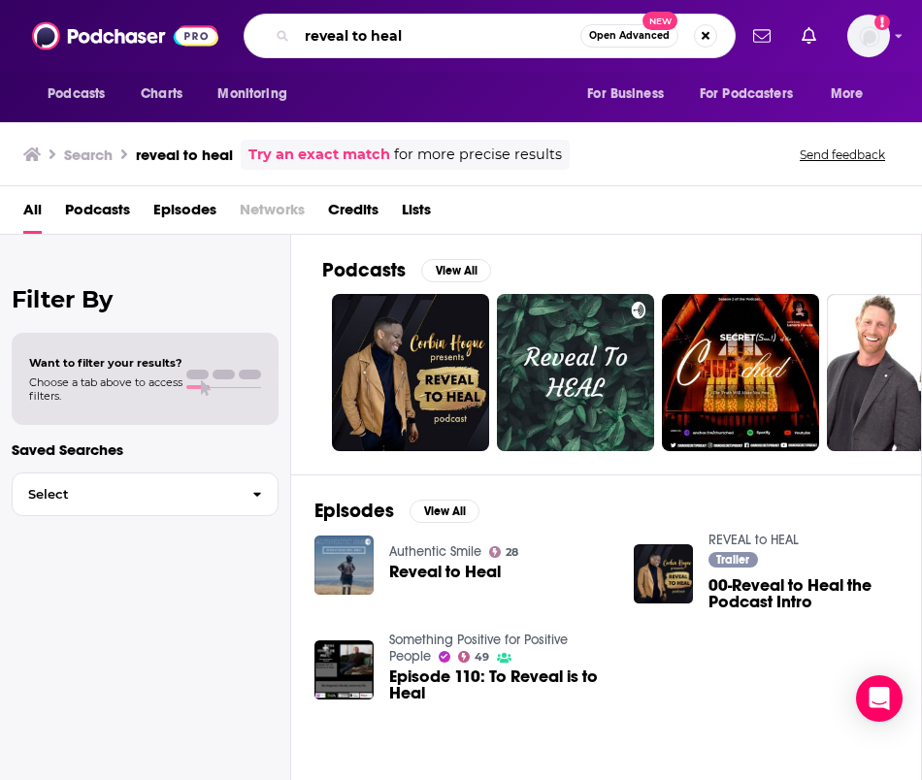
drag, startPoint x: 412, startPoint y: 41, endPoint x: 299, endPoint y: -14, distance: 125.9
click at [299, 0] on html "Podcasts Charts Monitoring reveal to heal Open Advanced New For Business For Po…" at bounding box center [461, 390] width 922 height 780
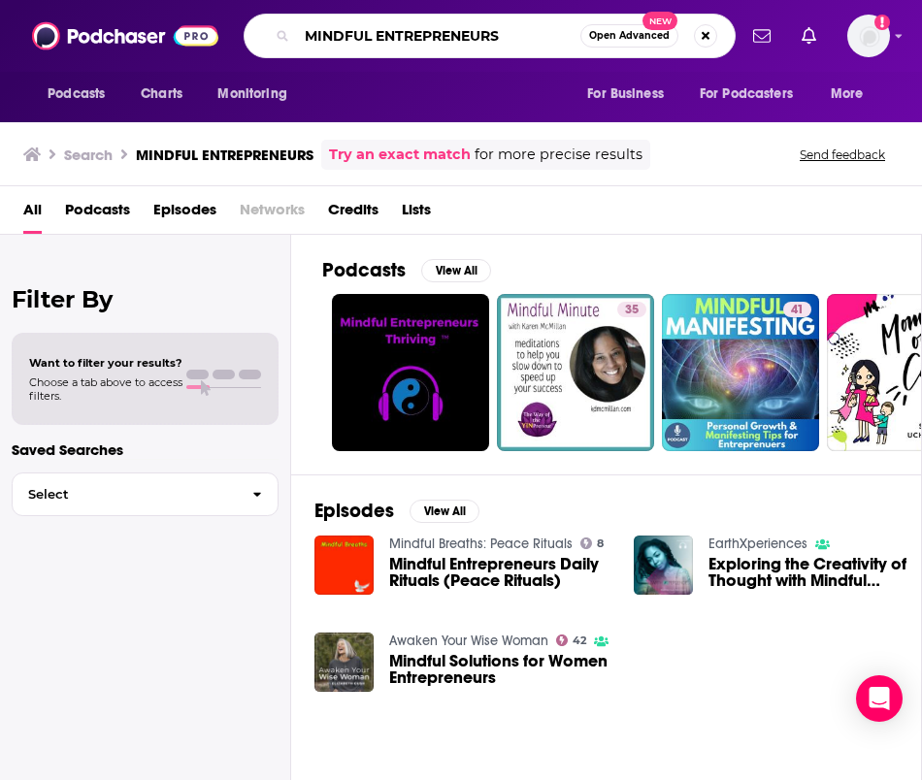
drag, startPoint x: 518, startPoint y: 38, endPoint x: 317, endPoint y: -20, distance: 209.2
click at [317, 0] on html "Podcasts Charts Monitoring MINDFUL ENTREPRENEURS Open Advanced New For Business…" at bounding box center [461, 390] width 922 height 780
type input "DADS ON BOOKS"
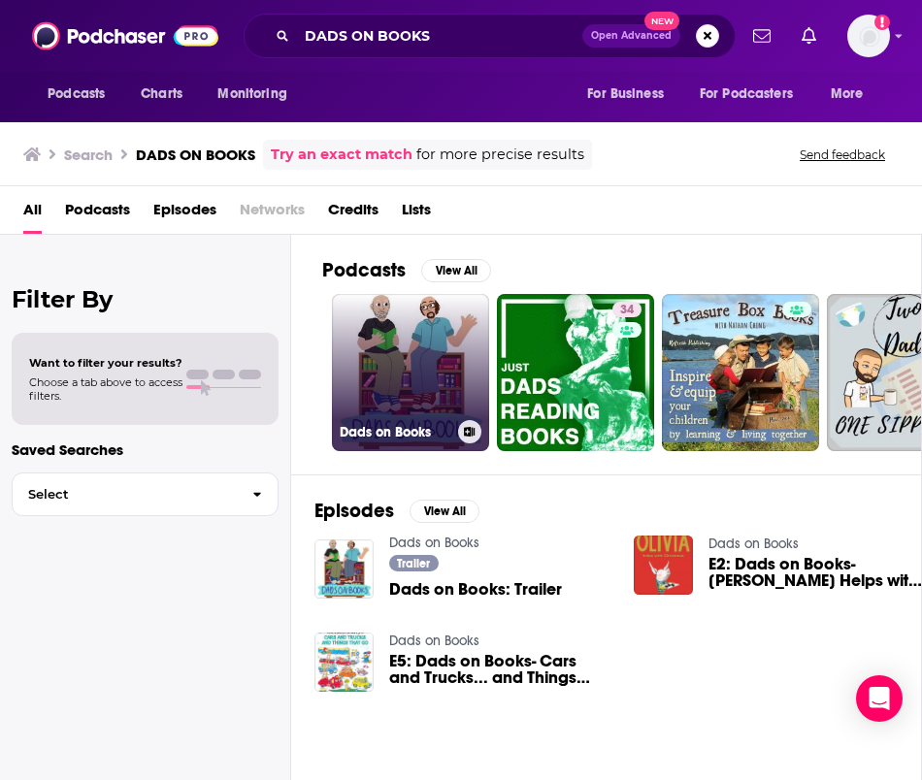
click at [417, 387] on link "Dads on Books" at bounding box center [410, 372] width 157 height 157
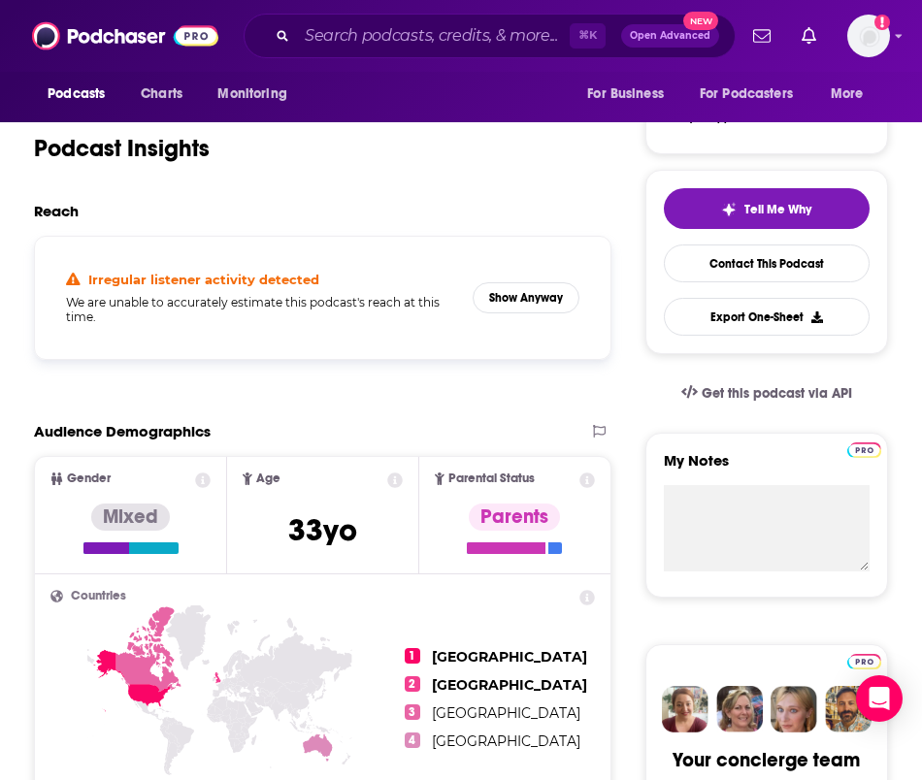
scroll to position [337, 0]
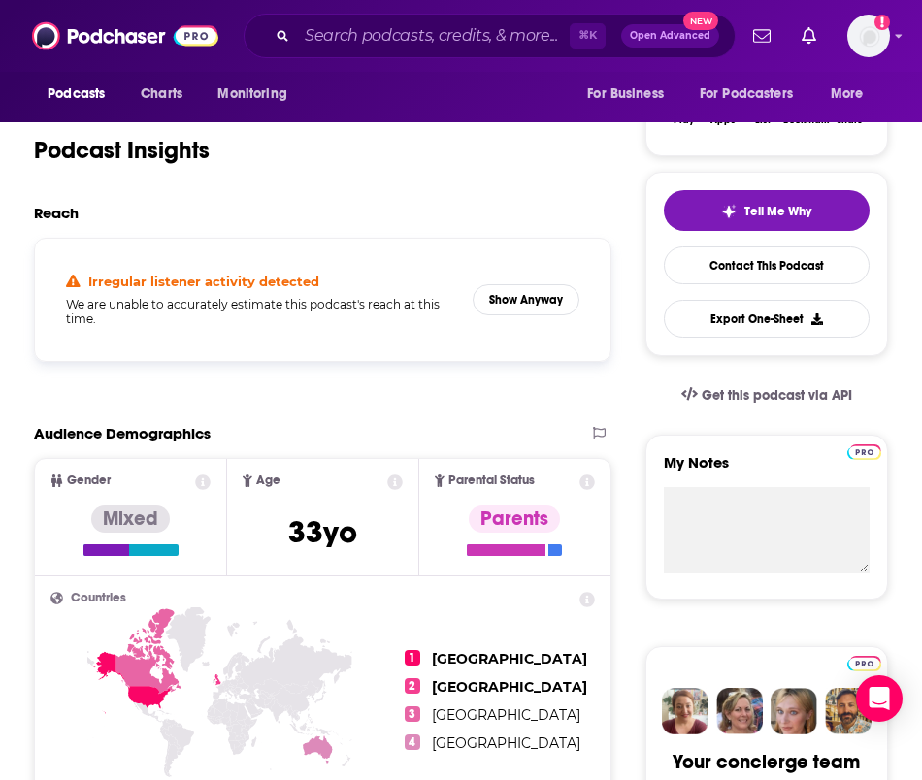
click at [416, 313] on h5 "We are unable to accurately estimate this podcast's reach at this time." at bounding box center [261, 311] width 390 height 29
click at [537, 296] on button "Show Anyway" at bounding box center [526, 299] width 107 height 31
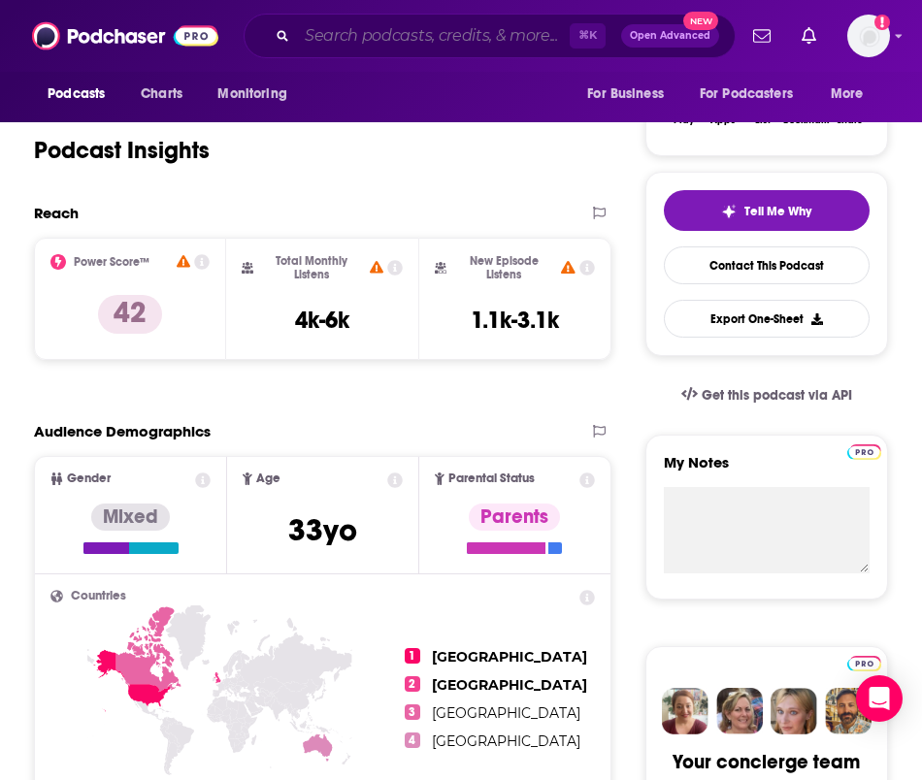
click at [393, 44] on input "Search podcasts, credits, & more..." at bounding box center [433, 35] width 273 height 31
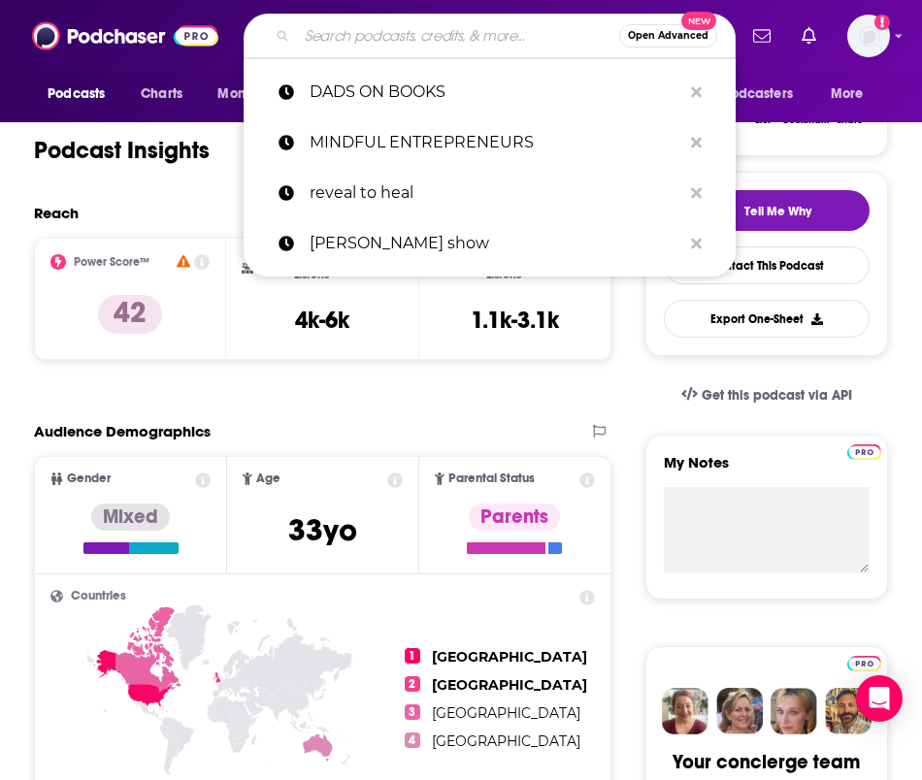
click at [459, 34] on input "Search podcasts, credits, & more..." at bounding box center [458, 35] width 322 height 31
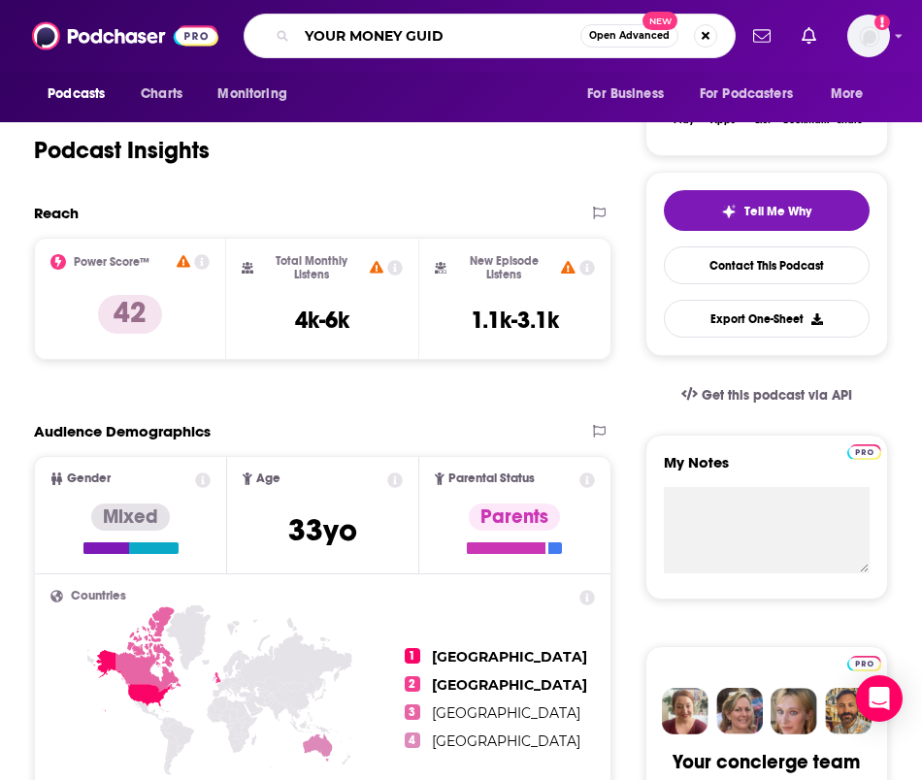
type input "YOUR MONEY GUIDE"
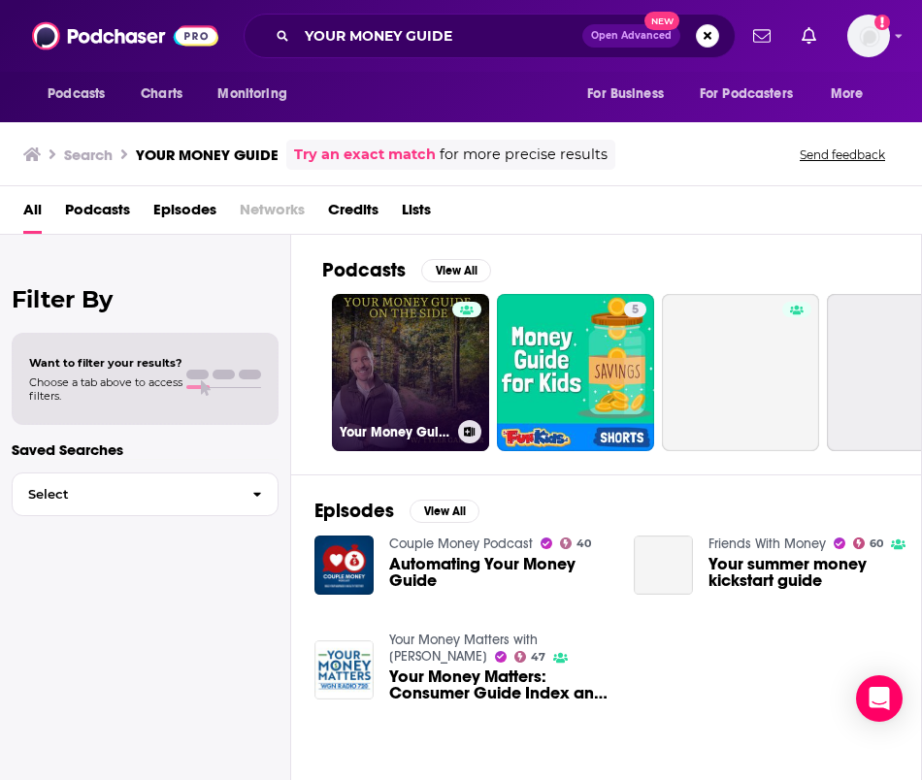
click at [409, 375] on link "Your Money Guide on the Side" at bounding box center [410, 372] width 157 height 157
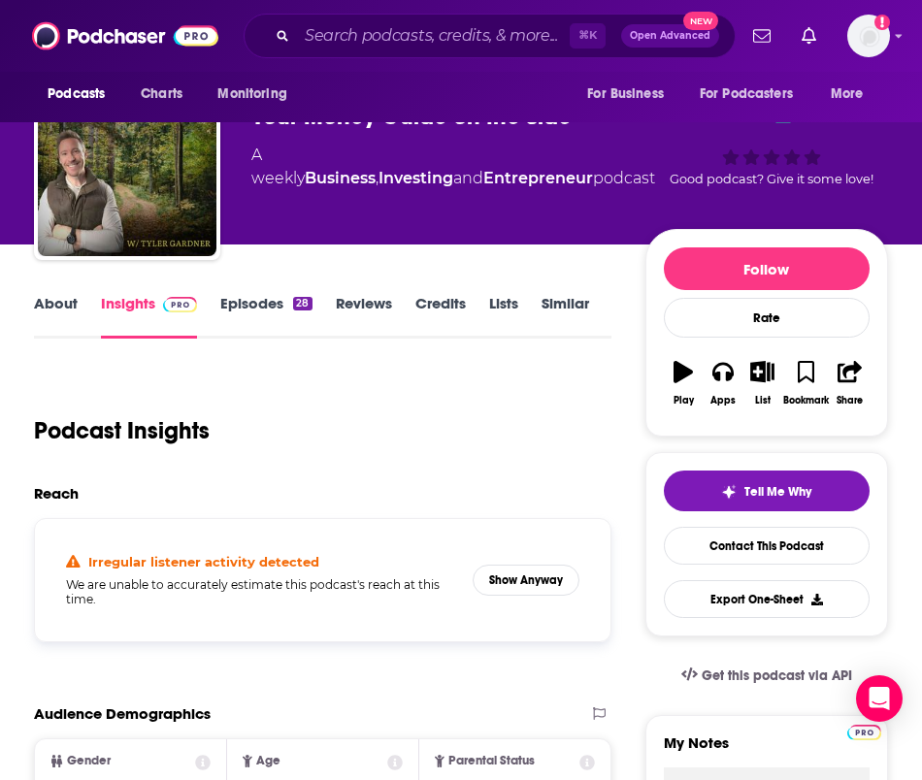
scroll to position [144, 0]
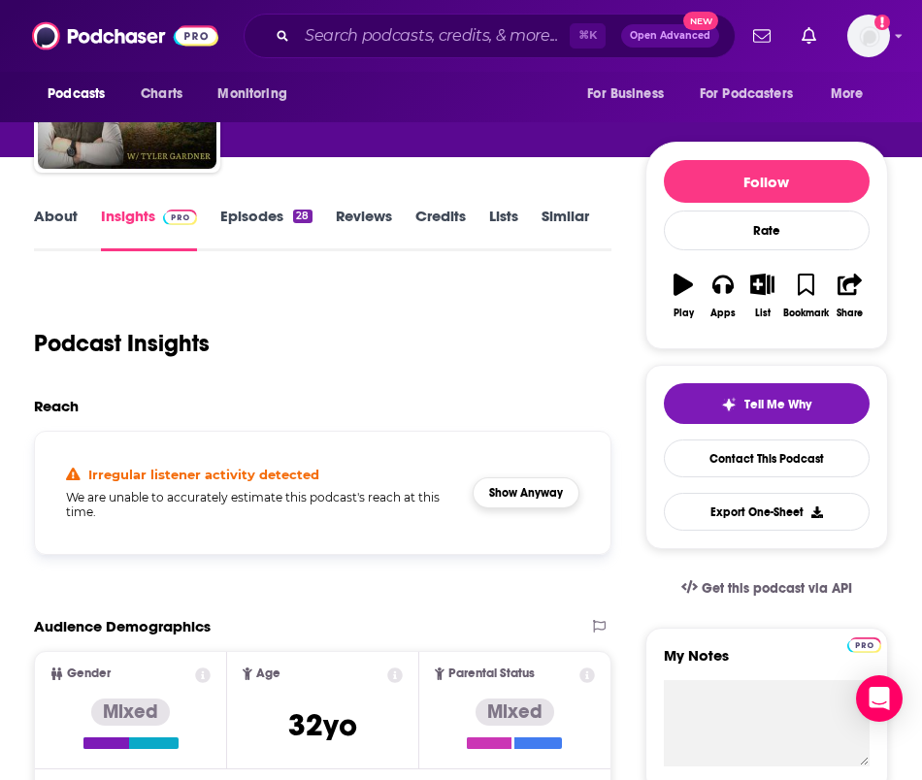
click at [551, 498] on button "Show Anyway" at bounding box center [526, 493] width 107 height 31
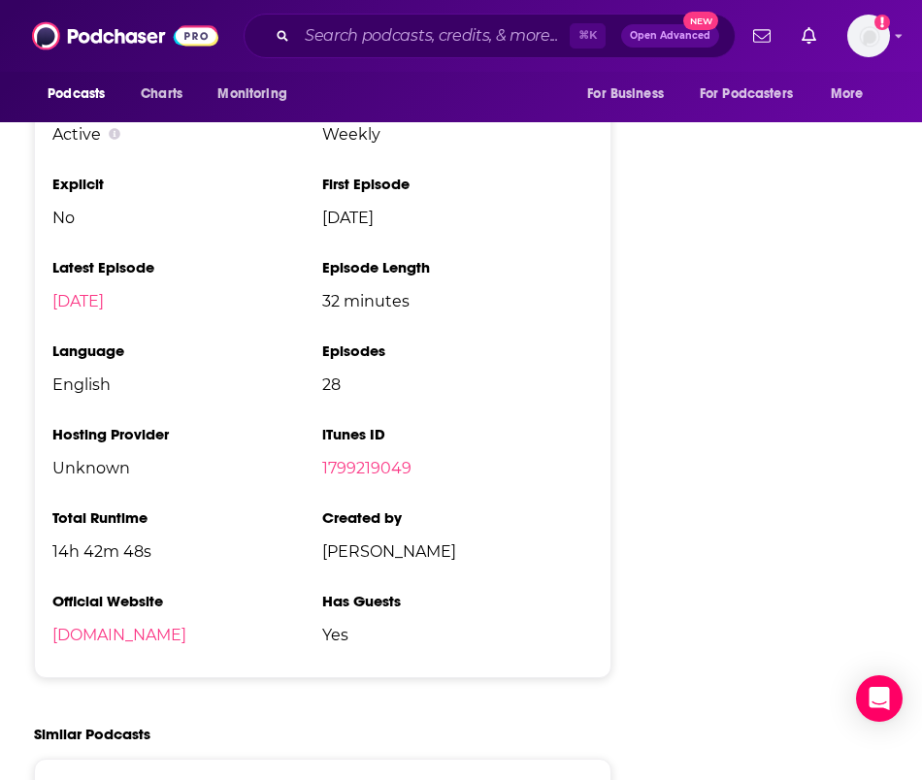
scroll to position [2172, 0]
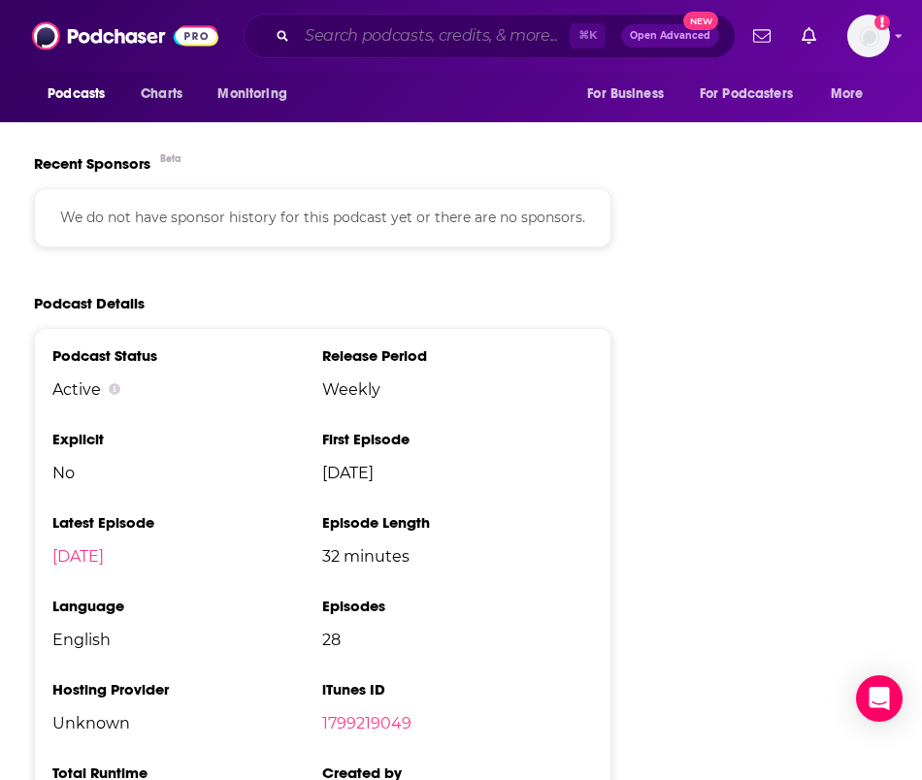
click at [353, 27] on input "Search podcasts, credits, & more..." at bounding box center [433, 35] width 273 height 31
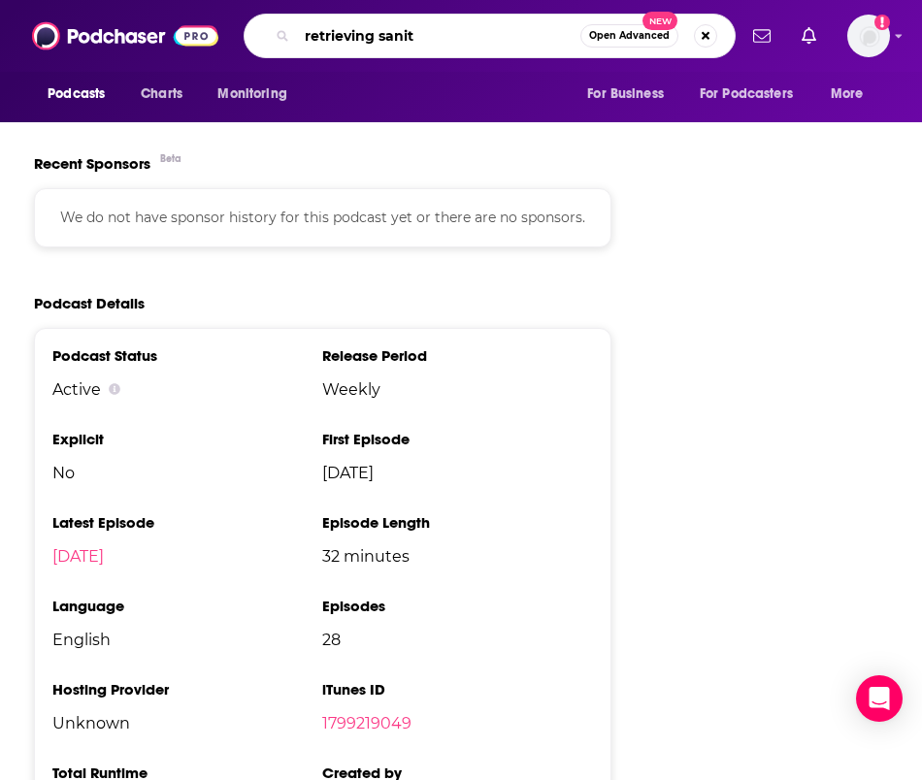
type input "retrieving sanity"
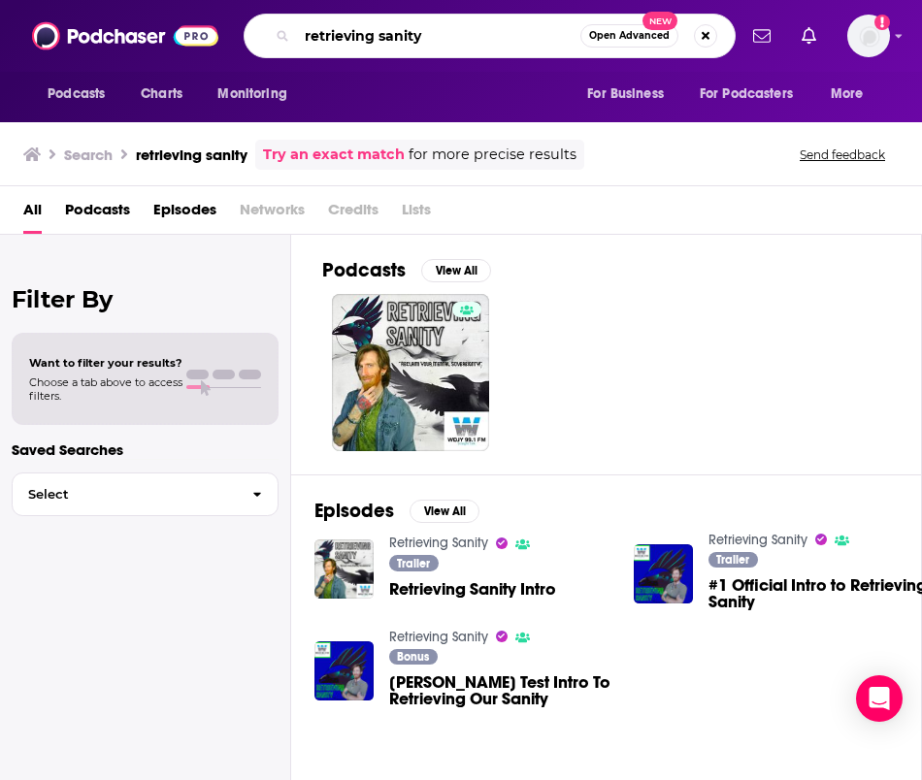
drag, startPoint x: 442, startPoint y: 36, endPoint x: 310, endPoint y: -17, distance: 142.4
click at [310, 0] on html "Podcasts Charts Monitoring retrieving sanity Open Advanced New For Business For…" at bounding box center [461, 390] width 922 height 780
type input "american potential"
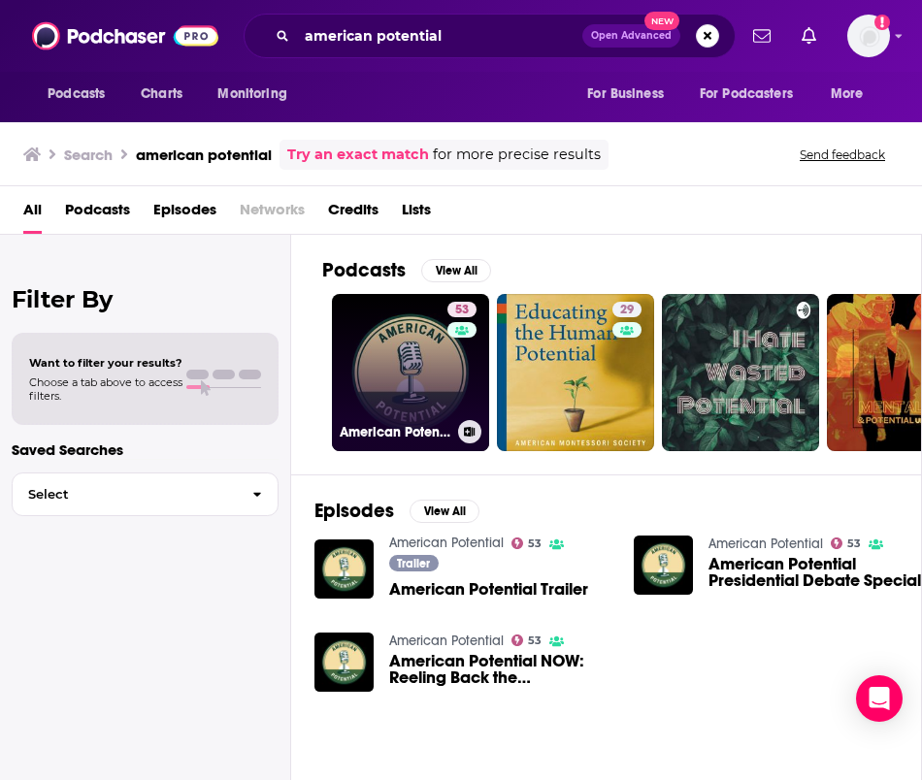
click at [437, 385] on link "53 American Potential" at bounding box center [410, 372] width 157 height 157
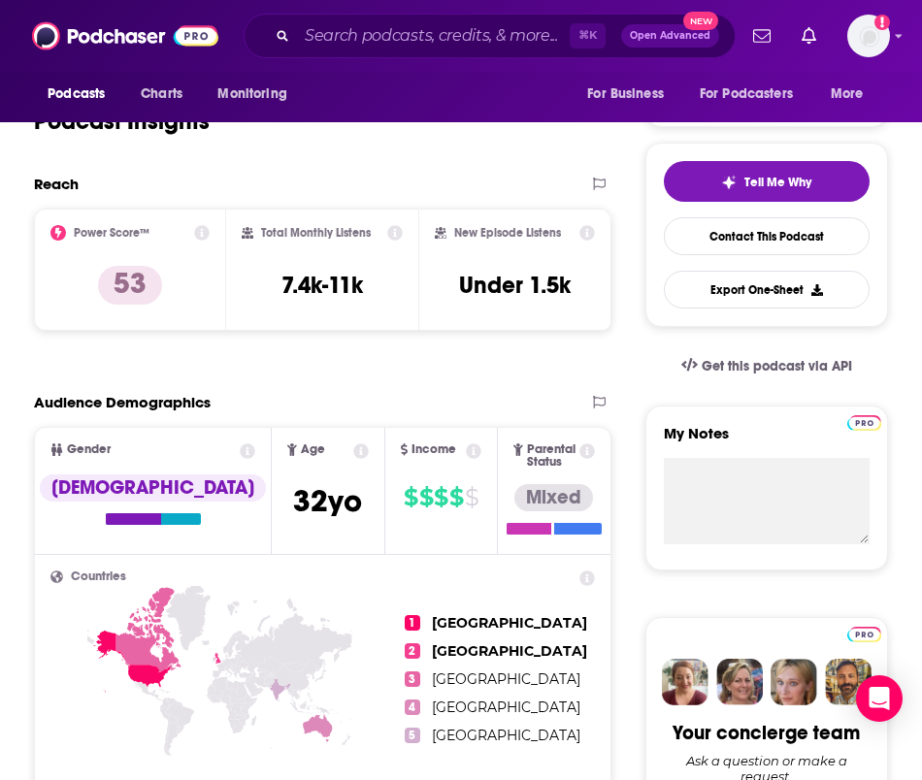
scroll to position [368, 0]
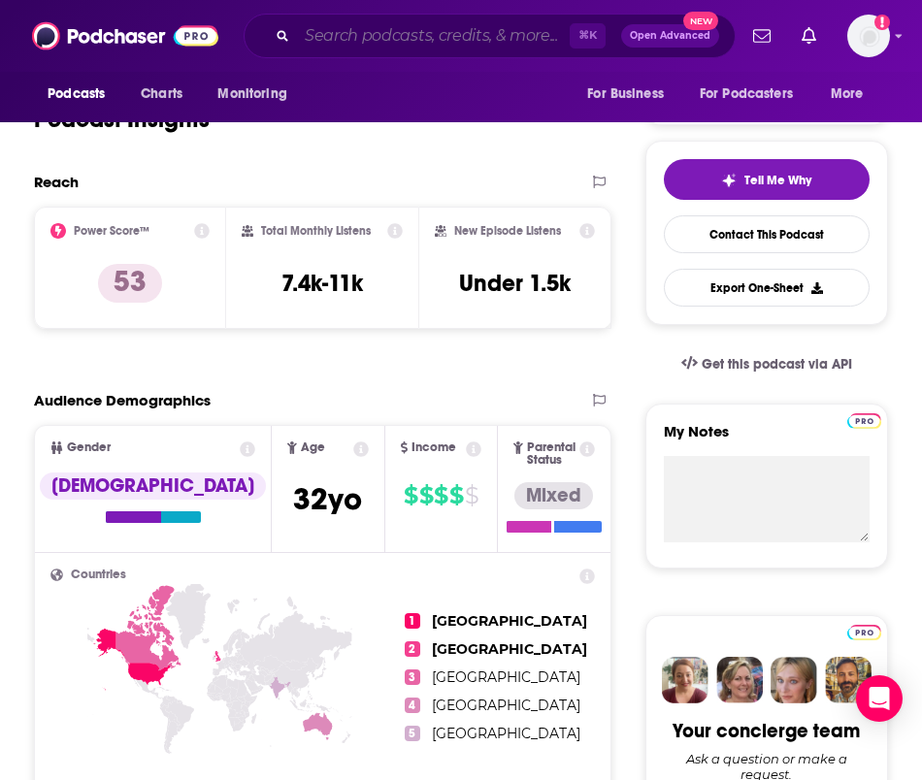
click at [500, 46] on input "Search podcasts, credits, & more..." at bounding box center [433, 35] width 273 height 31
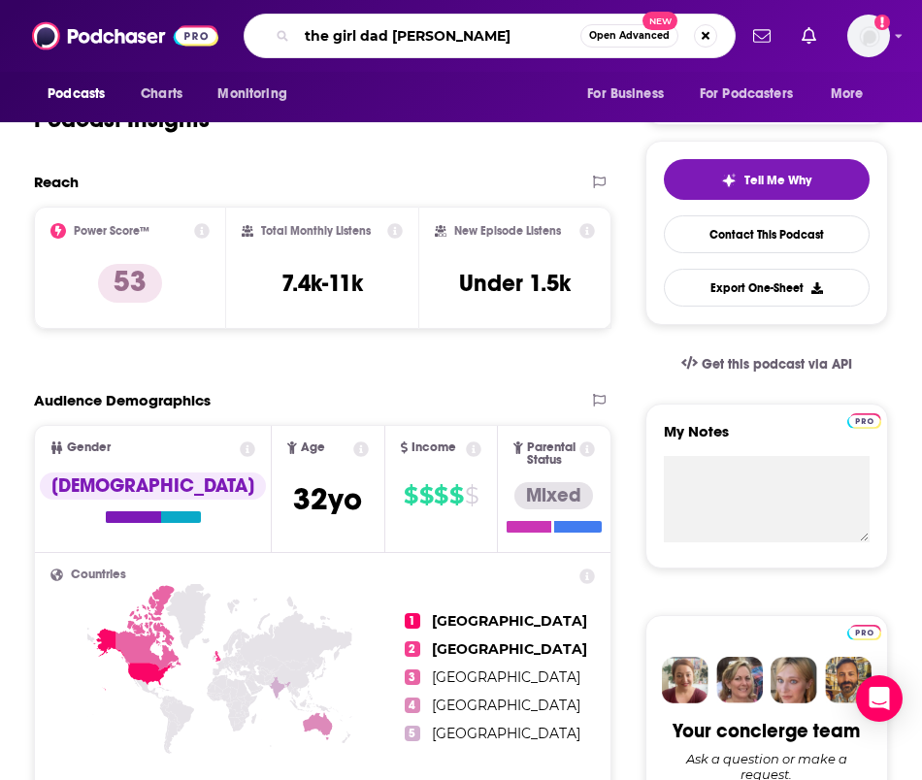
type input "the girl dad podcast"
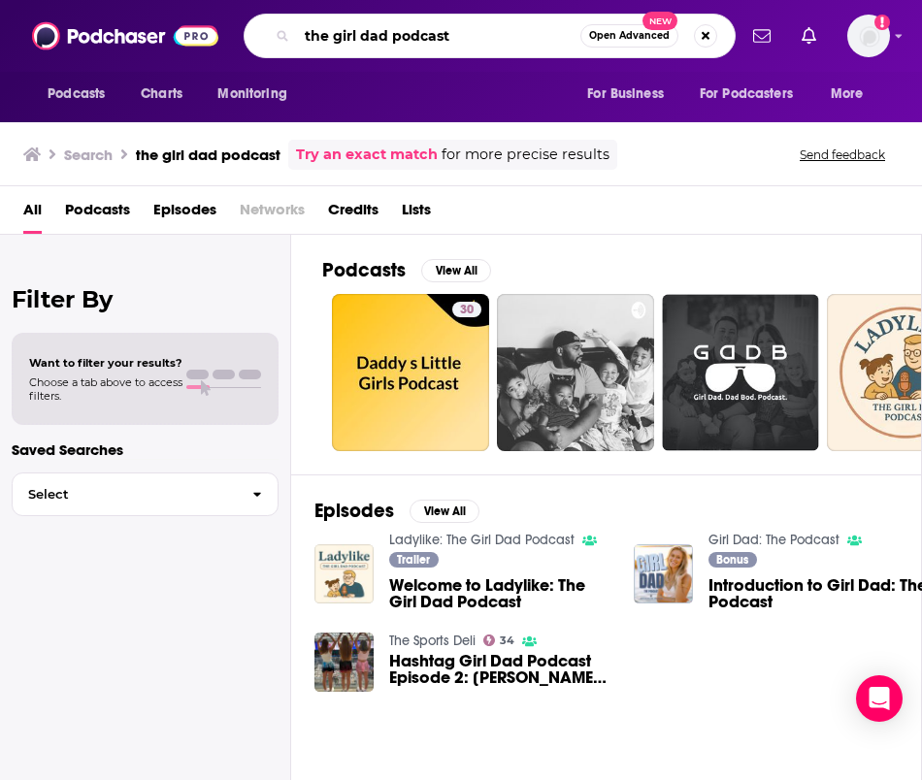
drag, startPoint x: 487, startPoint y: 40, endPoint x: 383, endPoint y: -17, distance: 118.6
click at [383, 0] on html "Podcasts Charts Monitoring the girl dad podcast Open Advanced New For Business …" at bounding box center [461, 390] width 922 height 780
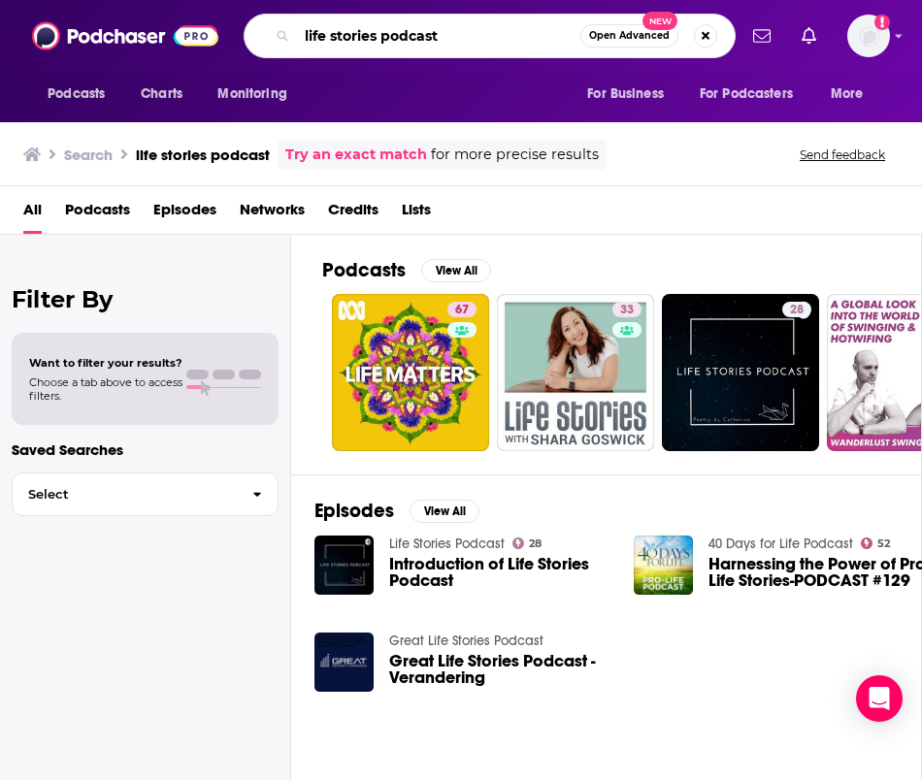
drag, startPoint x: 454, startPoint y: 37, endPoint x: 338, endPoint y: -9, distance: 125.1
click at [338, 0] on html "Podcasts Charts Monitoring life stories podcast Open Advanced New For Business …" at bounding box center [461, 390] width 922 height 780
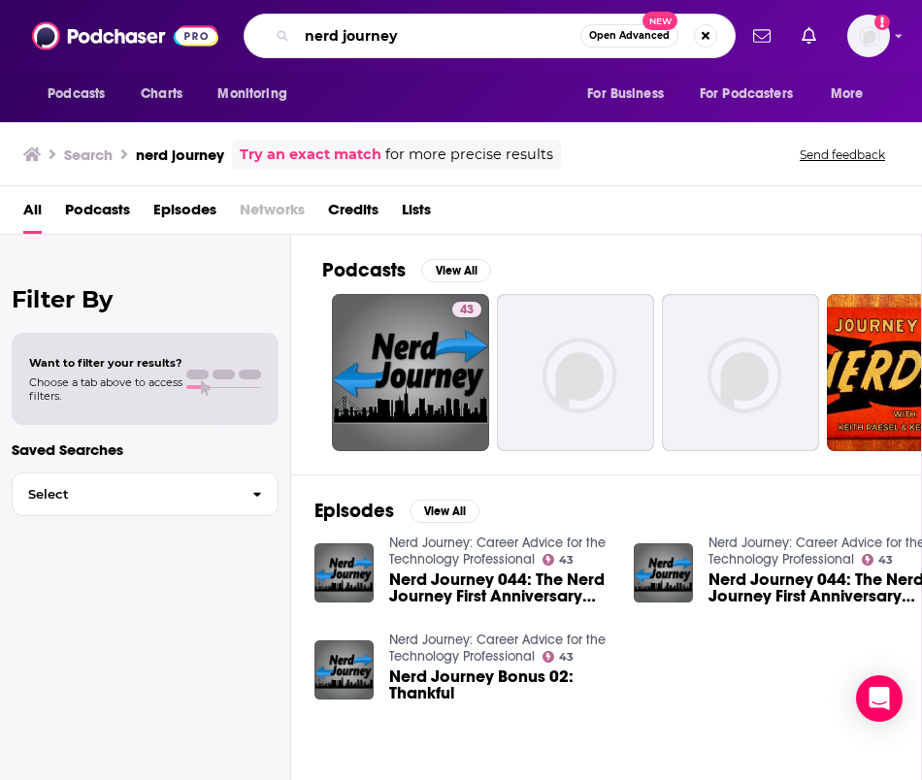
drag, startPoint x: 450, startPoint y: 44, endPoint x: 339, endPoint y: -13, distance: 125.0
click at [339, 0] on html "Podcasts Charts Monitoring nerd journey Open Advanced New For Business For Podc…" at bounding box center [461, 390] width 922 height 780
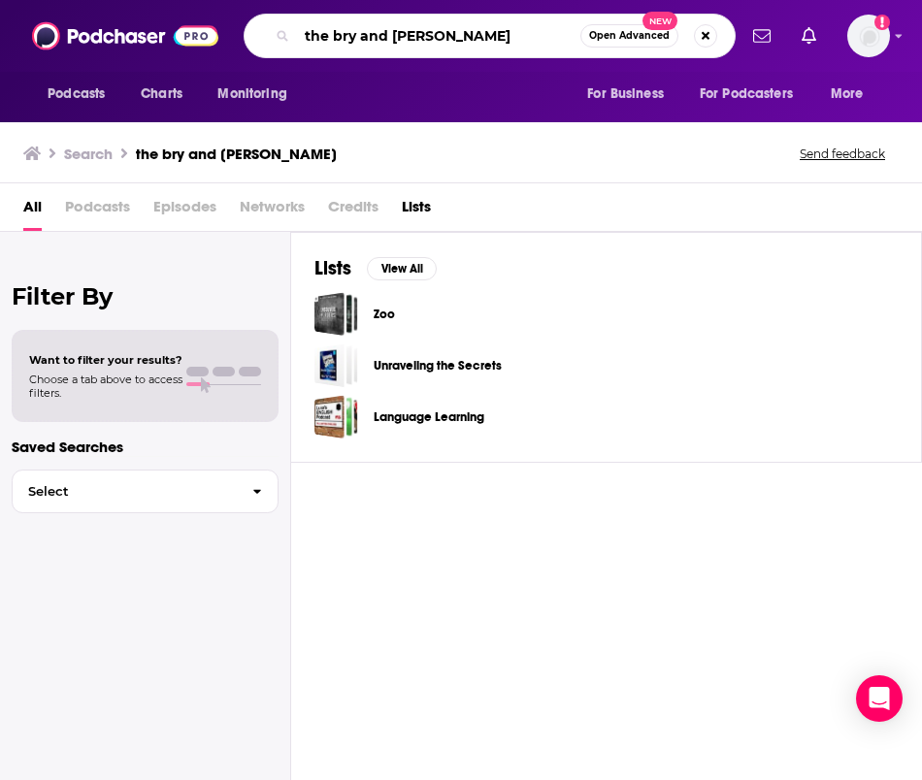
drag, startPoint x: 452, startPoint y: 27, endPoint x: 340, endPoint y: -16, distance: 120.4
click at [340, 0] on html "Podcasts Charts Monitoring the bry and samua Open Advanced New For Business For…" at bounding box center [461, 390] width 922 height 780
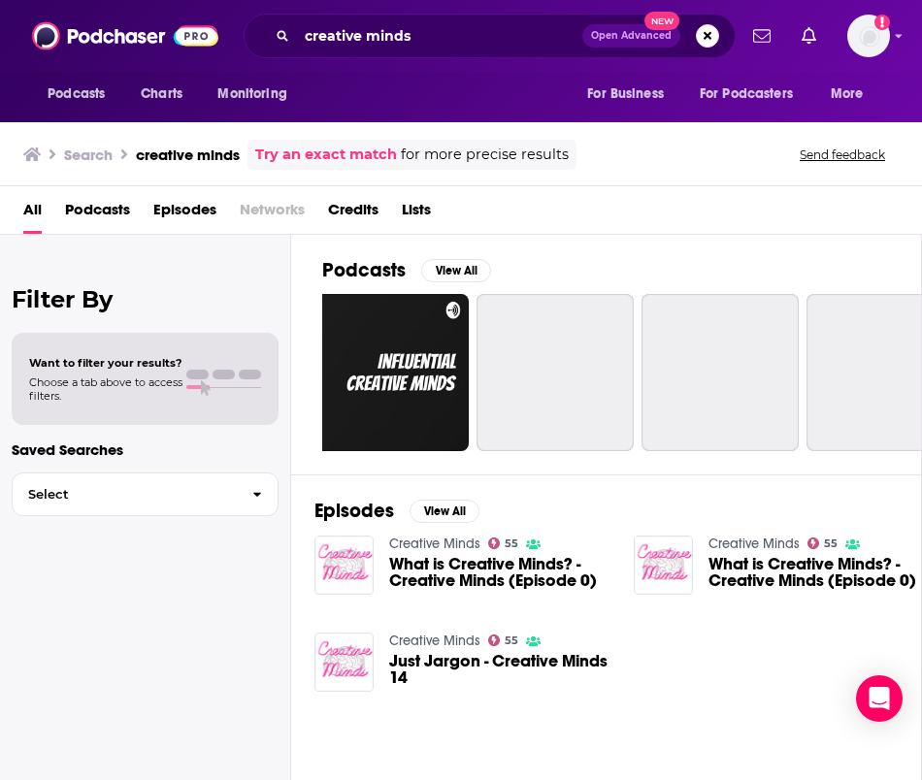
scroll to position [0, 556]
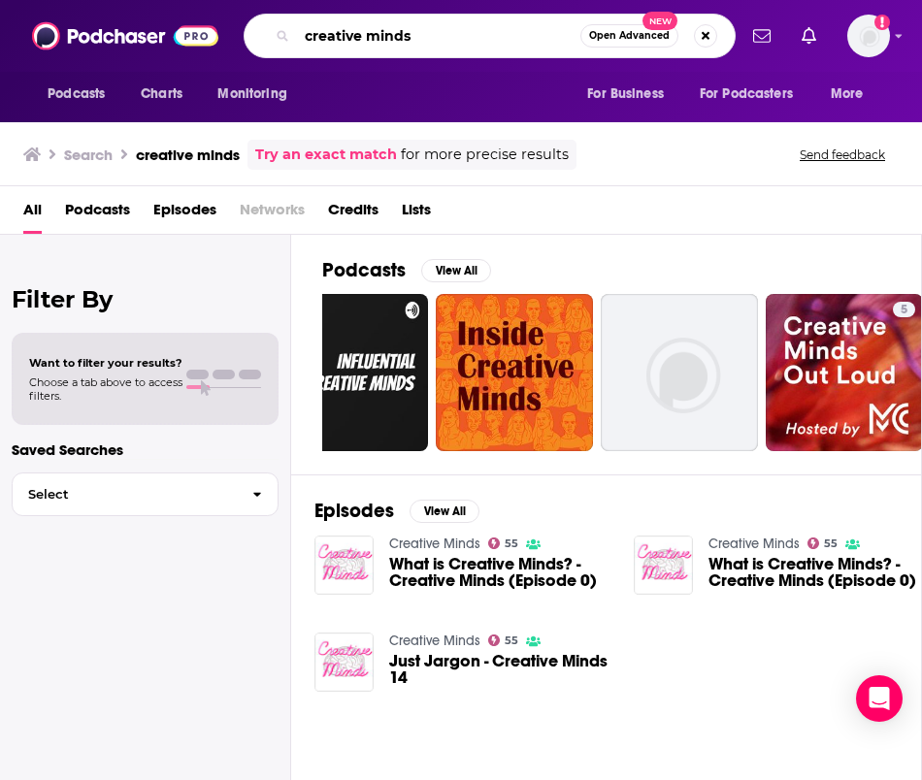
click at [435, 39] on input "creative minds" at bounding box center [438, 35] width 283 height 31
type input "creative minds smart"
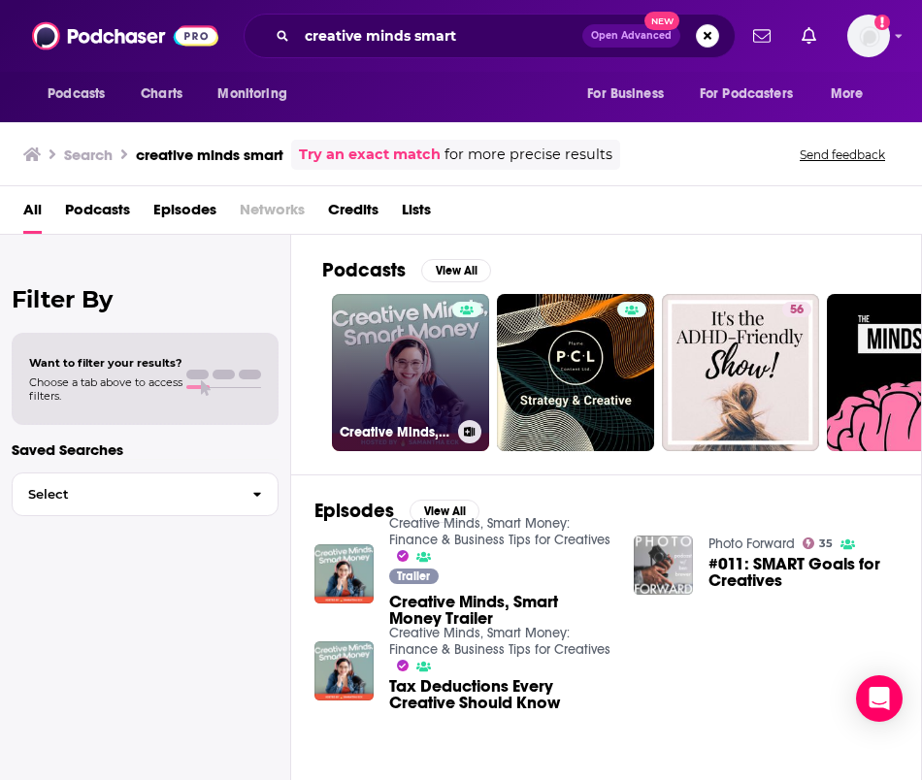
click at [422, 374] on link "Creative Minds, Smart Money: Finance & Business Tips for Creatives" at bounding box center [410, 372] width 157 height 157
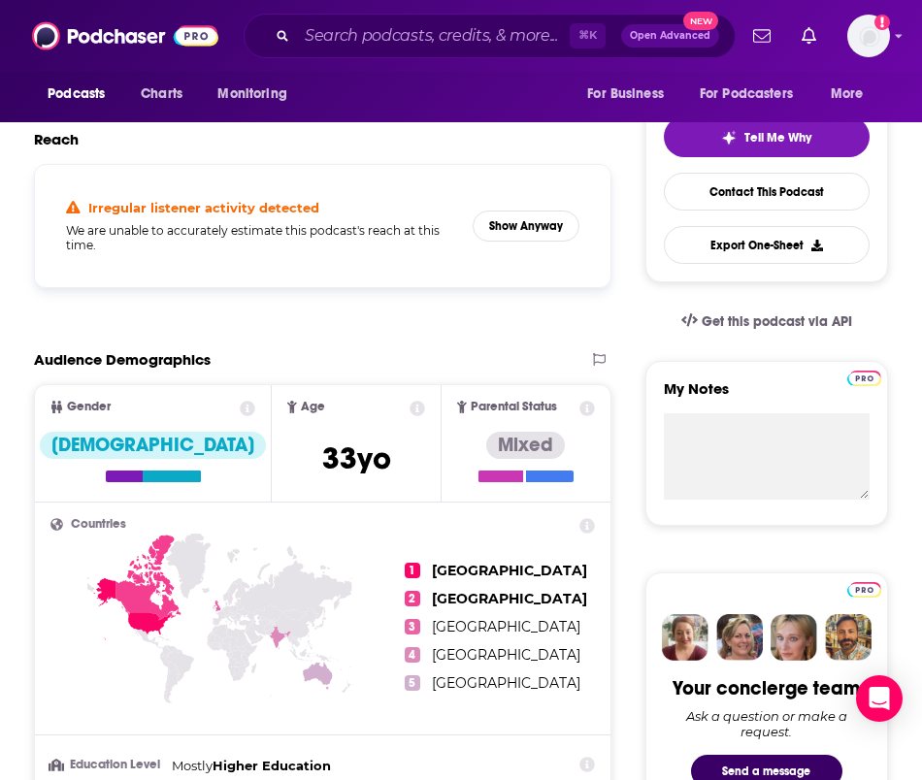
scroll to position [505, 0]
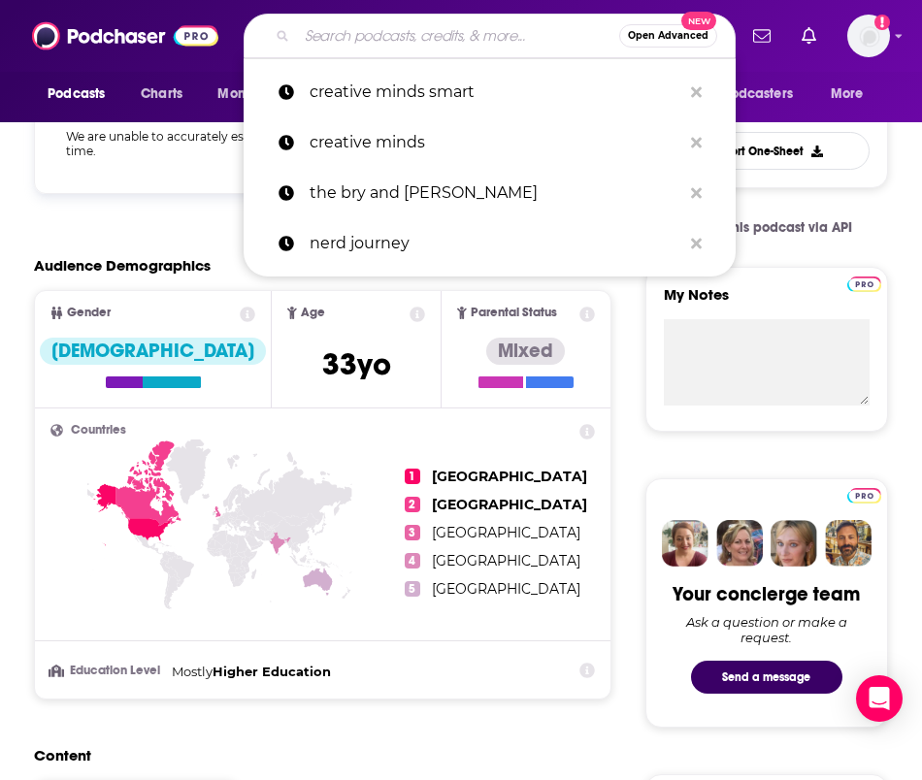
click at [483, 44] on input "Search podcasts, credits, & more..." at bounding box center [458, 35] width 322 height 31
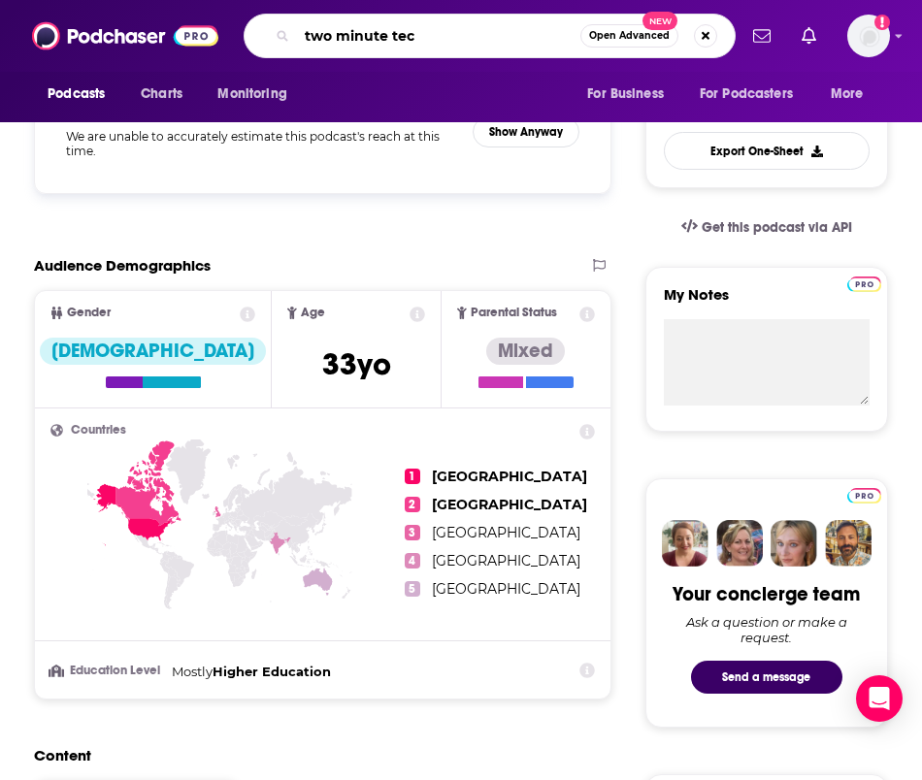
type input "two minute tech"
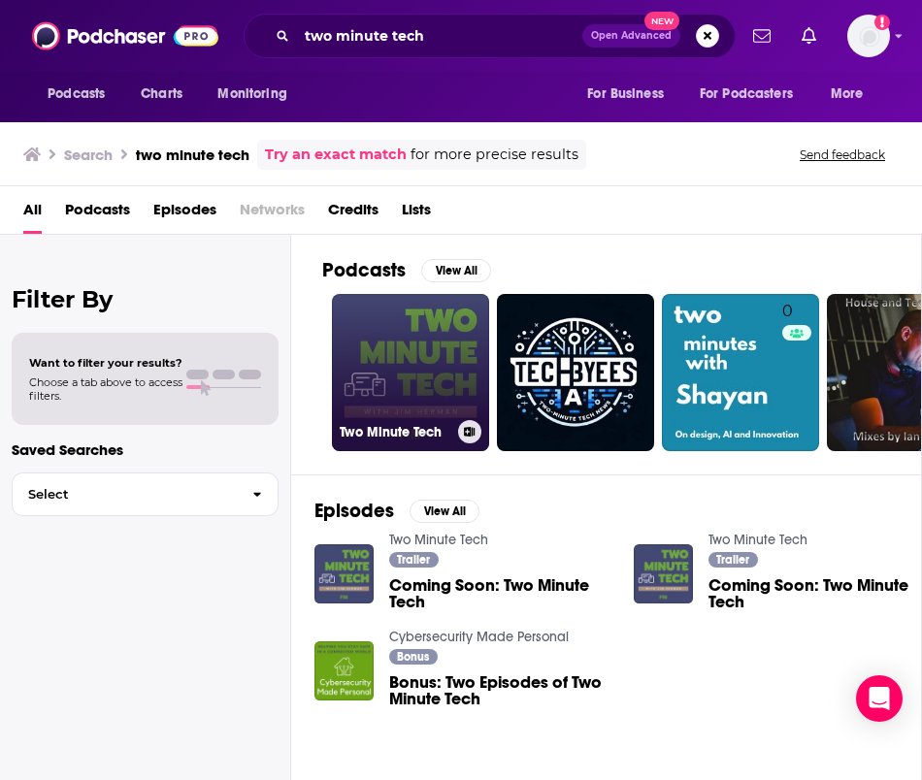
click at [441, 359] on link "Two Minute Tech" at bounding box center [410, 372] width 157 height 157
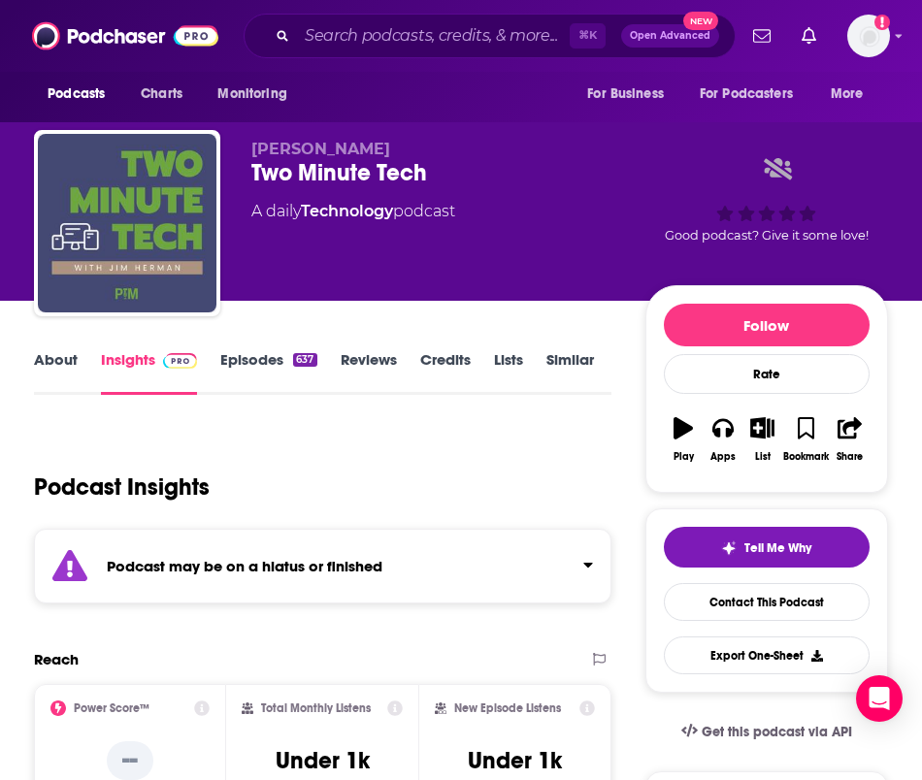
click at [458, 52] on div "⌘ K Open Advanced New" at bounding box center [490, 36] width 492 height 45
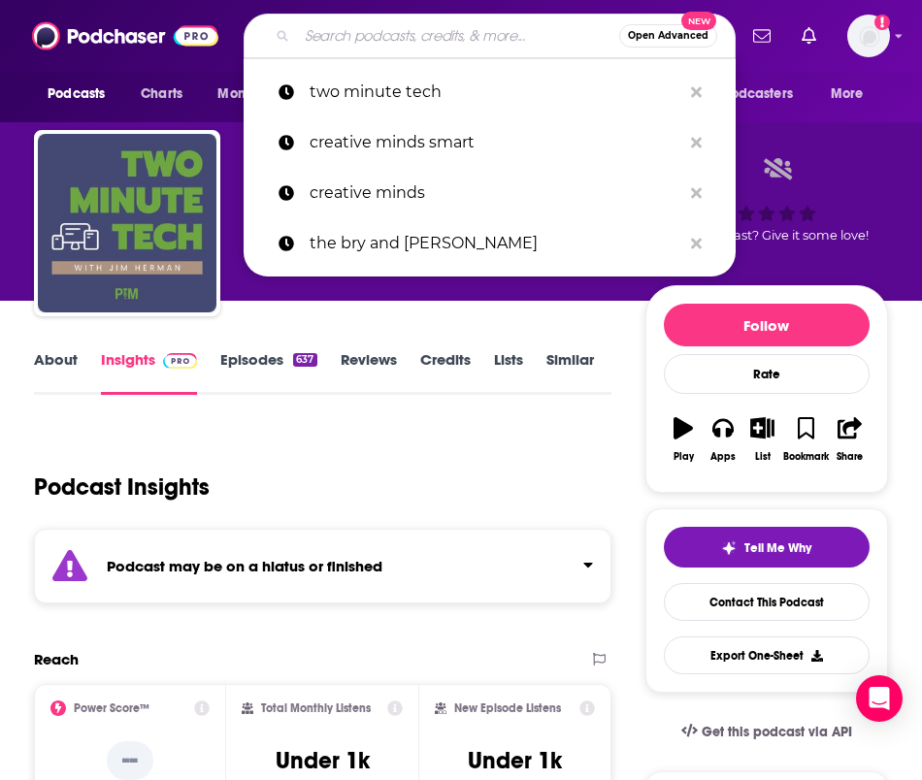
click at [474, 35] on input "Search podcasts, credits, & more..." at bounding box center [458, 35] width 322 height 31
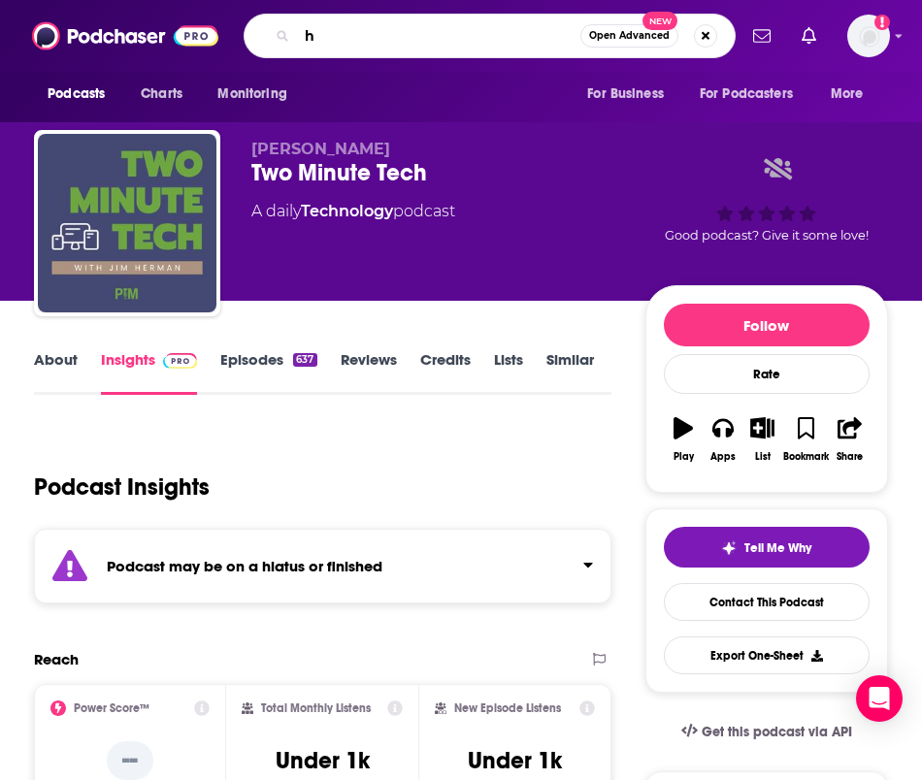
type input "h3"
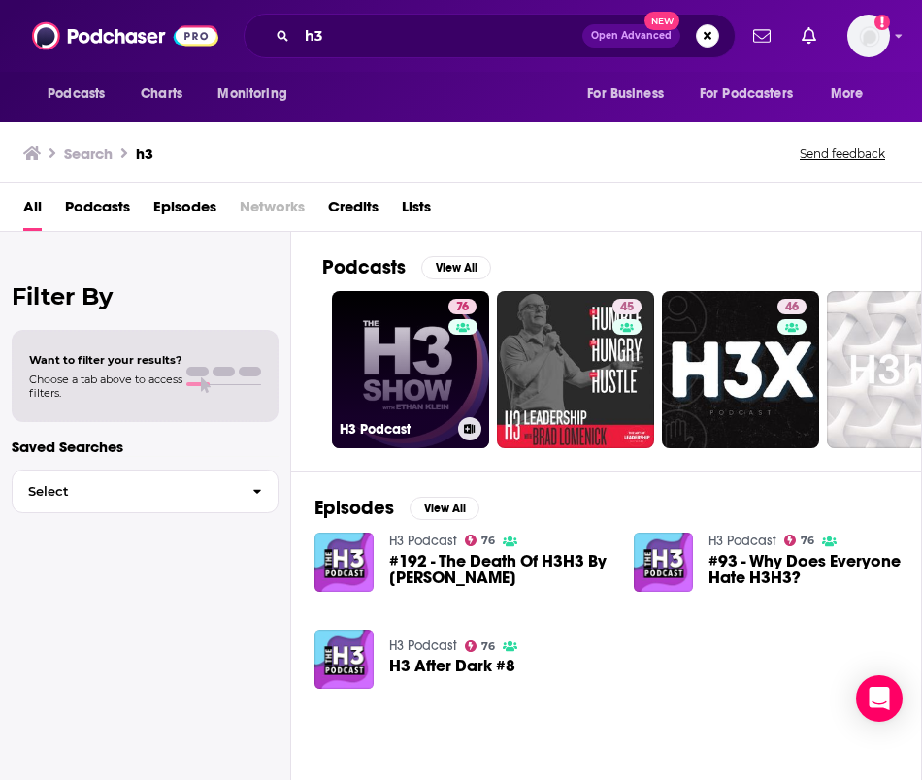
click at [459, 373] on div "76" at bounding box center [464, 358] width 33 height 118
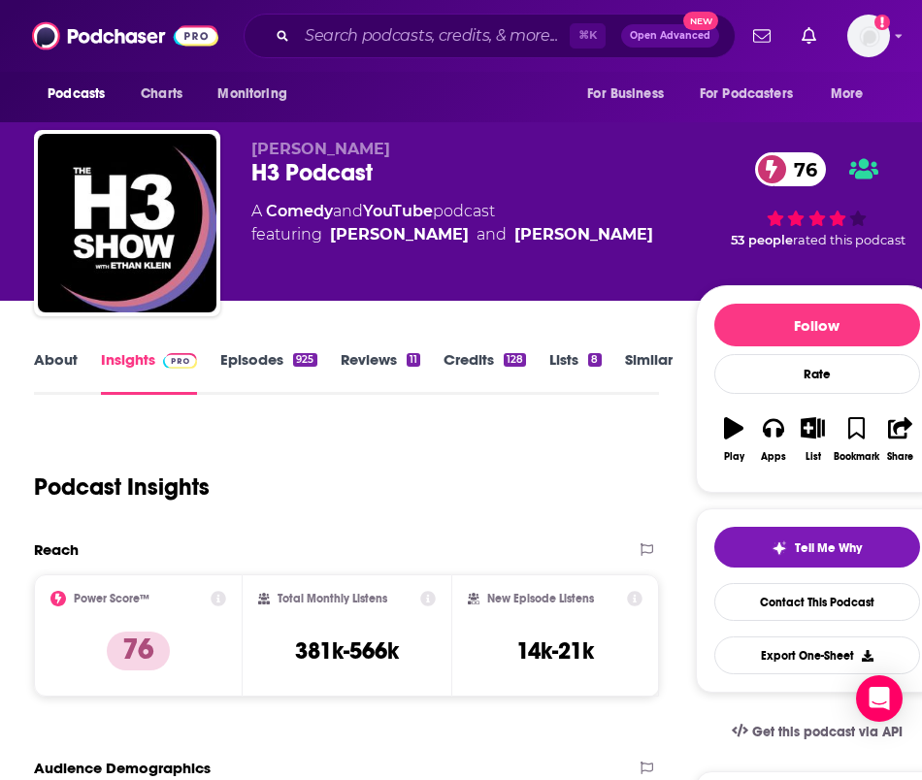
scroll to position [22, 0]
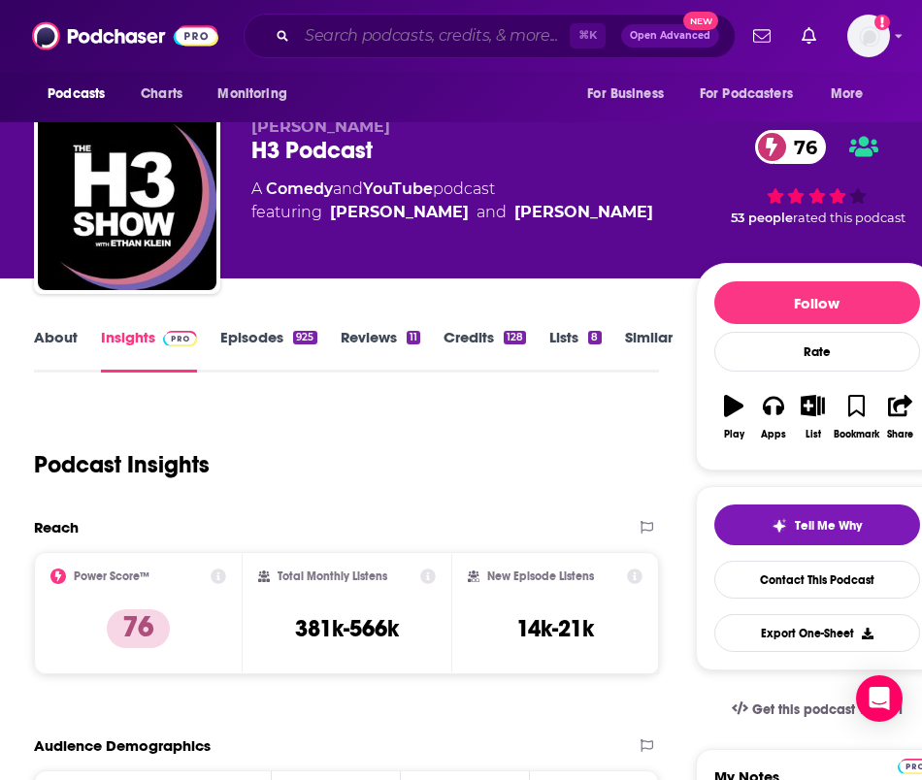
click at [358, 43] on input "Search podcasts, credits, & more..." at bounding box center [433, 35] width 273 height 31
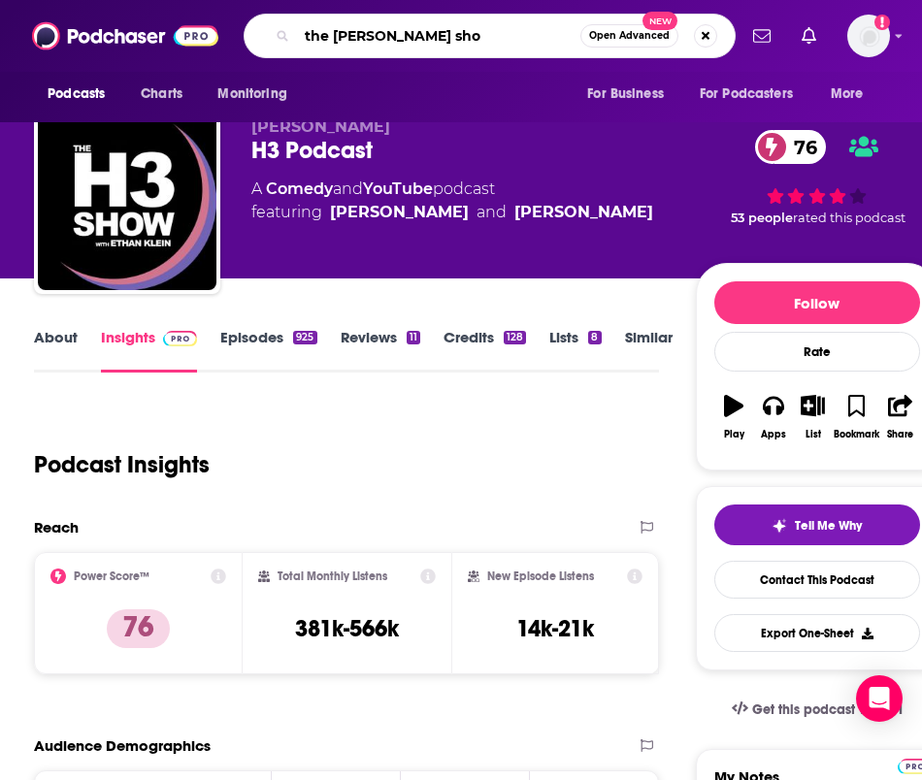
type input "the [PERSON_NAME] show"
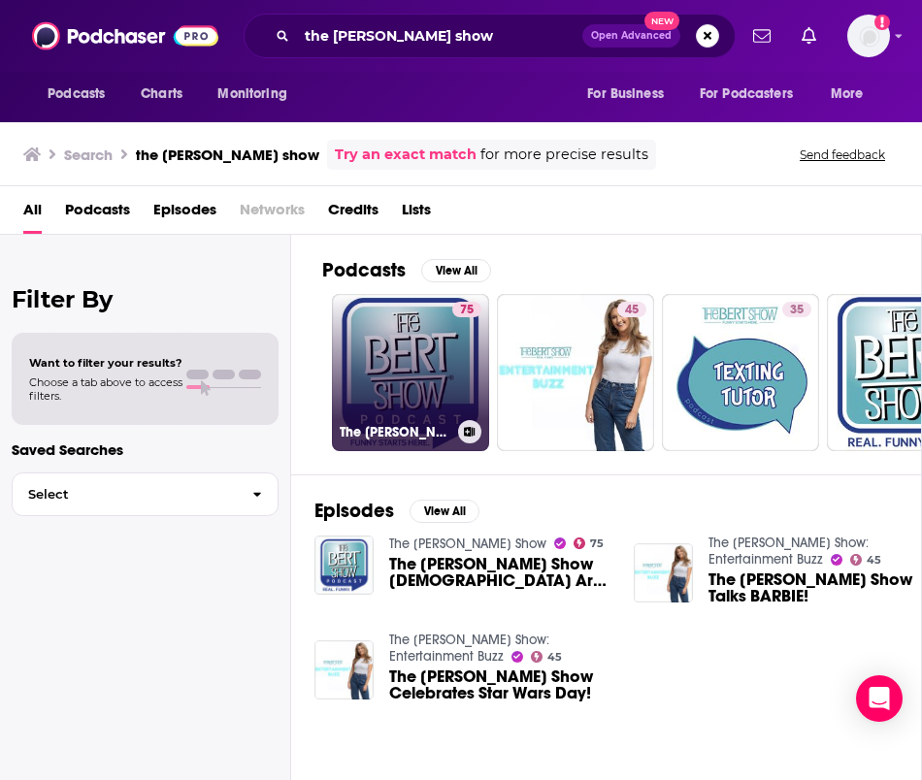
click at [432, 378] on link "75 The [PERSON_NAME] Show" at bounding box center [410, 372] width 157 height 157
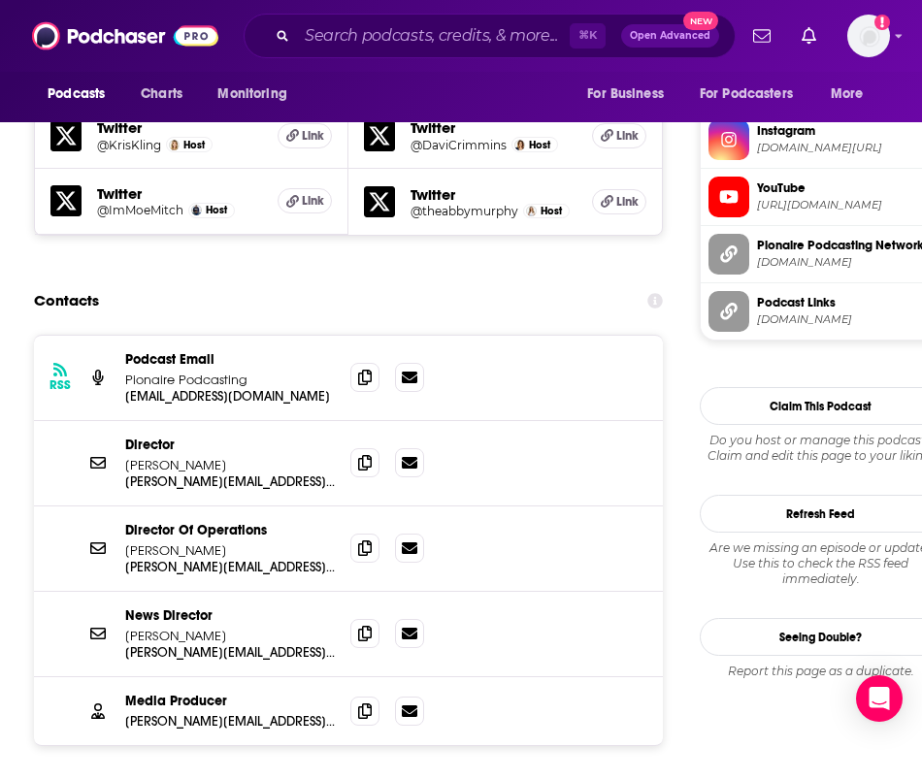
scroll to position [1994, 0]
